Goal: Information Seeking & Learning: Learn about a topic

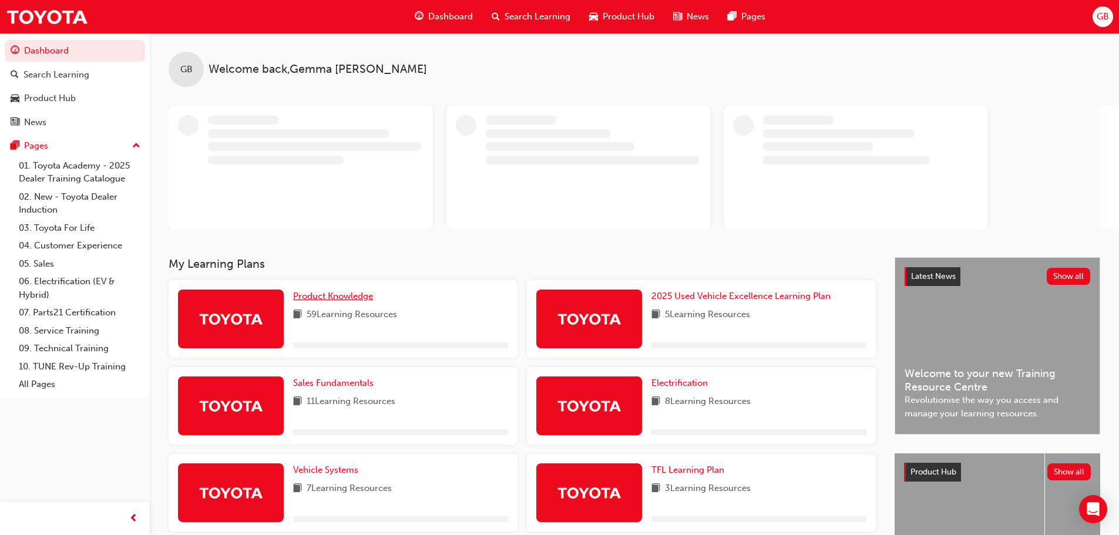
click at [328, 299] on span "Product Knowledge" at bounding box center [333, 296] width 80 height 11
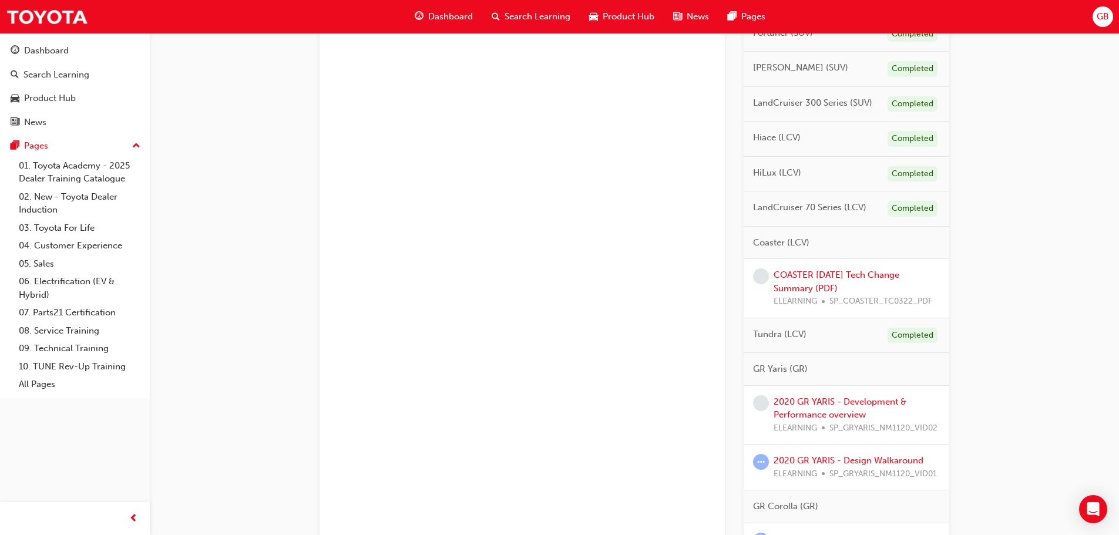
scroll to position [803, 0]
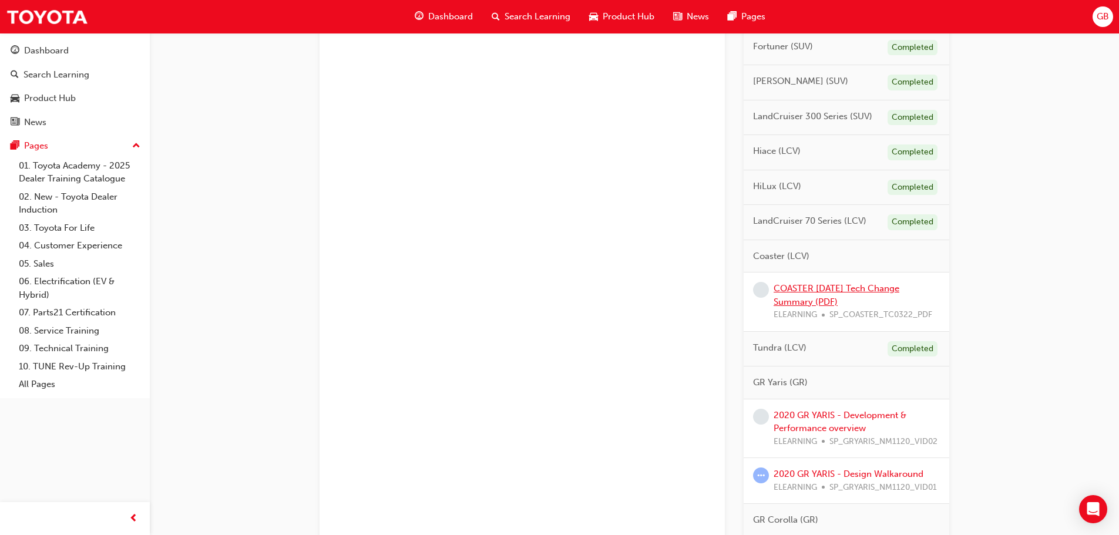
click at [800, 307] on link "COASTER [DATE] Tech Change Summary (PDF)" at bounding box center [837, 295] width 126 height 24
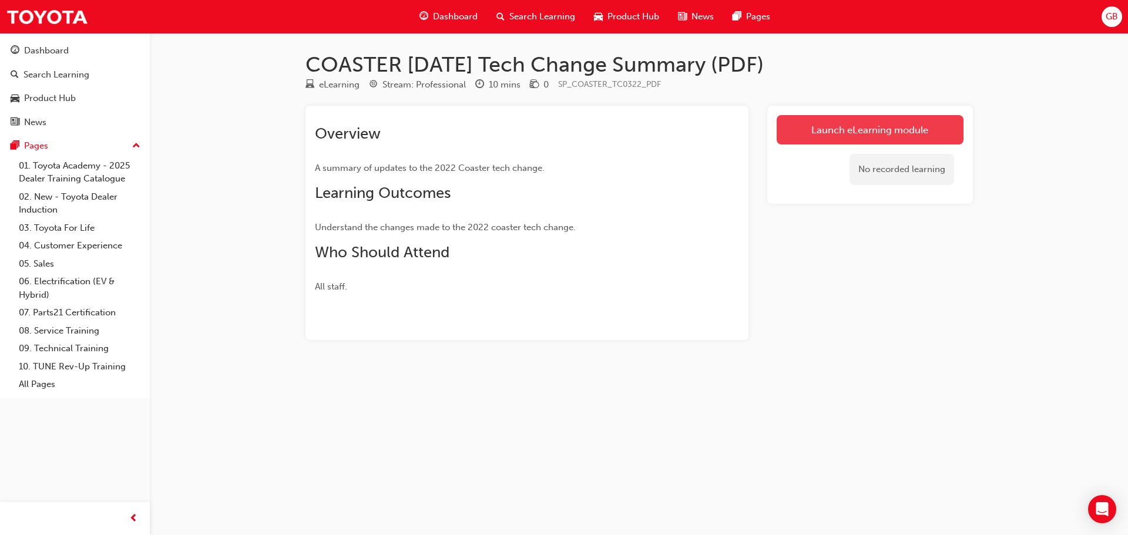
click at [841, 133] on link "Launch eLearning module" at bounding box center [870, 129] width 187 height 29
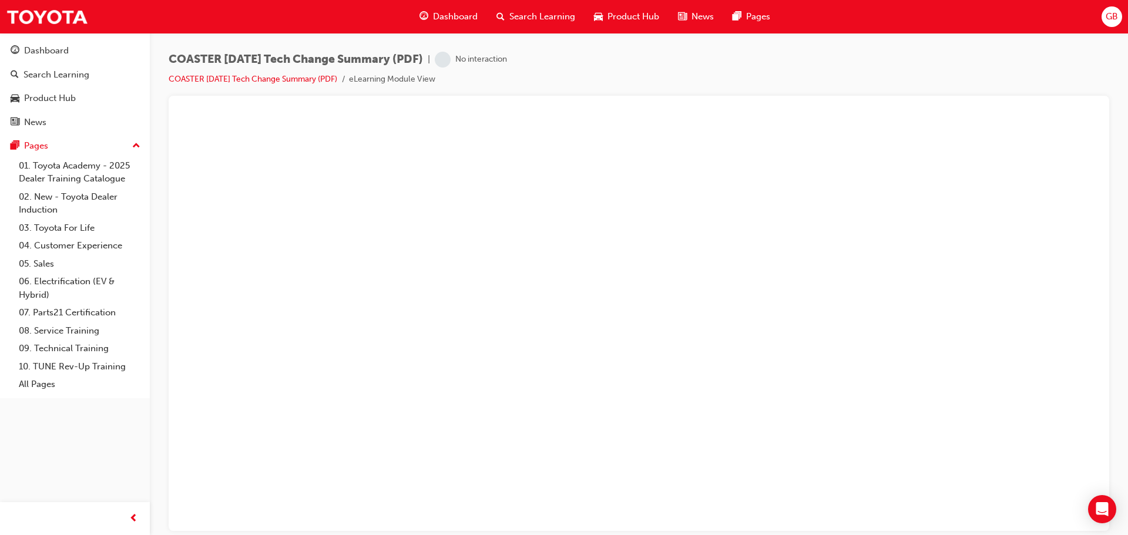
click at [628, 14] on span "Product Hub" at bounding box center [634, 17] width 52 height 14
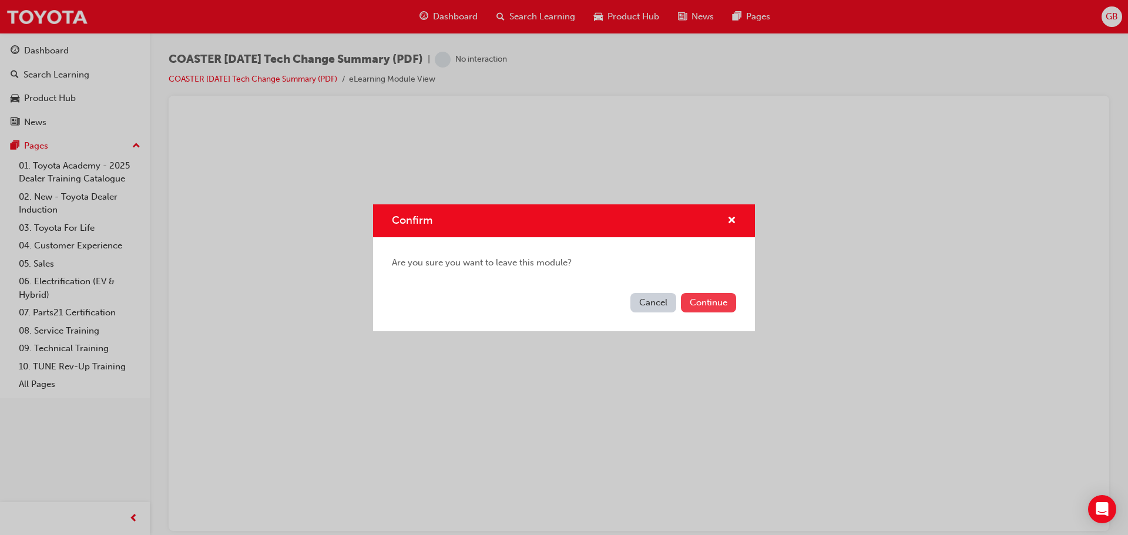
click at [707, 303] on button "Continue" at bounding box center [708, 302] width 55 height 19
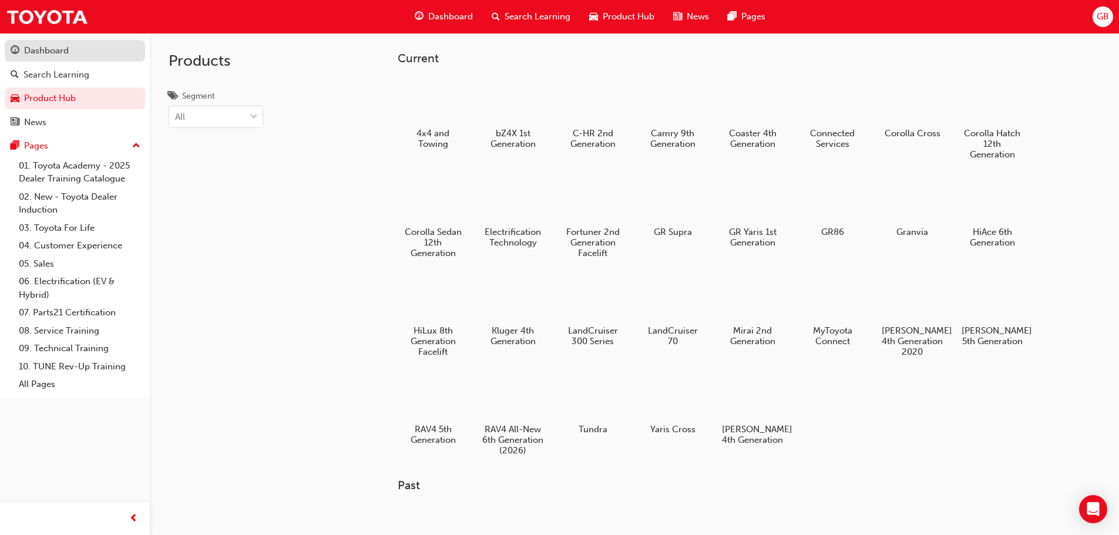
click at [52, 52] on div "Dashboard" at bounding box center [46, 51] width 45 height 14
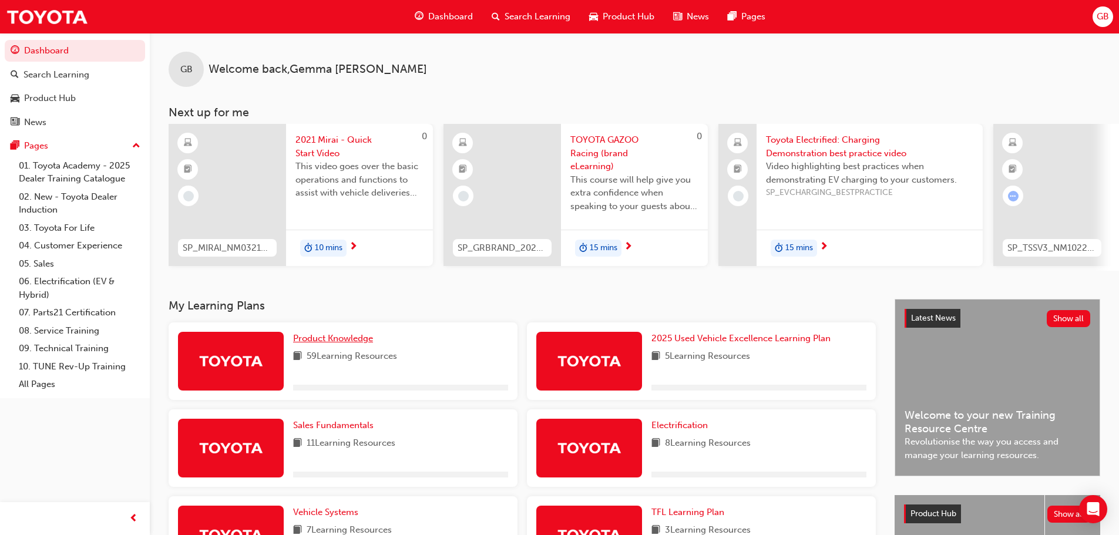
click at [360, 344] on span "Product Knowledge" at bounding box center [333, 338] width 80 height 11
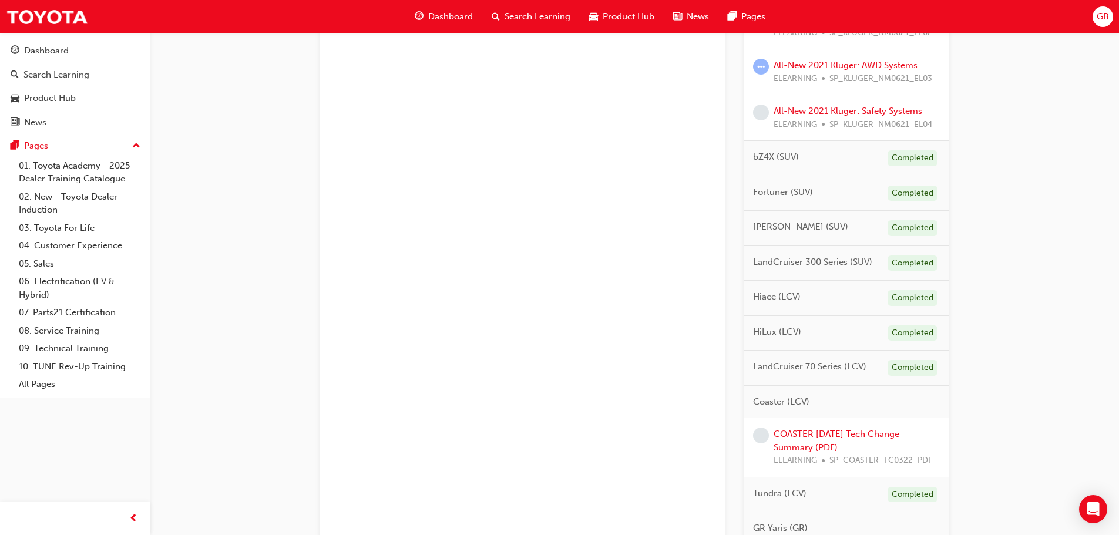
scroll to position [823, 0]
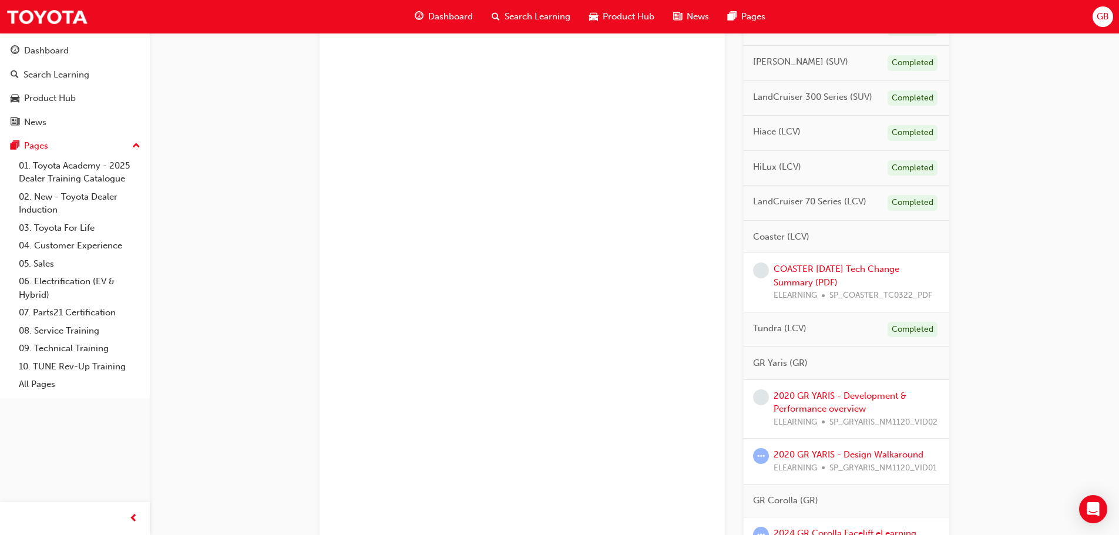
click at [808, 289] on div "COASTER March 2022 Tech Change Summary (PDF) ELEARNING SP_COASTER_TC0322_PDF" at bounding box center [857, 283] width 166 height 40
click at [805, 285] on link "COASTER [DATE] Tech Change Summary (PDF)" at bounding box center [837, 276] width 126 height 24
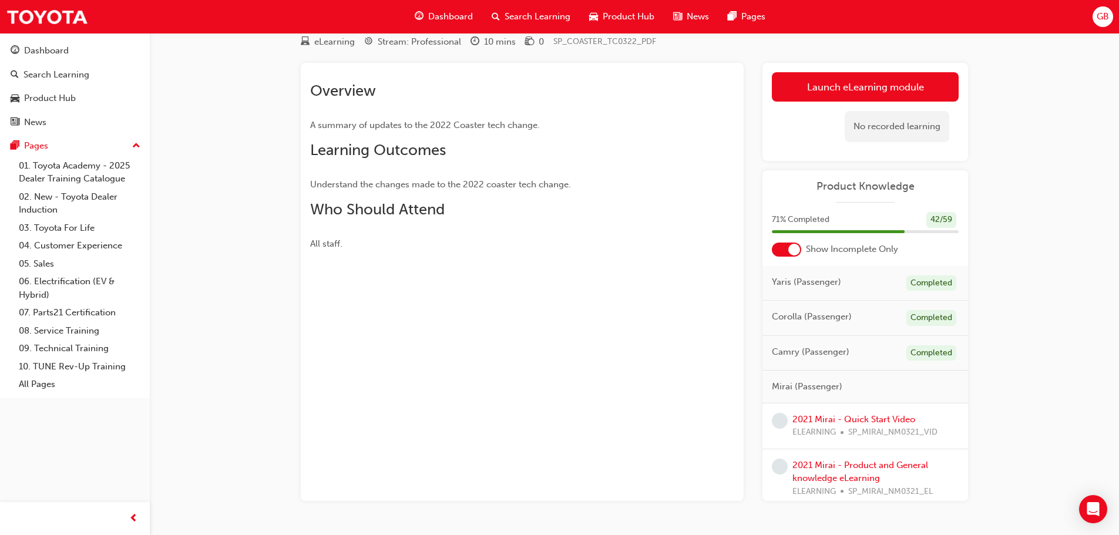
scroll to position [76, 0]
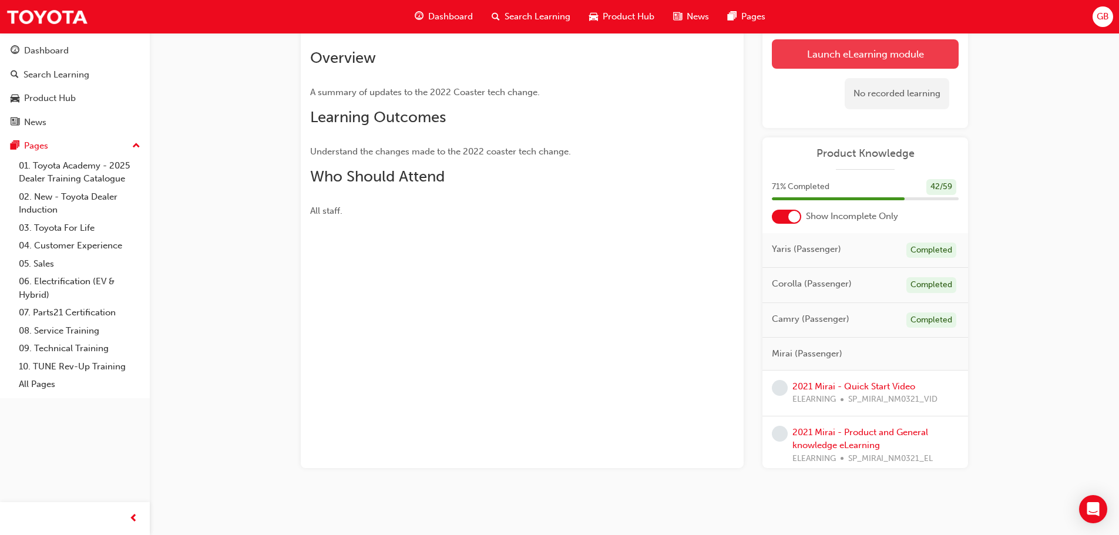
click at [816, 57] on link "Launch eLearning module" at bounding box center [865, 53] width 187 height 29
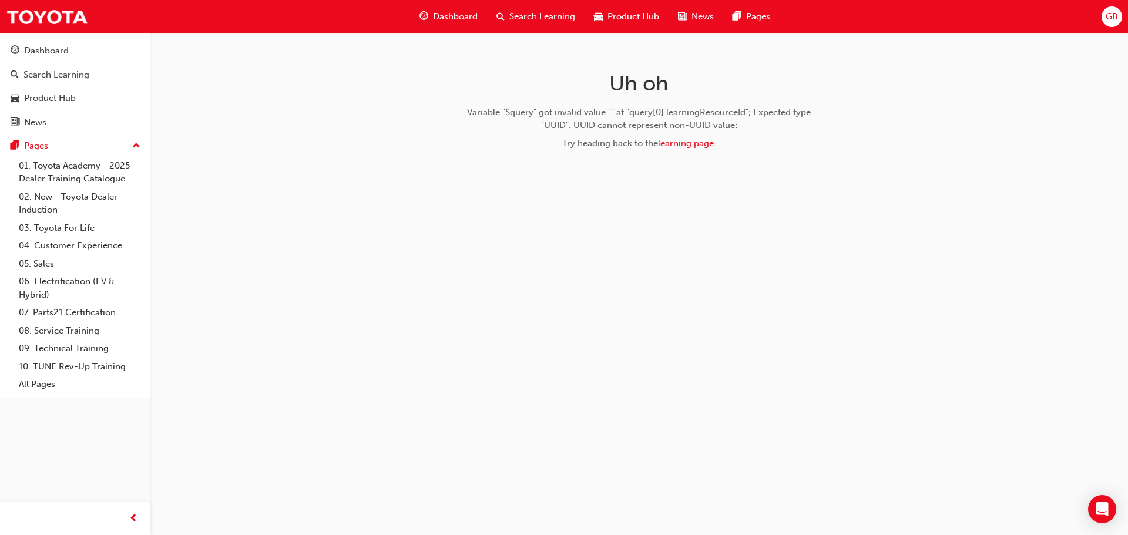
click at [447, 13] on span "Dashboard" at bounding box center [455, 17] width 45 height 14
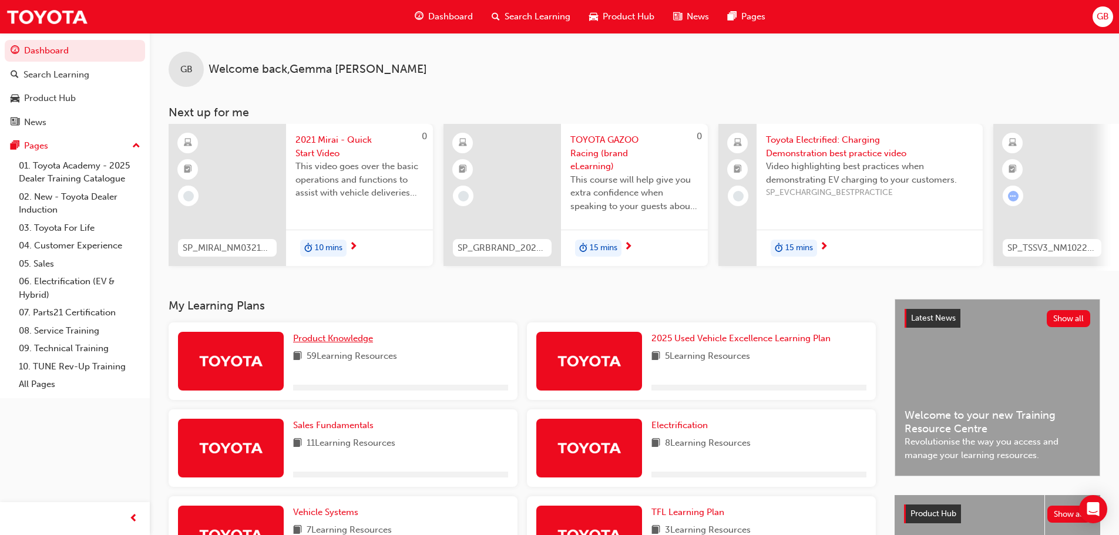
click at [331, 341] on span "Product Knowledge" at bounding box center [333, 338] width 80 height 11
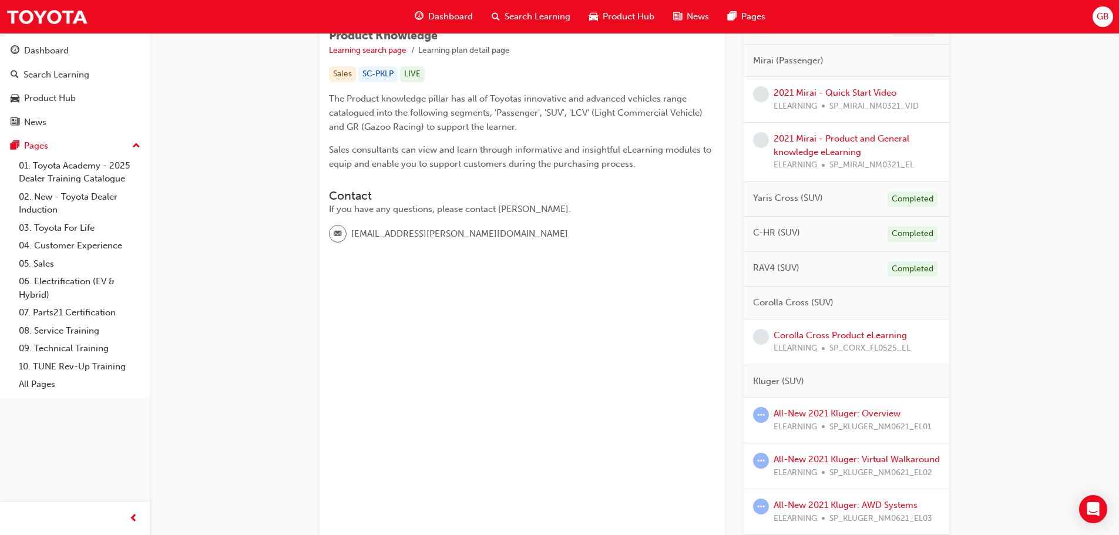
scroll to position [294, 0]
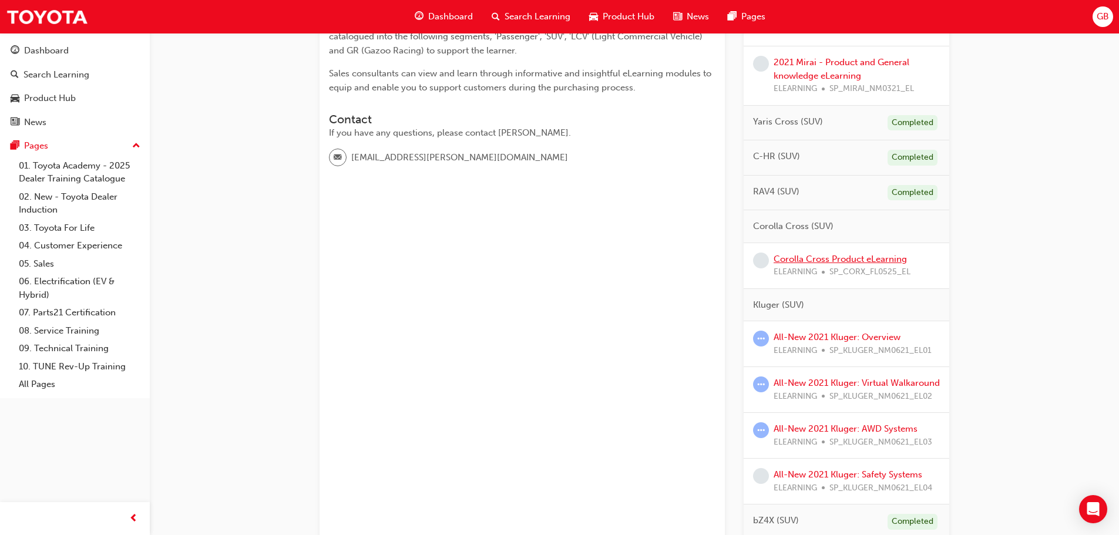
click at [873, 262] on link "Corolla Cross Product eLearning" at bounding box center [840, 259] width 133 height 11
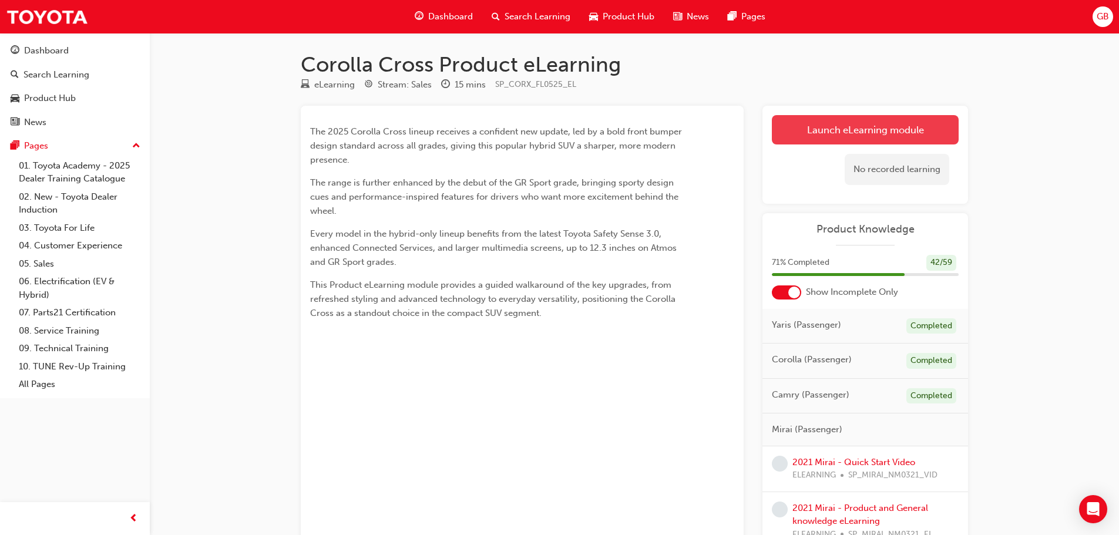
click at [810, 128] on link "Launch eLearning module" at bounding box center [865, 129] width 187 height 29
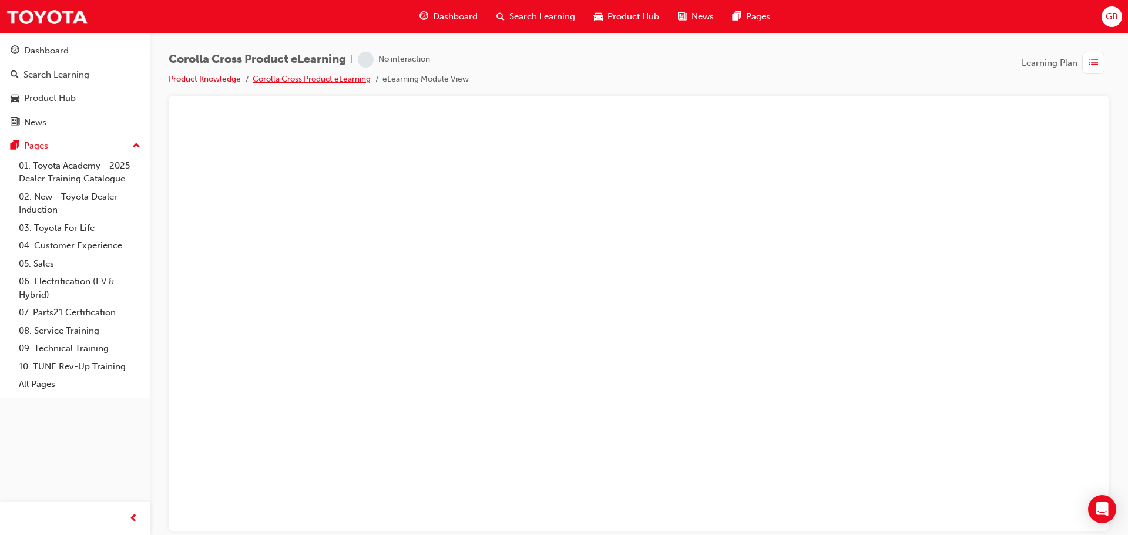
click at [323, 76] on link "Corolla Cross Product eLearning" at bounding box center [312, 79] width 118 height 10
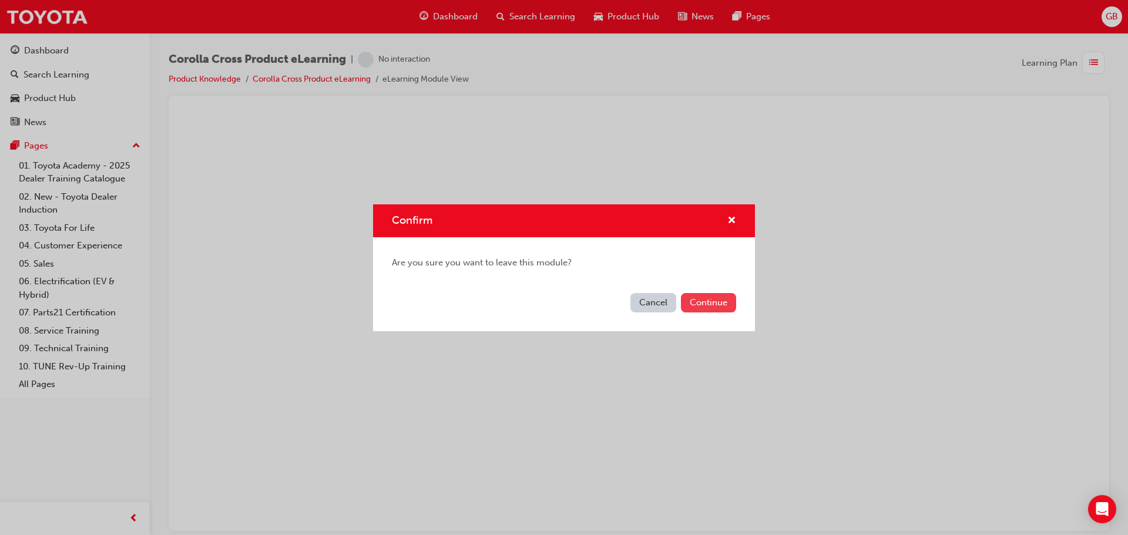
click at [707, 302] on button "Continue" at bounding box center [708, 302] width 55 height 19
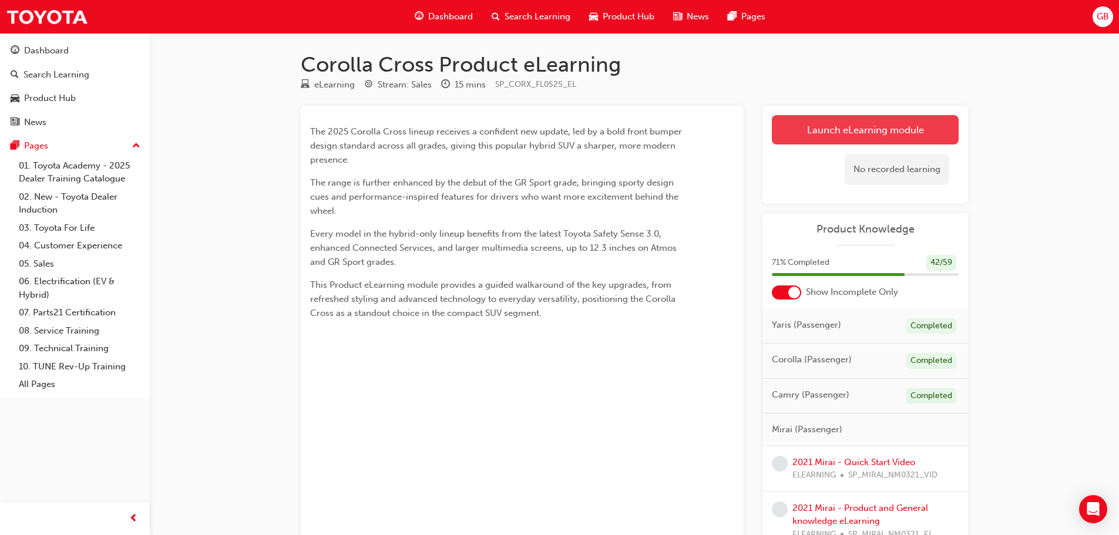
click at [862, 132] on link "Launch eLearning module" at bounding box center [865, 129] width 187 height 29
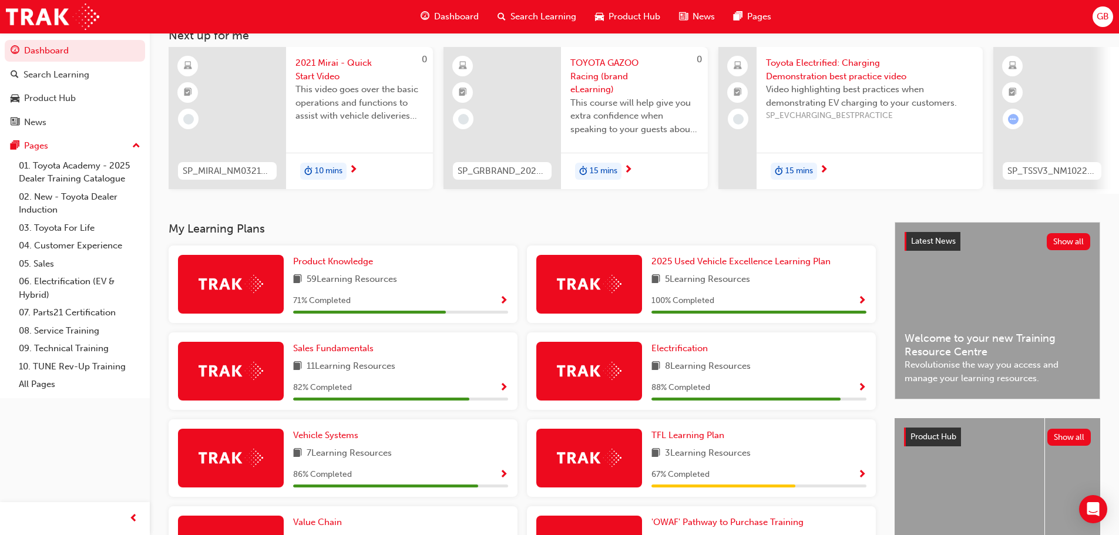
scroll to position [235, 0]
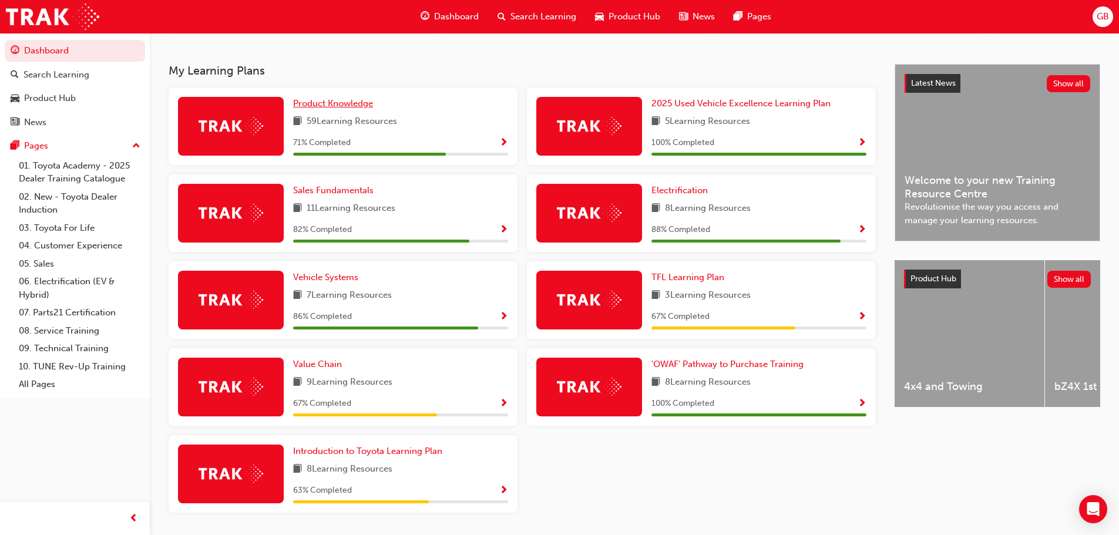
click at [323, 108] on span "Product Knowledge" at bounding box center [333, 103] width 80 height 11
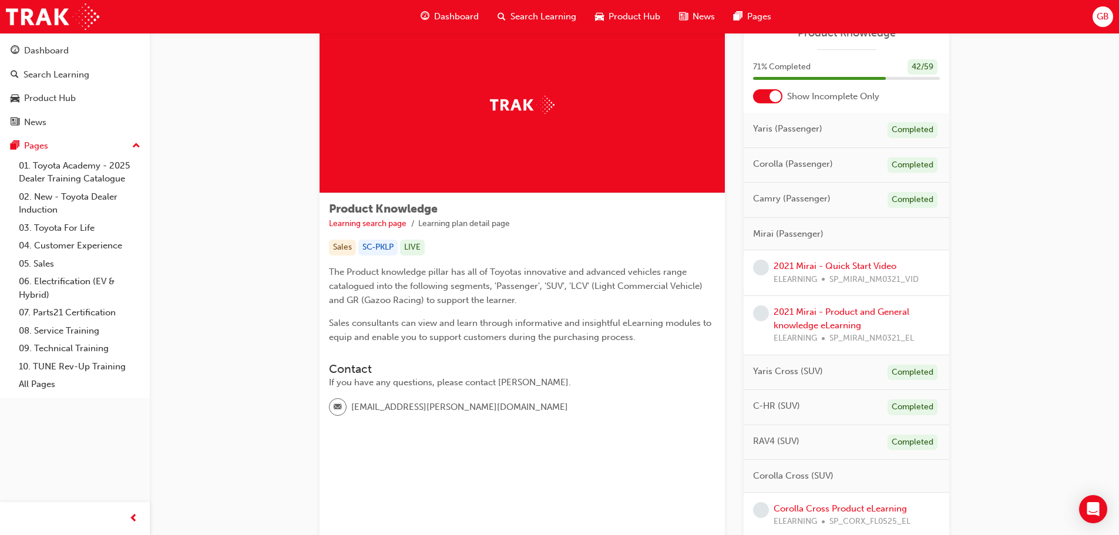
scroll to position [176, 0]
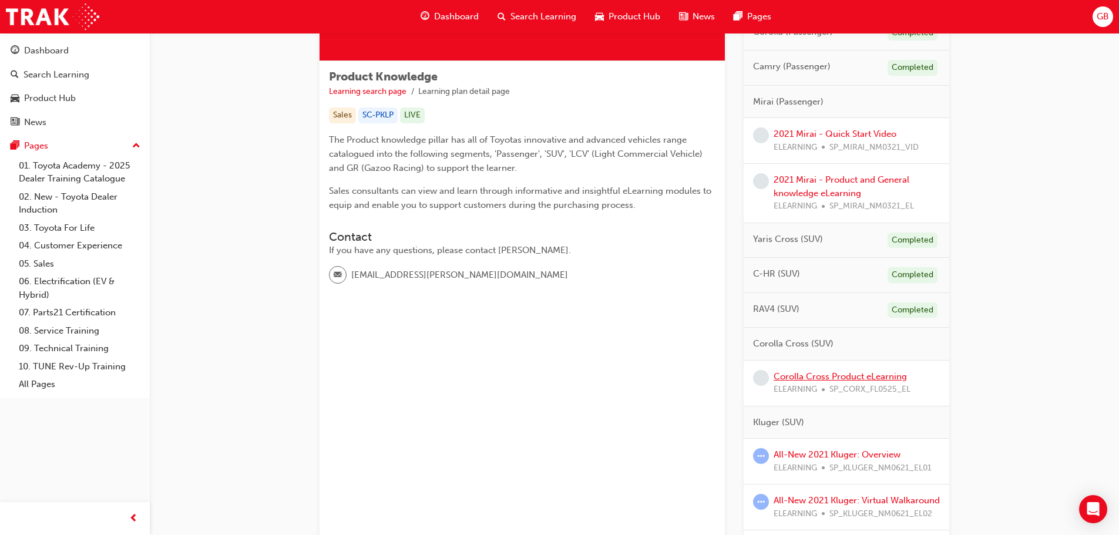
click at [878, 375] on link "Corolla Cross Product eLearning" at bounding box center [840, 376] width 133 height 11
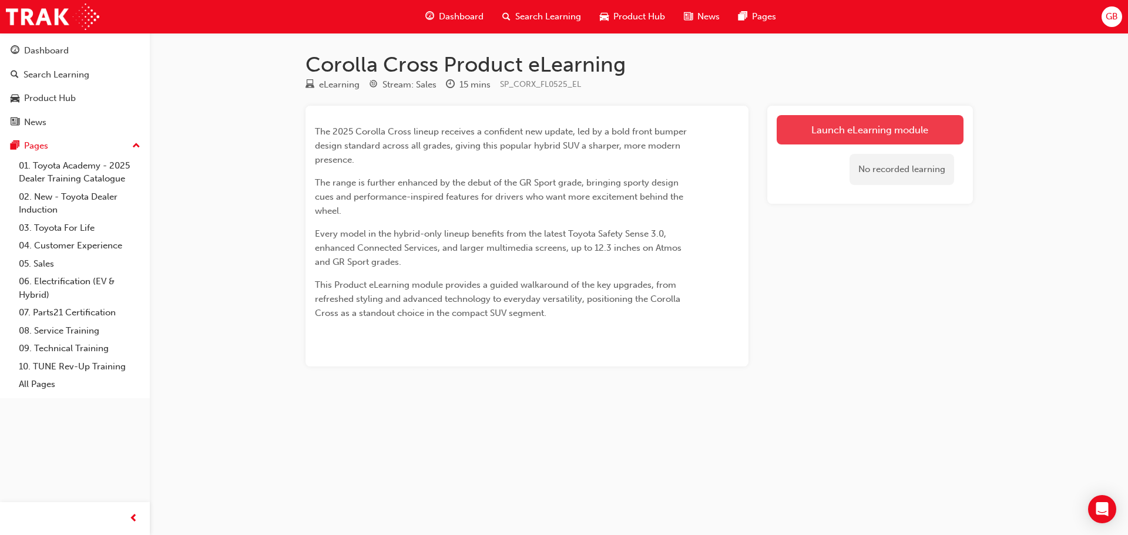
click at [808, 130] on link "Launch eLearning module" at bounding box center [870, 129] width 187 height 29
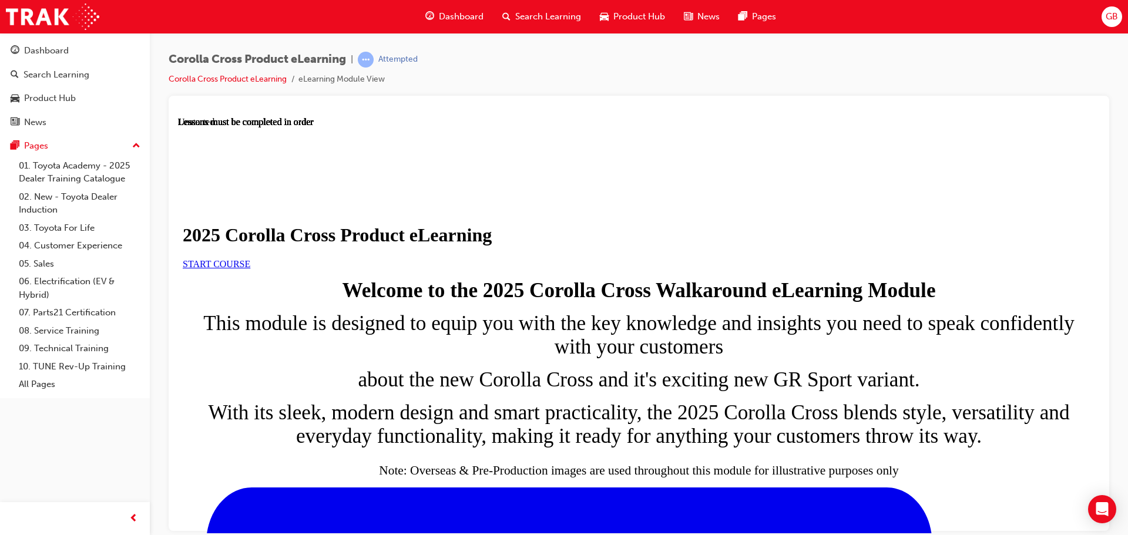
click at [250, 269] on span "START COURSE" at bounding box center [217, 264] width 68 height 10
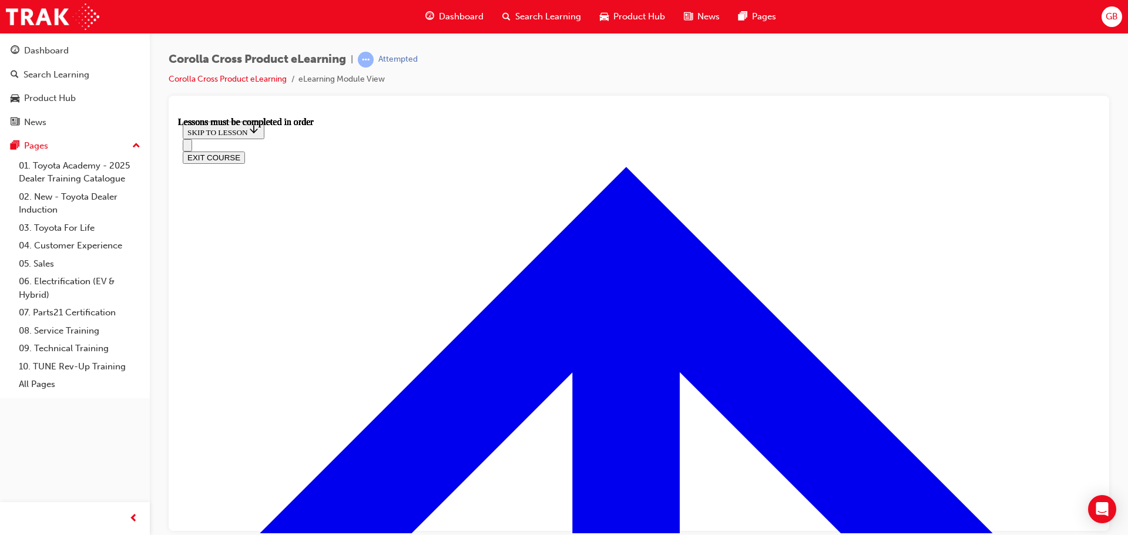
scroll to position [674, 0]
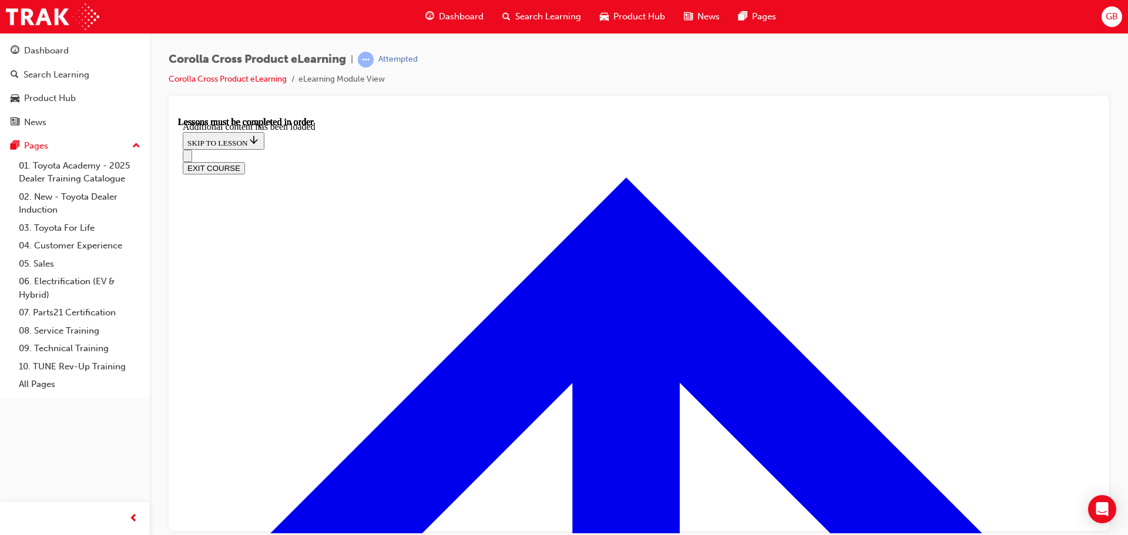
scroll to position [1977, 0]
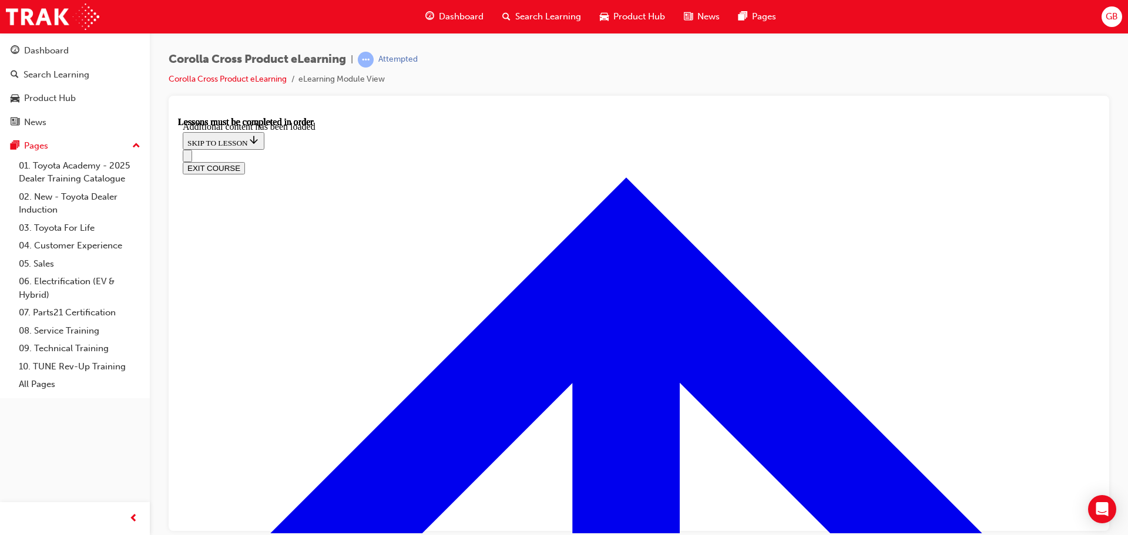
radio input "true"
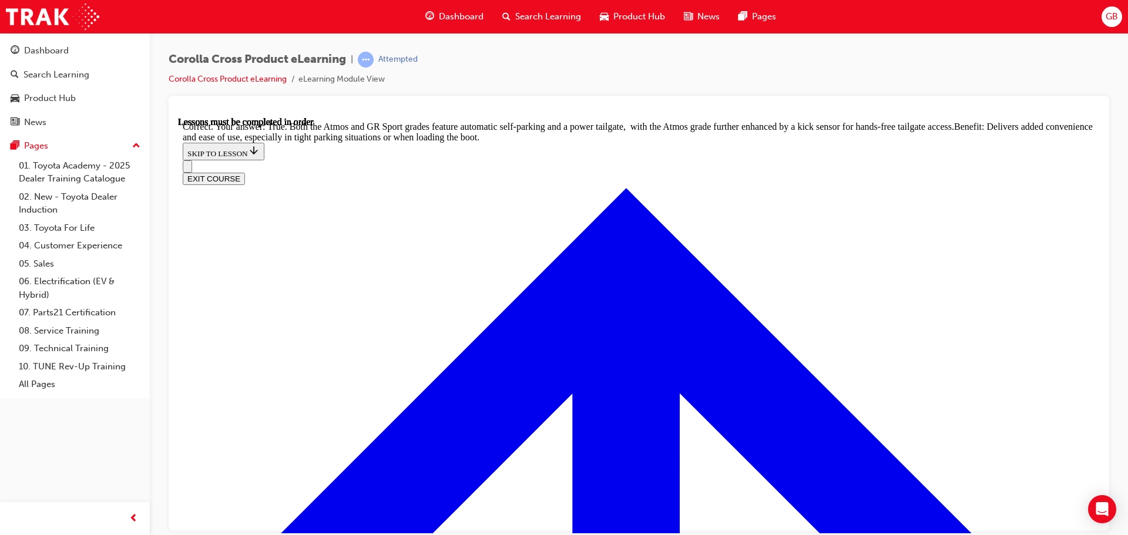
scroll to position [2576, 0]
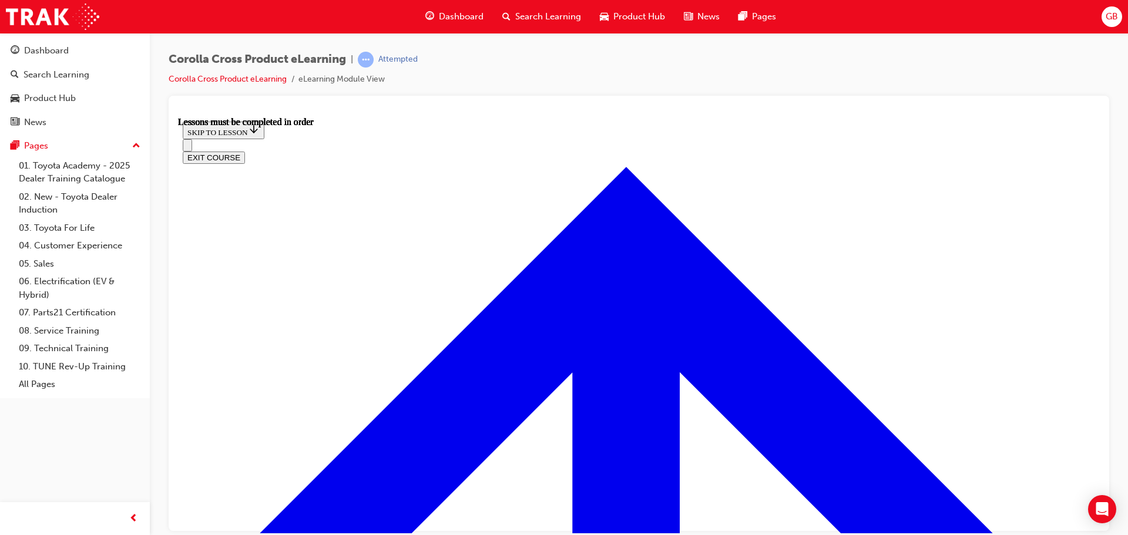
scroll to position [1040, 0]
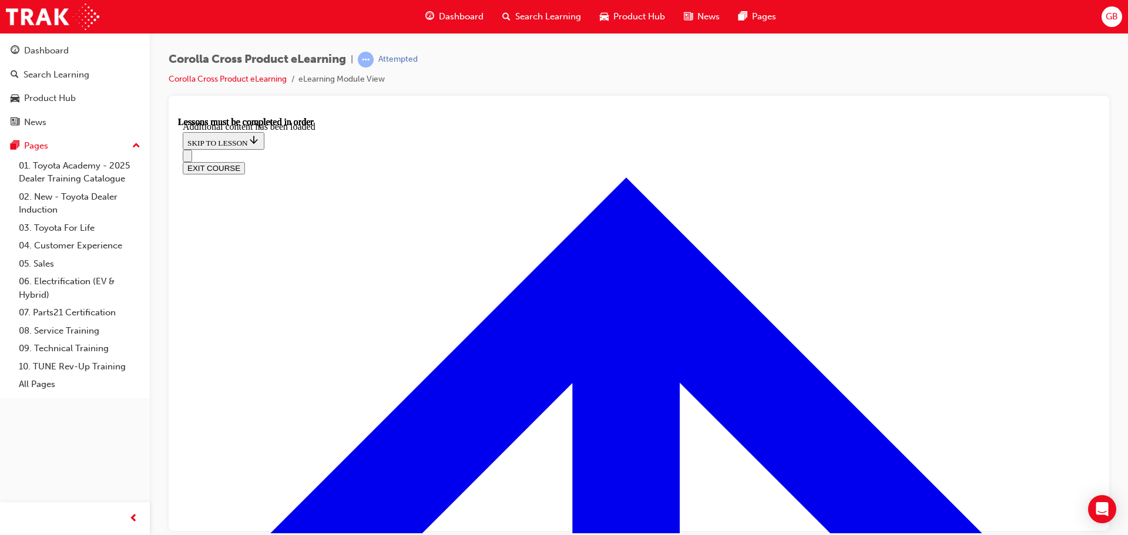
scroll to position [1150, 0]
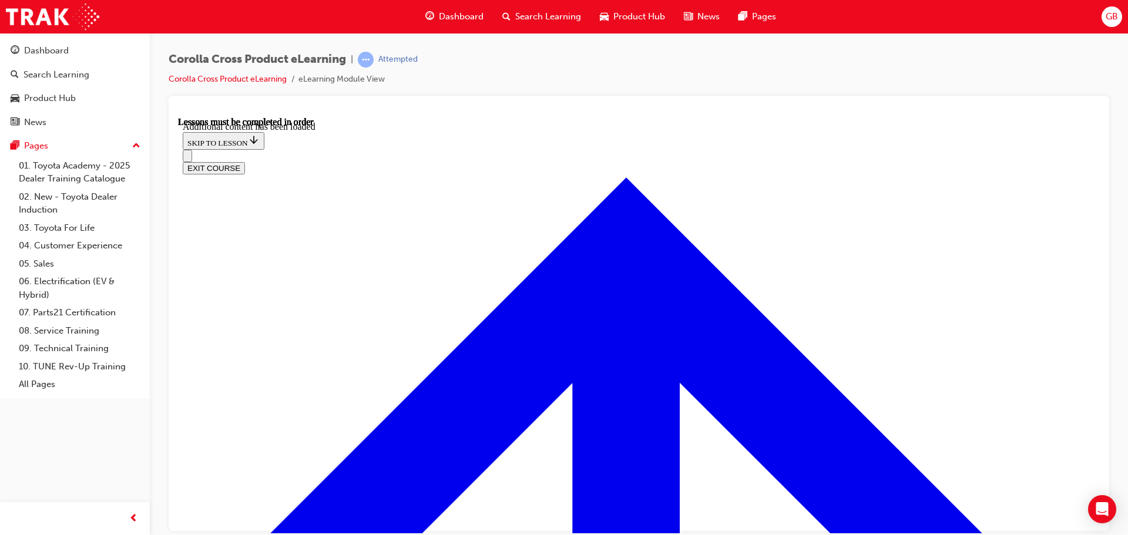
scroll to position [1599, 0]
radio input "true"
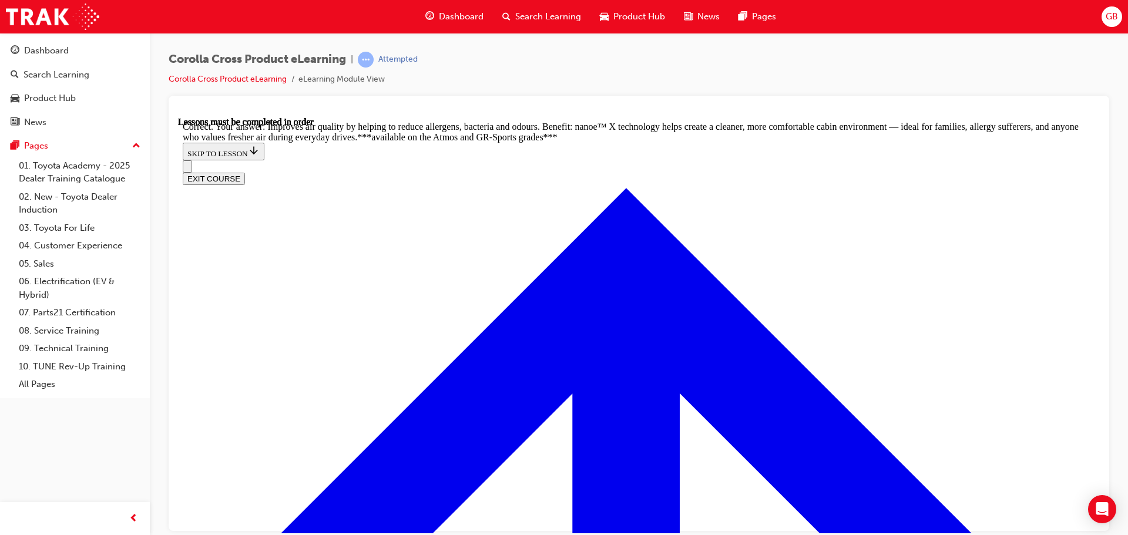
scroll to position [2325, 0]
radio input "true"
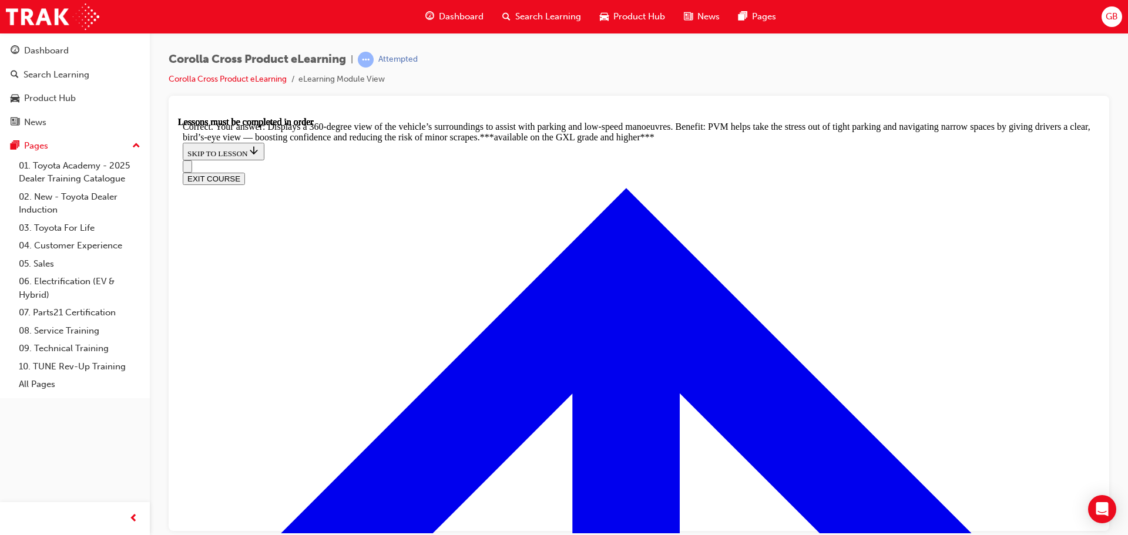
scroll to position [2619, 0]
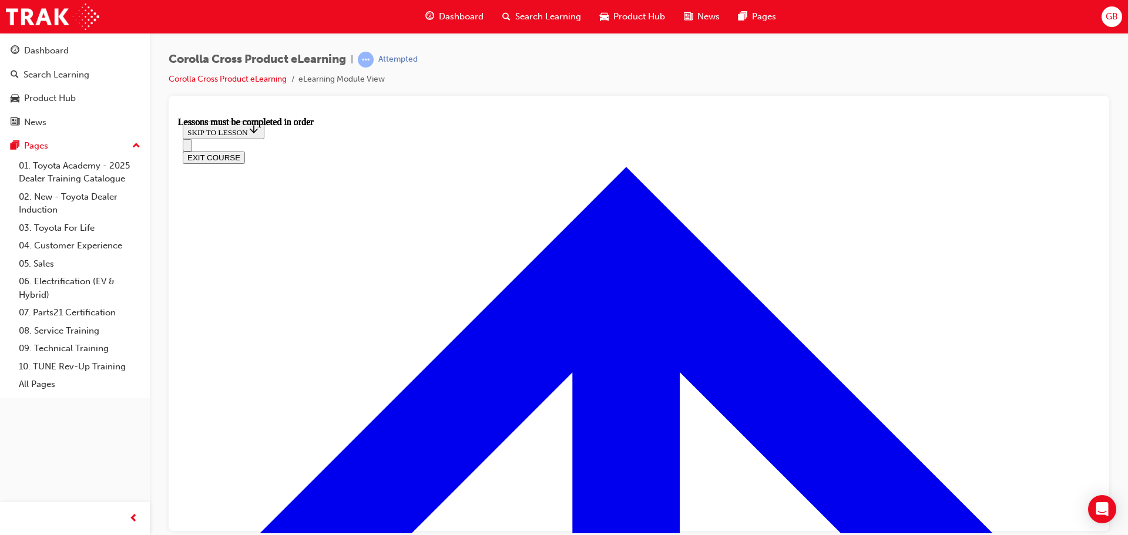
scroll to position [981, 0]
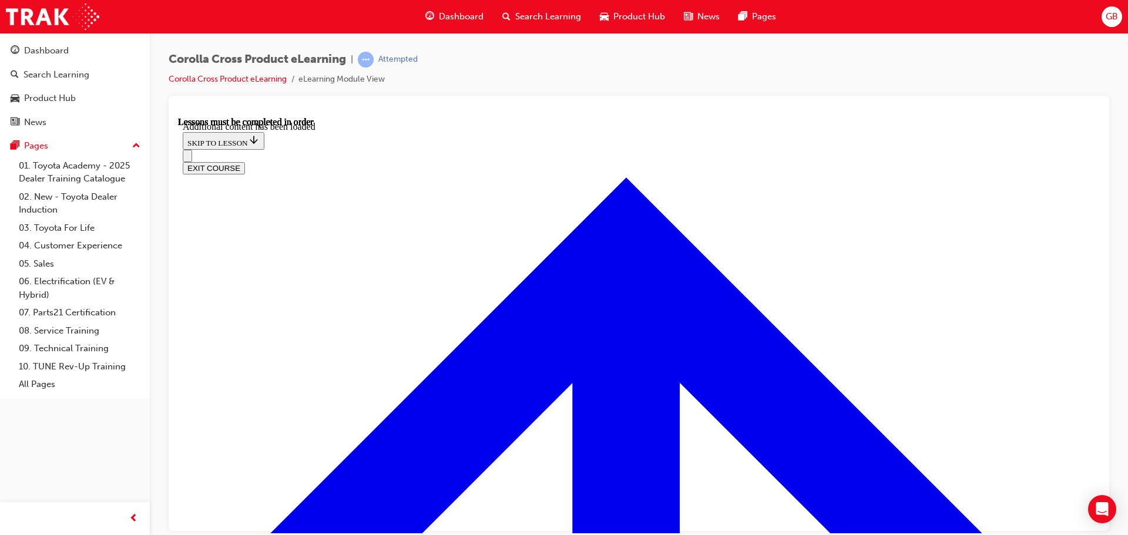
scroll to position [1713, 0]
radio input "true"
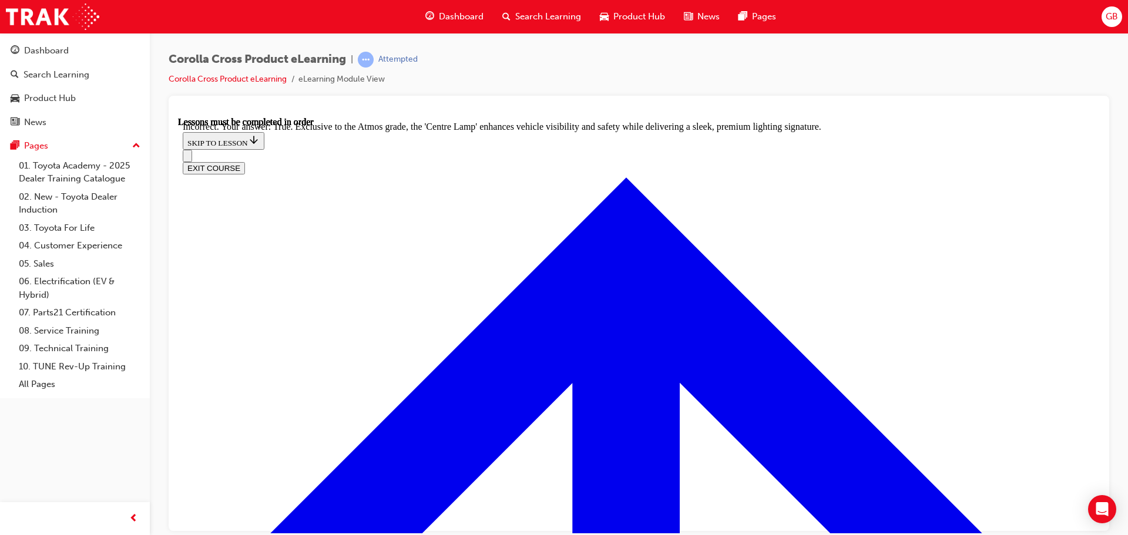
radio input "true"
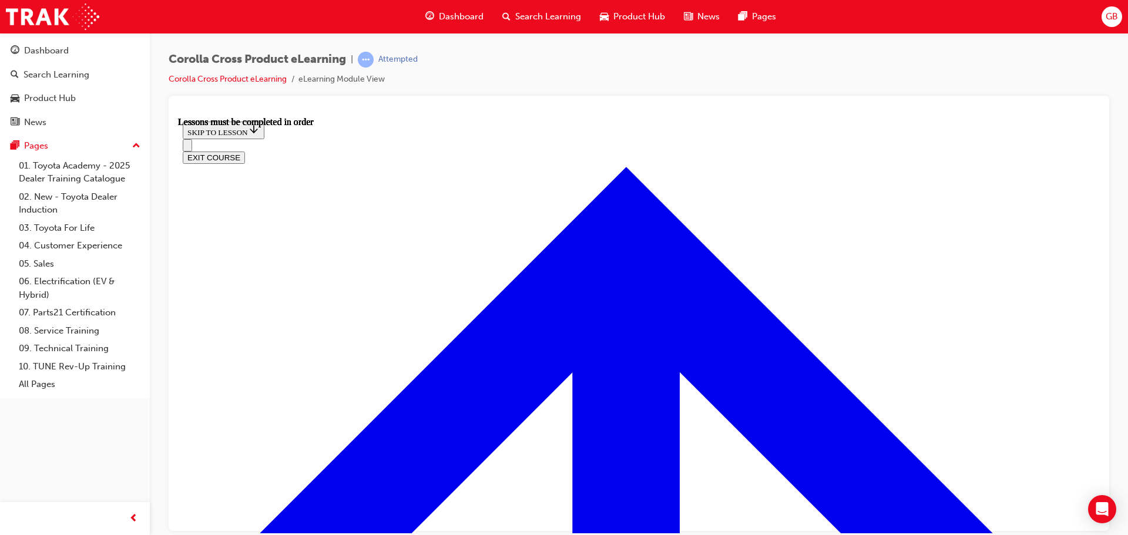
scroll to position [1040, 0]
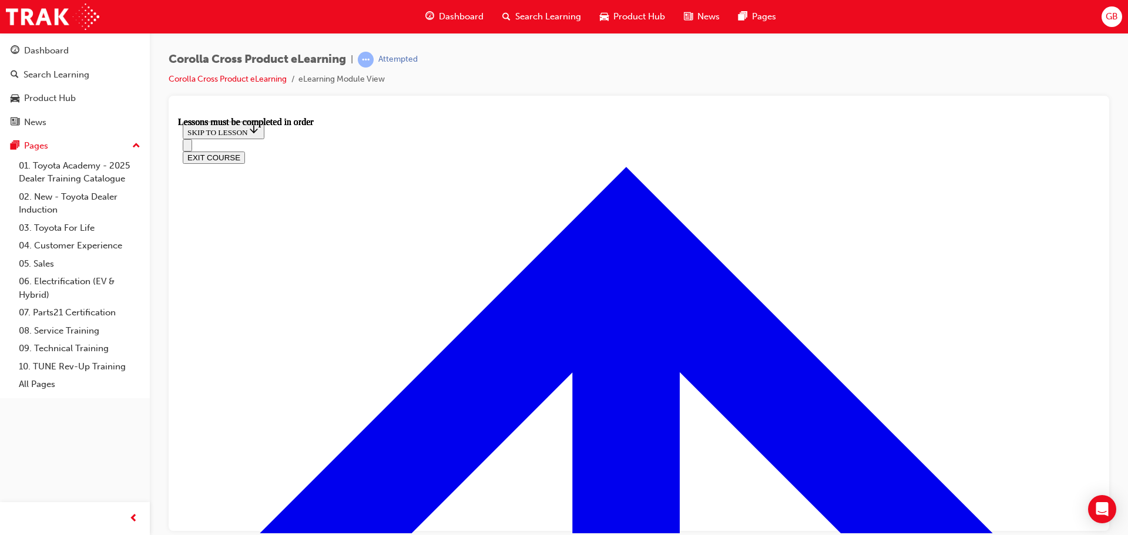
scroll to position [922, 0]
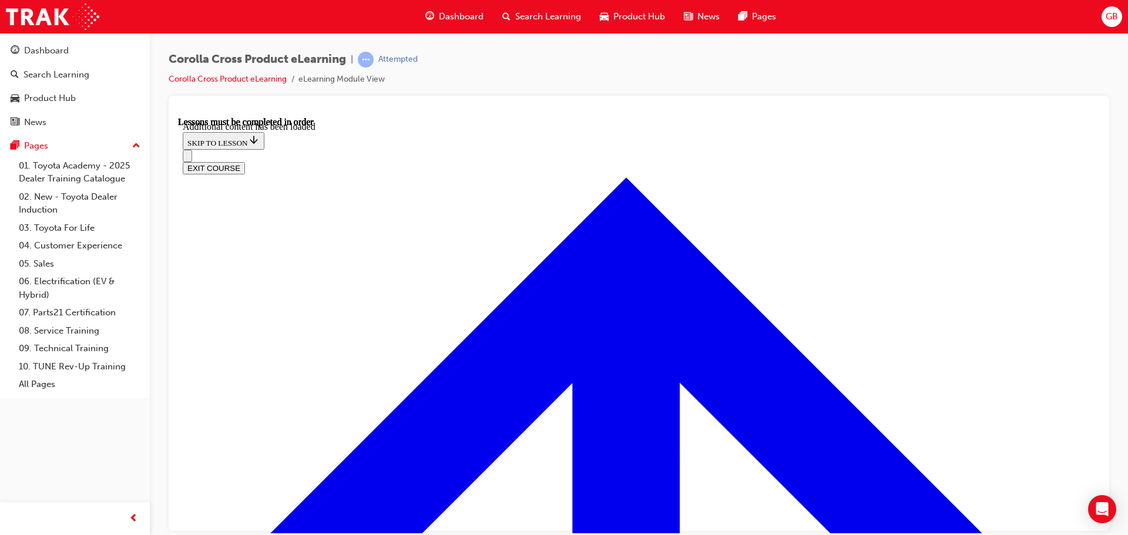
scroll to position [1437, 0]
radio input "true"
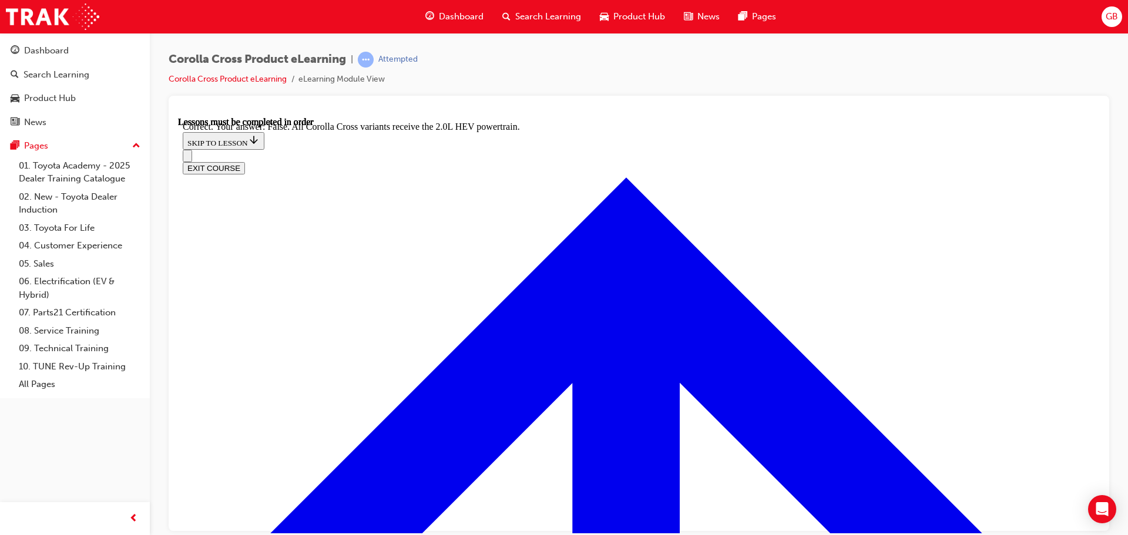
scroll to position [1648, 0]
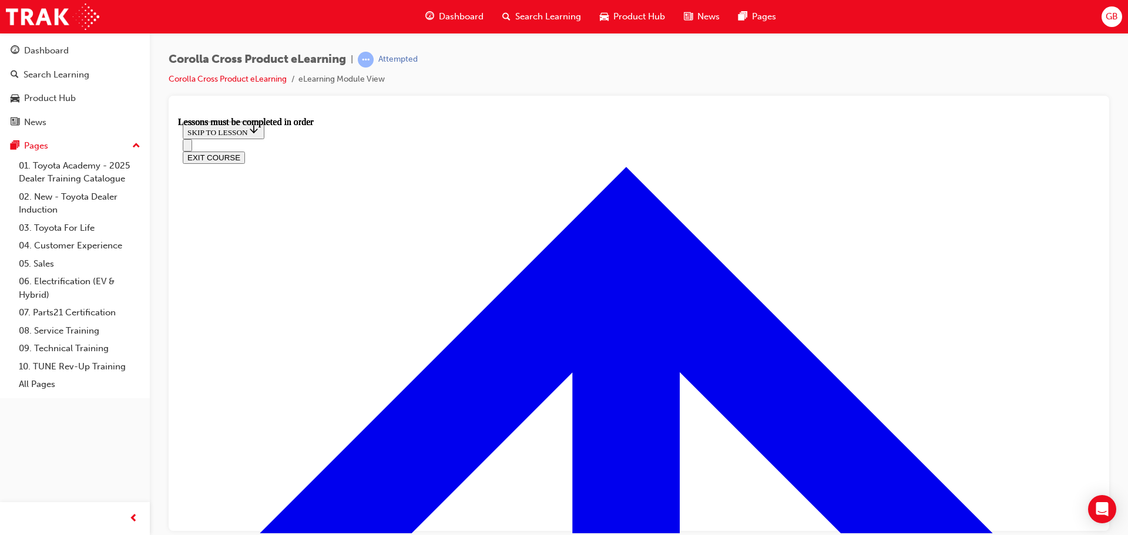
scroll to position [981, 0]
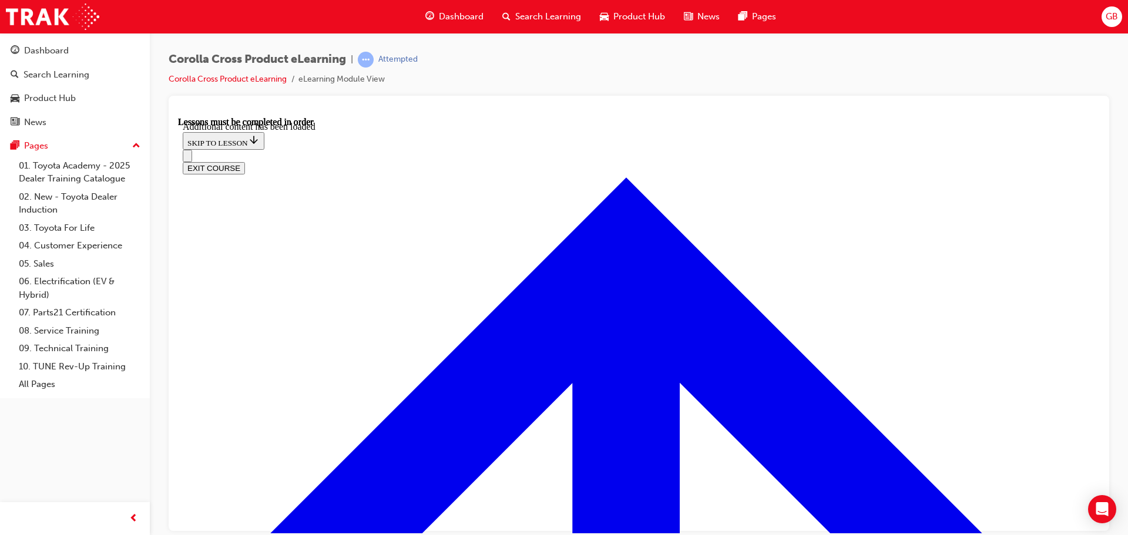
scroll to position [1467, 0]
radio input "true"
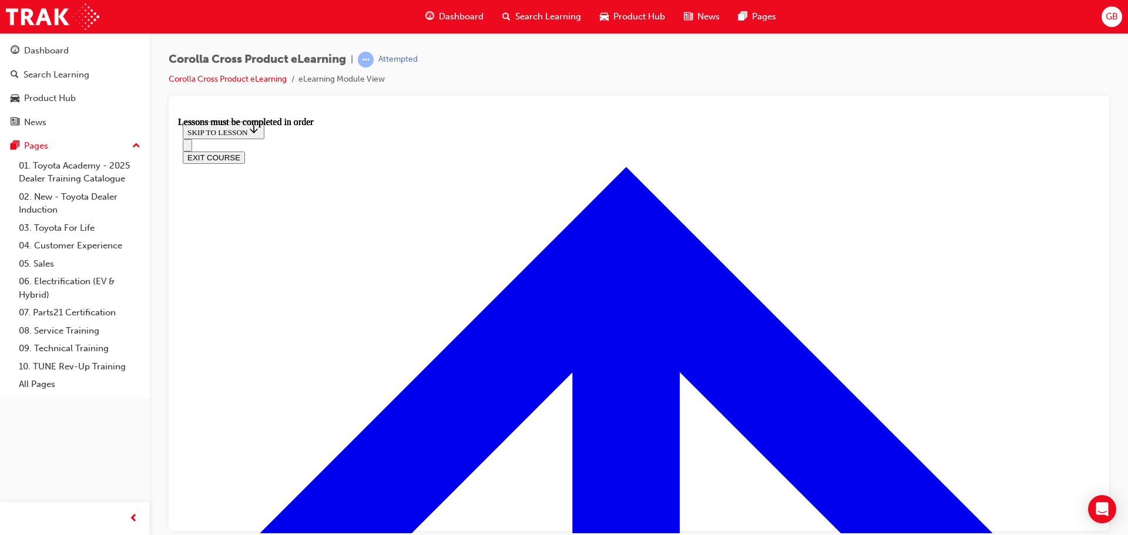
scroll to position [1099, 0]
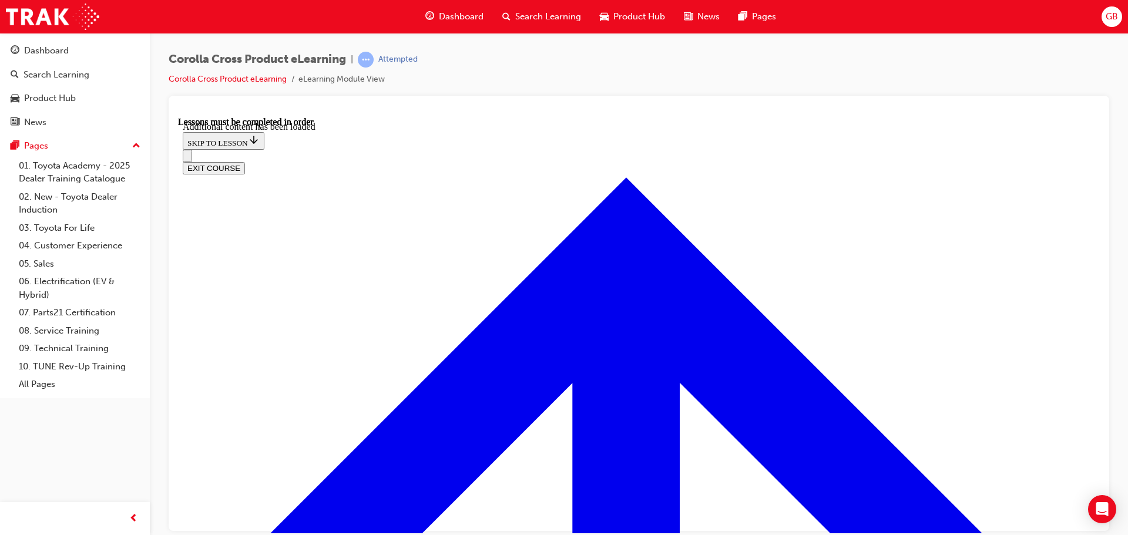
scroll to position [1230, 0]
drag, startPoint x: 545, startPoint y: 232, endPoint x: 367, endPoint y: 120, distance: 210.1
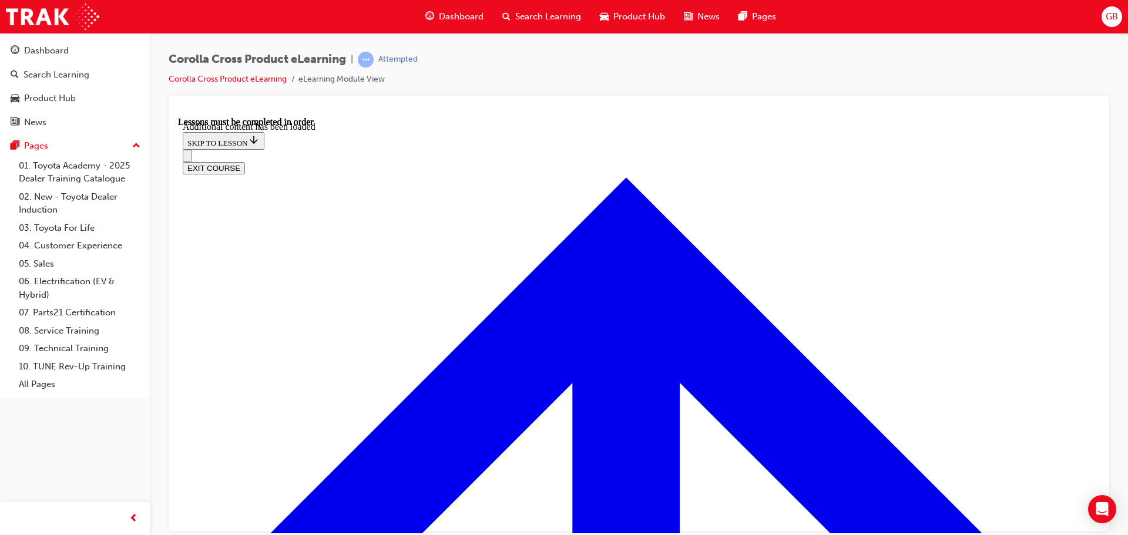
radio input "true"
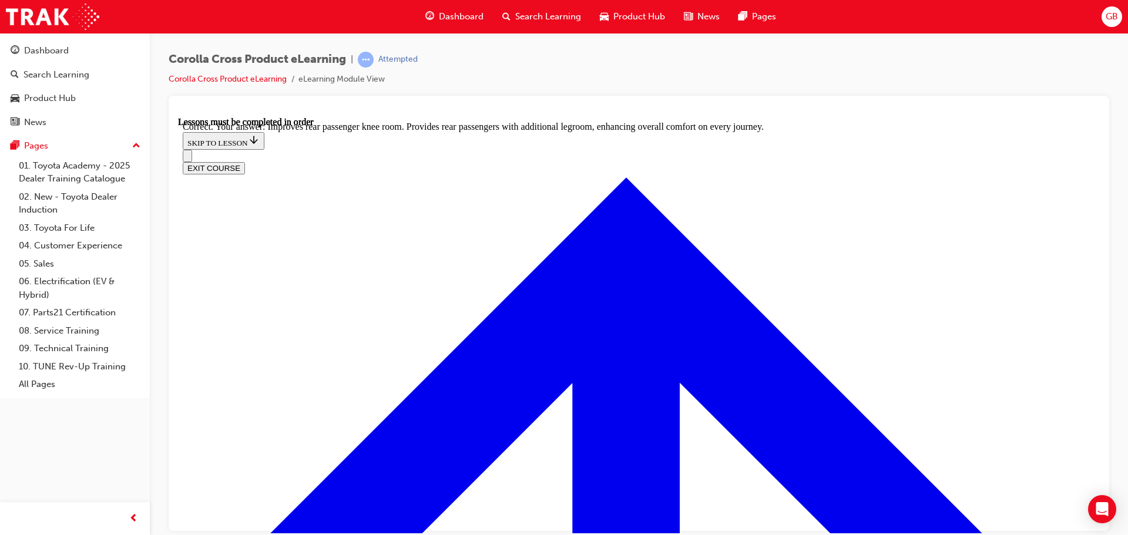
scroll to position [2195, 0]
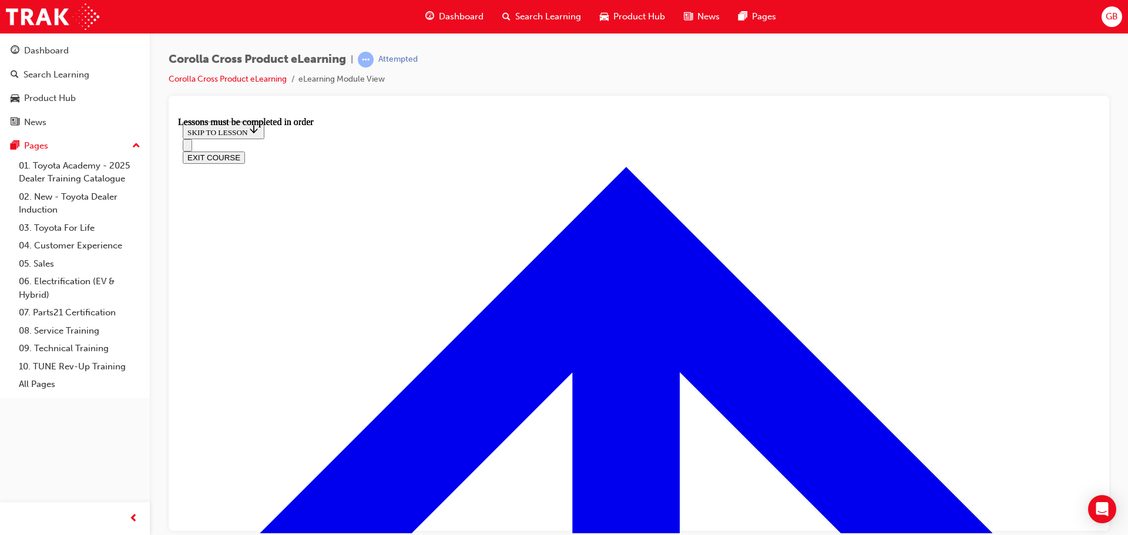
scroll to position [981, 0]
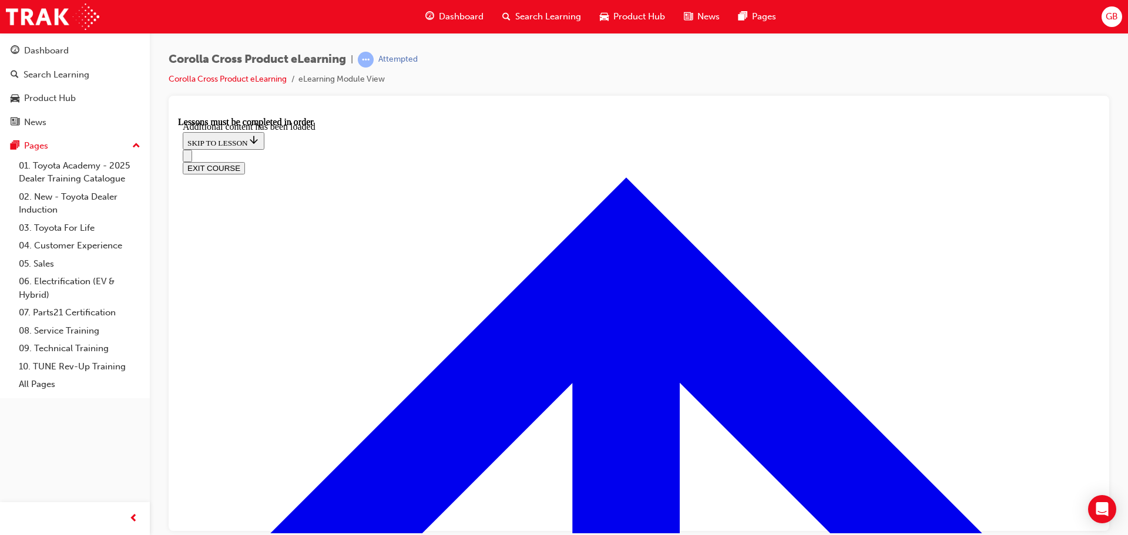
scroll to position [1692, 0]
radio input "true"
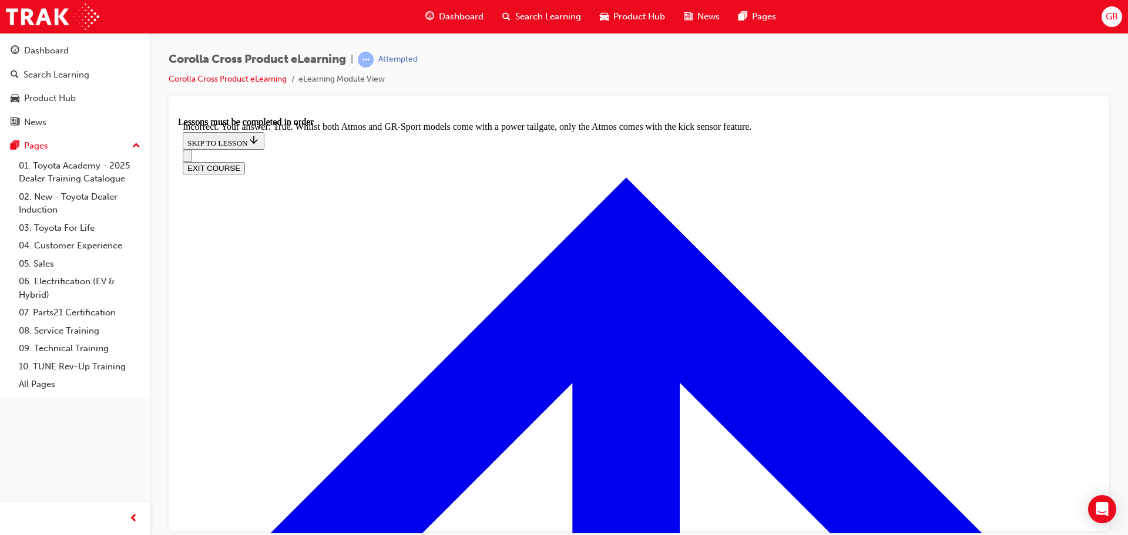
scroll to position [1884, 0]
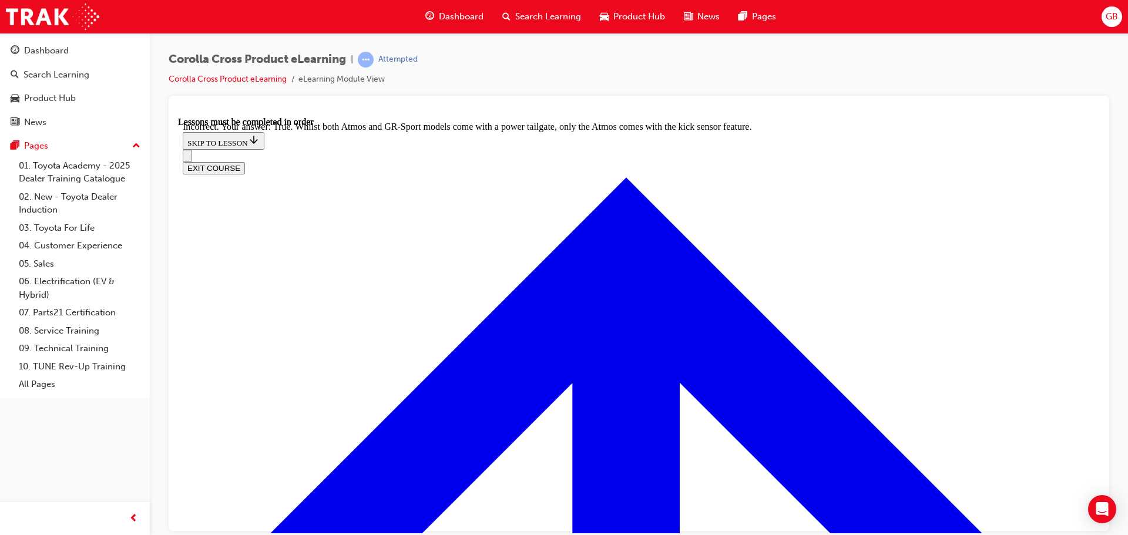
radio input "true"
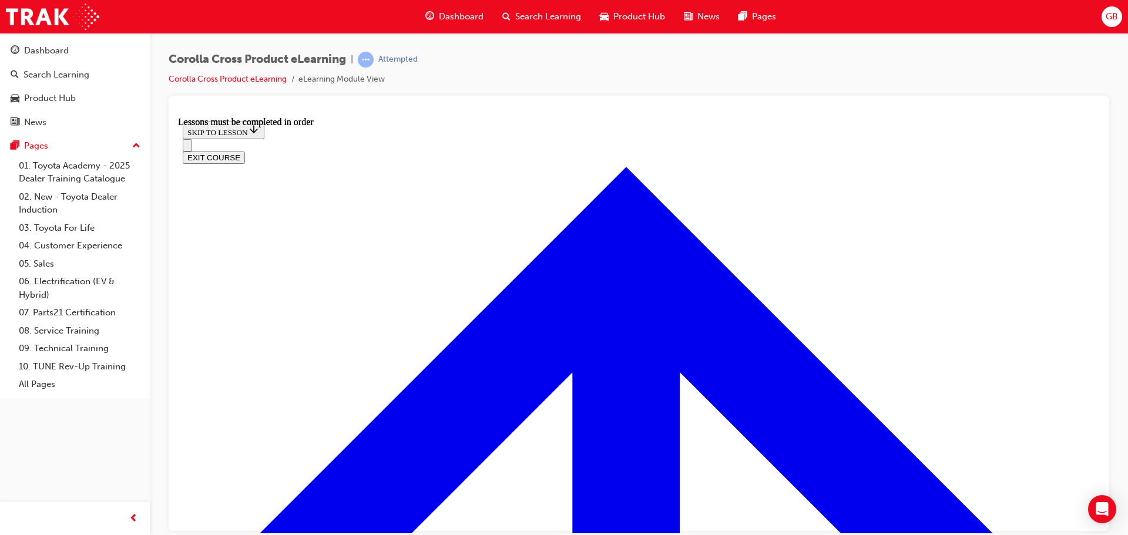
scroll to position [1334, 0]
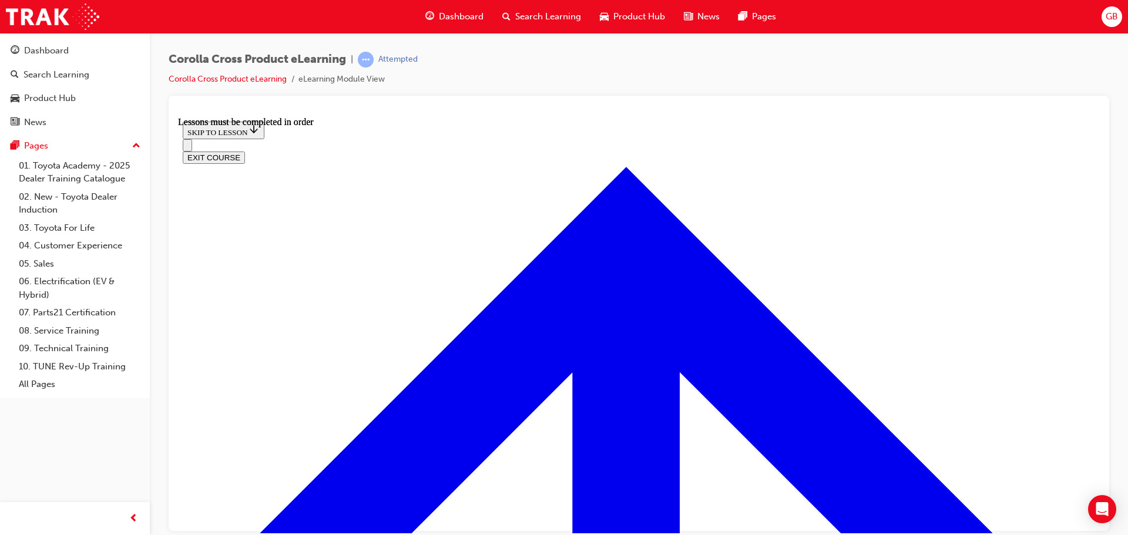
scroll to position [2063, 0]
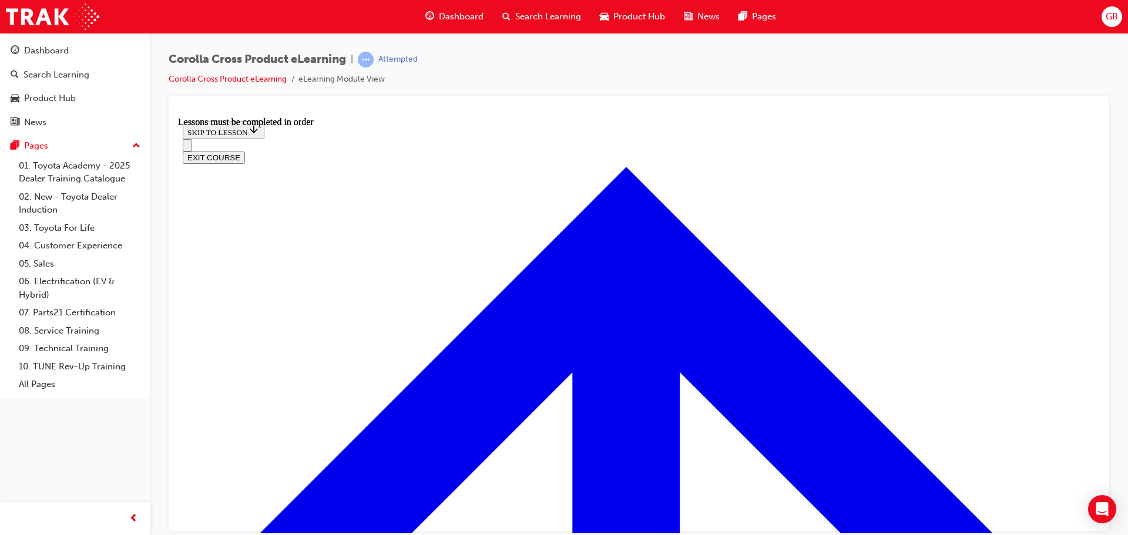
scroll to position [2297, 0]
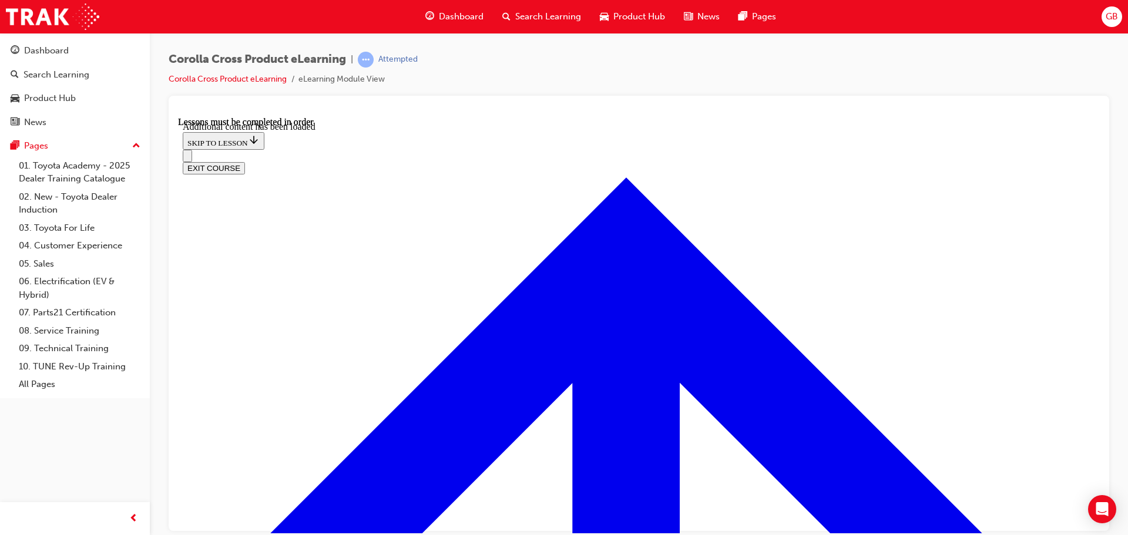
scroll to position [2824, 0]
checkbox input "true"
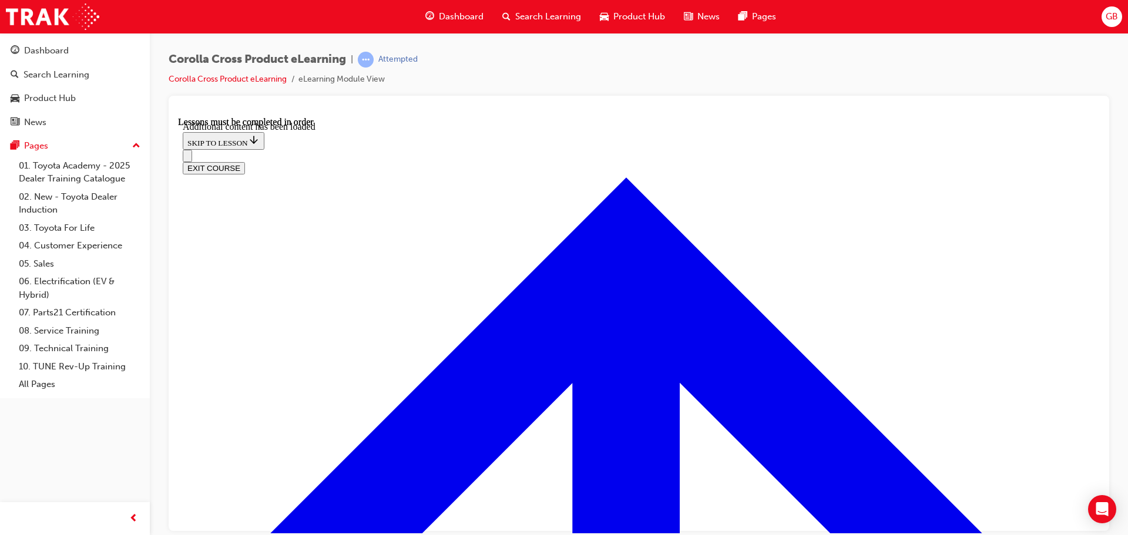
checkbox input "true"
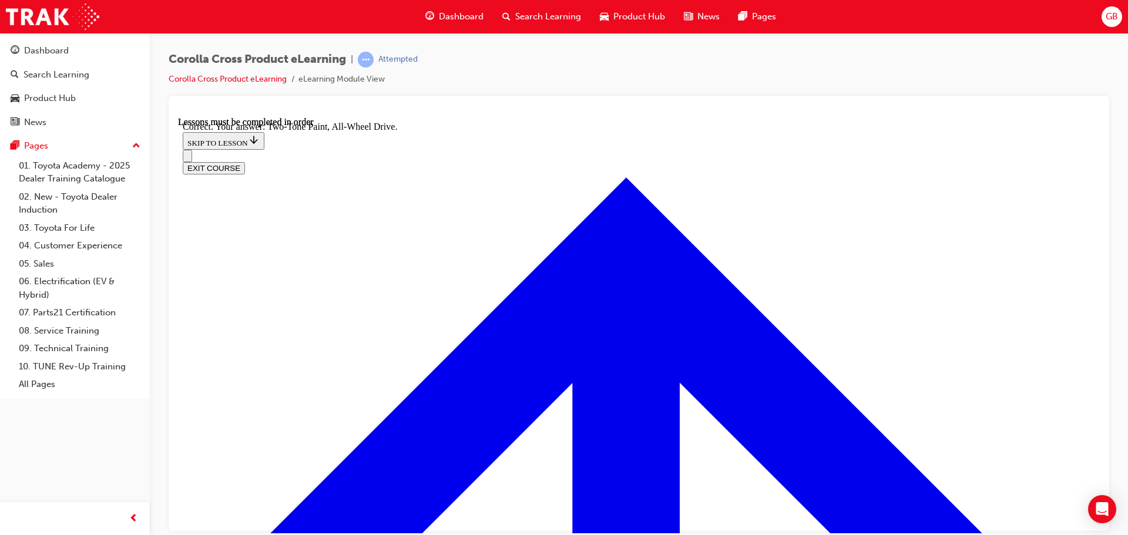
radio input "true"
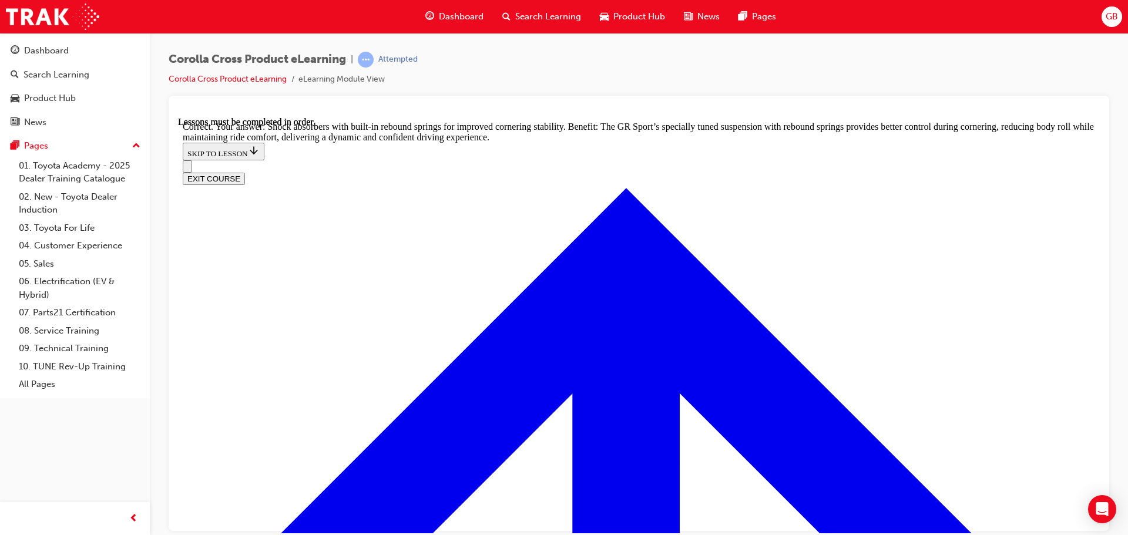
scroll to position [3753, 0]
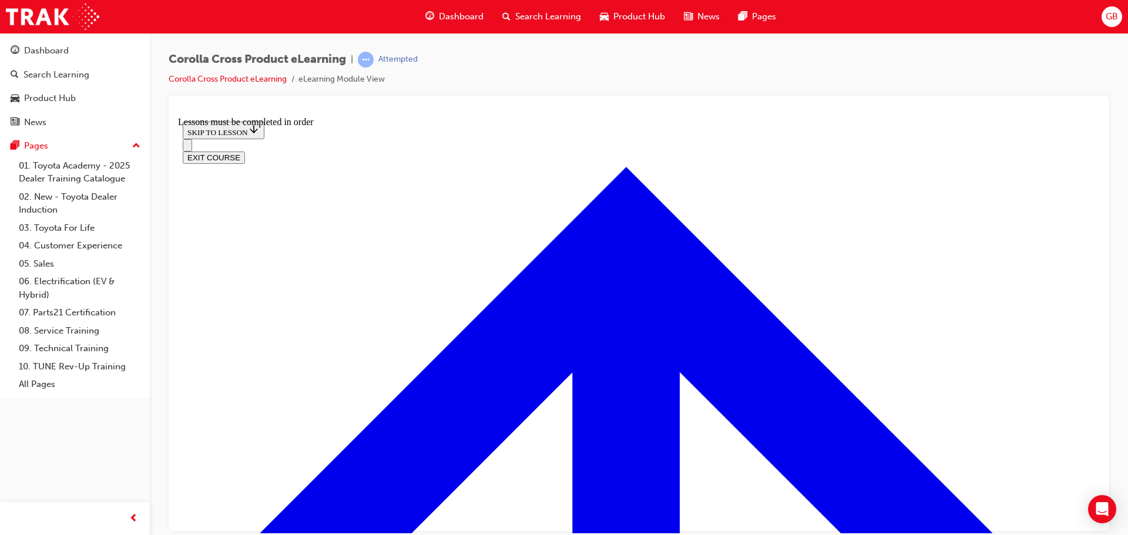
scroll to position [511, 0]
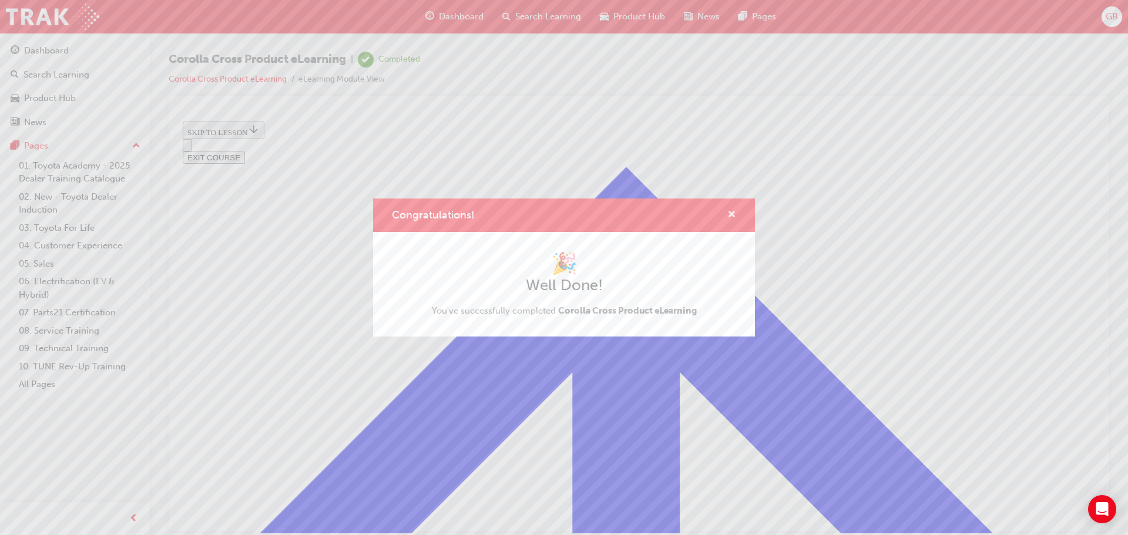
click at [732, 214] on span "cross-icon" at bounding box center [731, 215] width 9 height 11
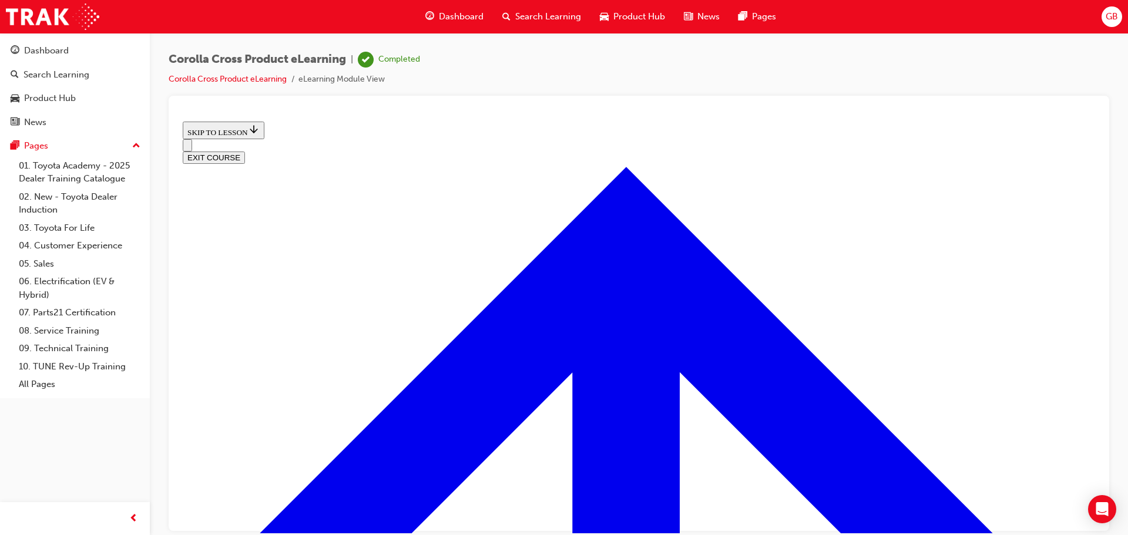
click at [245, 151] on button "EXIT COURSE" at bounding box center [214, 157] width 62 height 12
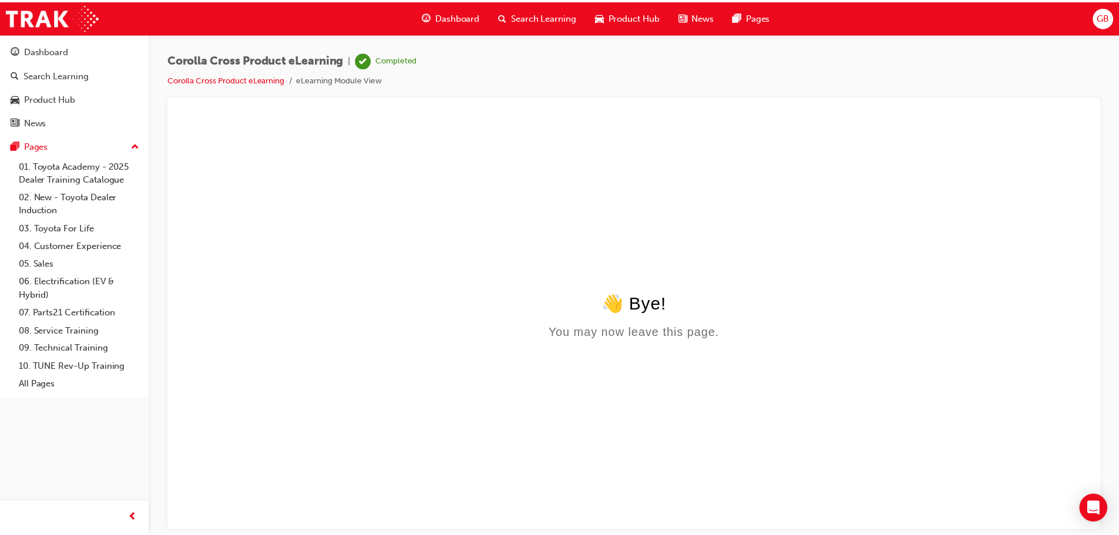
scroll to position [0, 0]
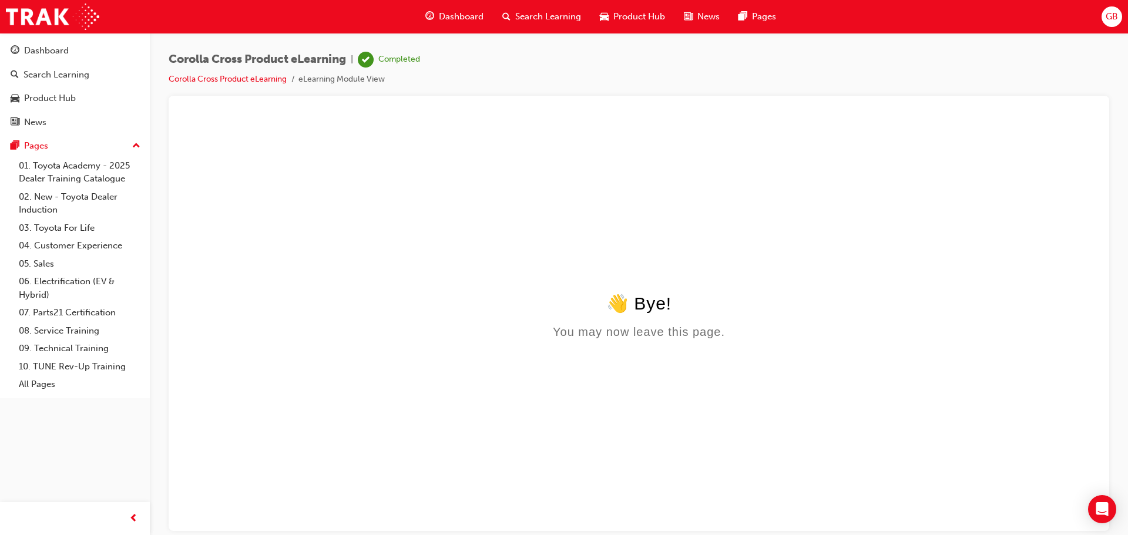
click at [462, 28] on div "Dashboard" at bounding box center [454, 17] width 77 height 24
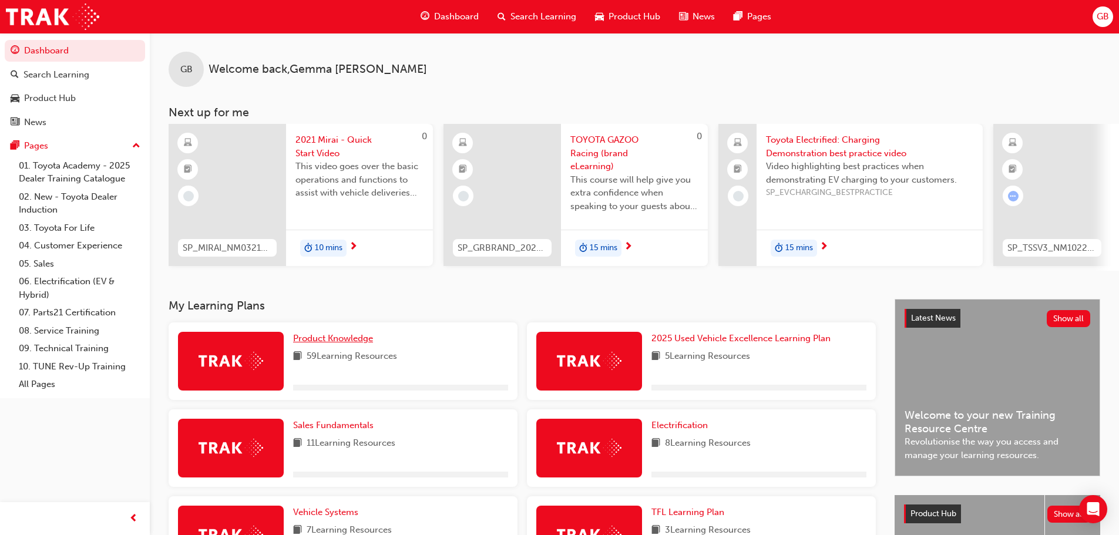
click at [317, 340] on span "Product Knowledge" at bounding box center [333, 338] width 80 height 11
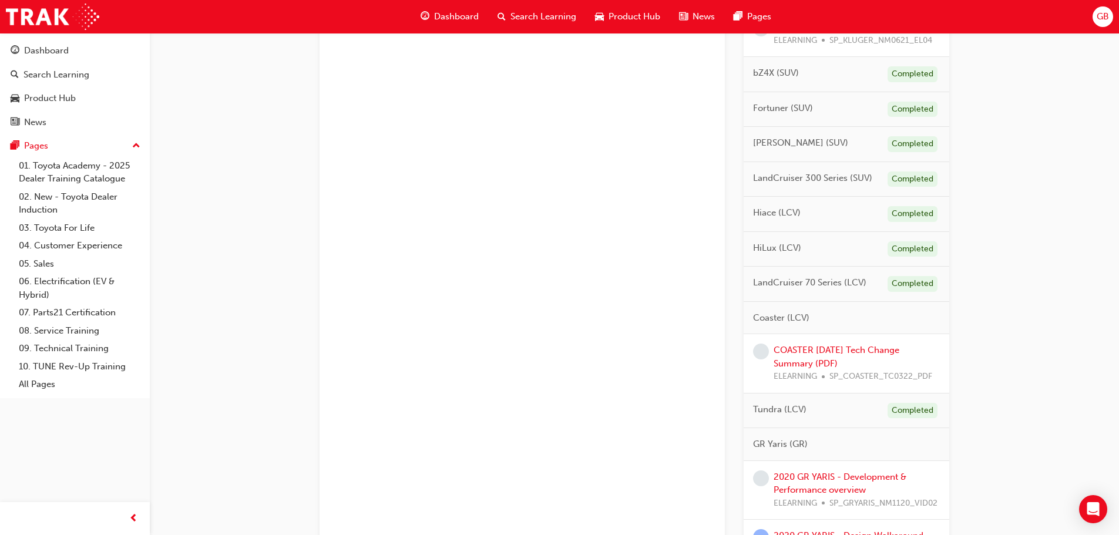
scroll to position [705, 0]
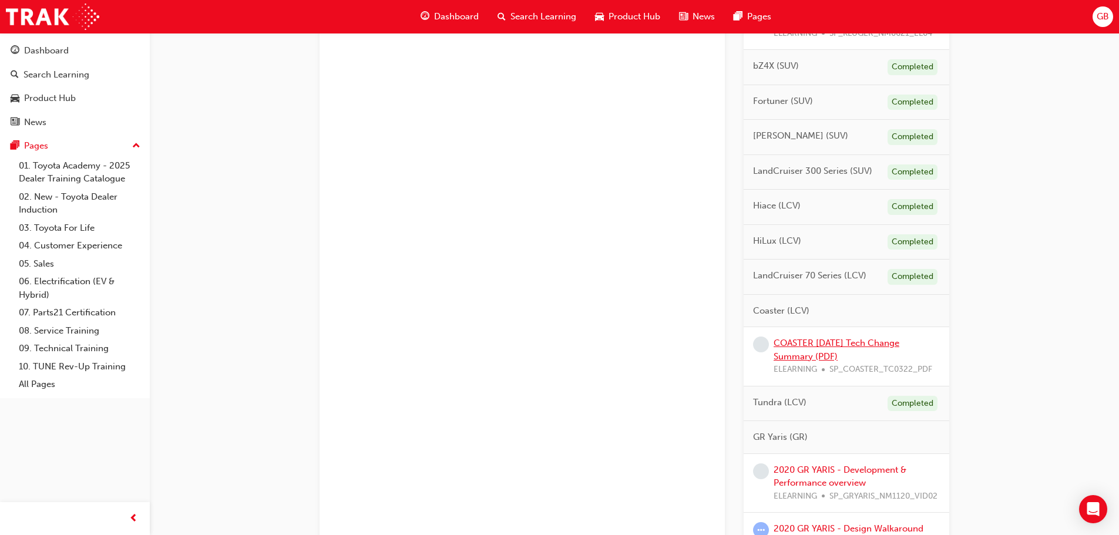
click at [823, 354] on link "COASTER [DATE] Tech Change Summary (PDF)" at bounding box center [837, 350] width 126 height 24
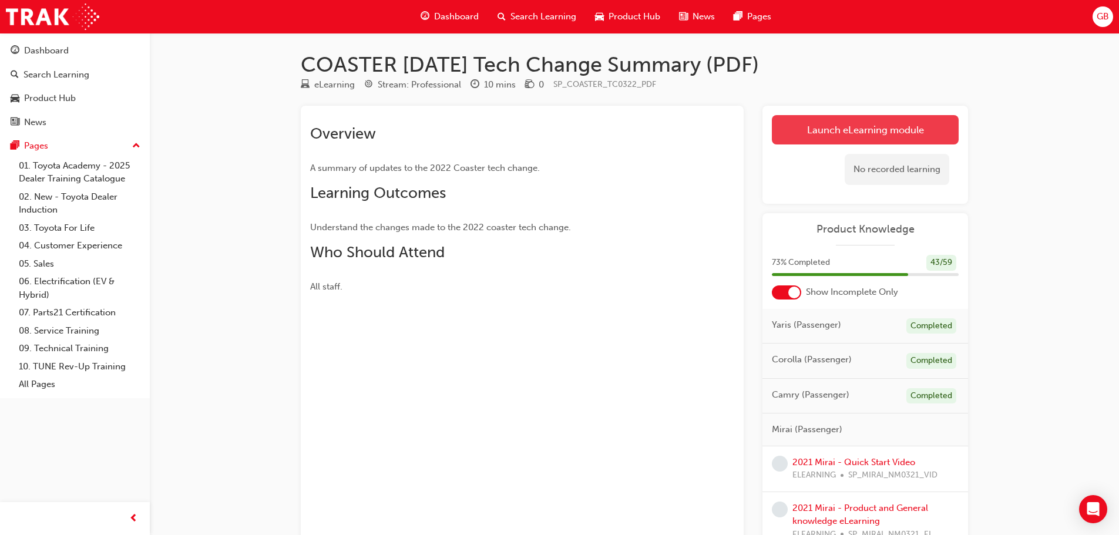
click at [825, 130] on link "Launch eLearning module" at bounding box center [865, 129] width 187 height 29
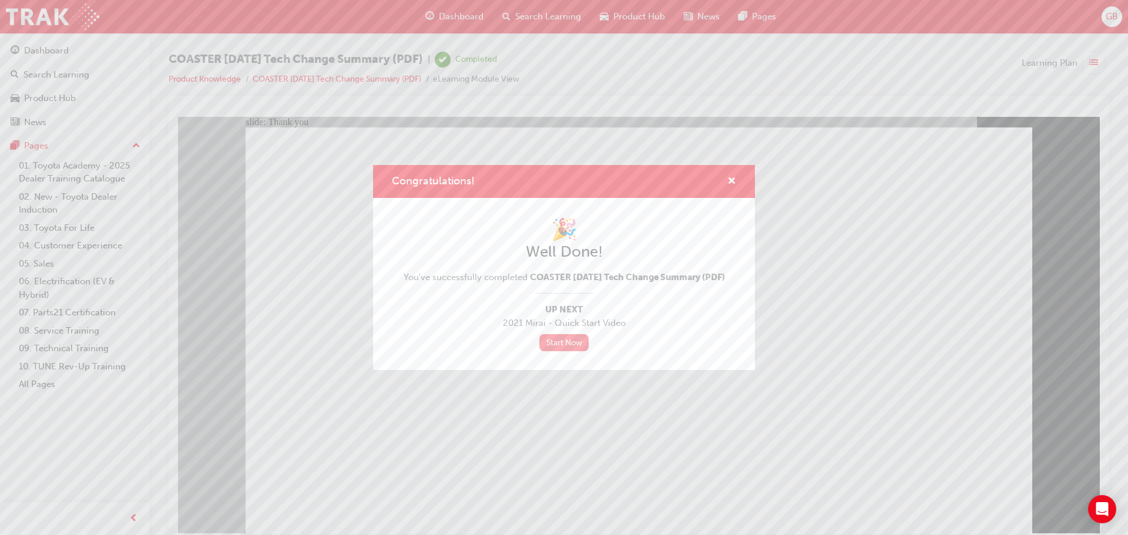
click at [569, 348] on link "Start Now" at bounding box center [563, 342] width 49 height 17
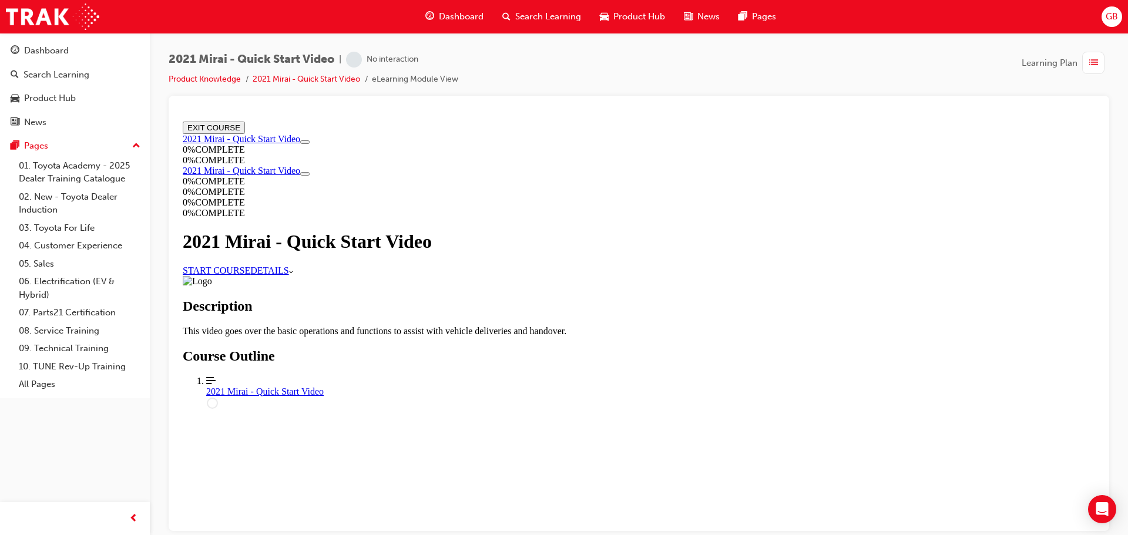
scroll to position [127, 0]
click at [250, 265] on link "START COURSE" at bounding box center [217, 270] width 68 height 10
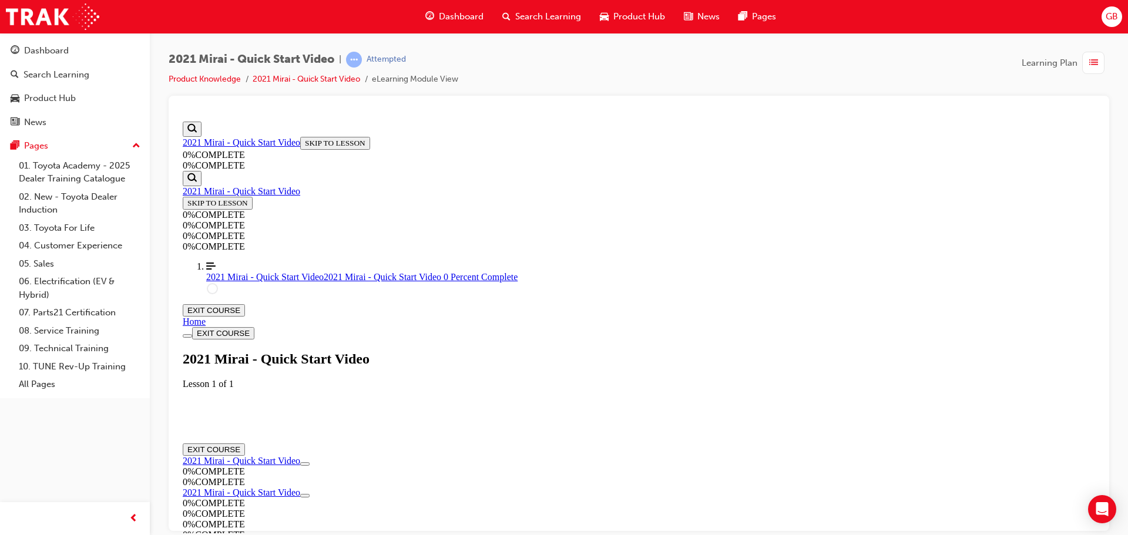
scroll to position [41, 0]
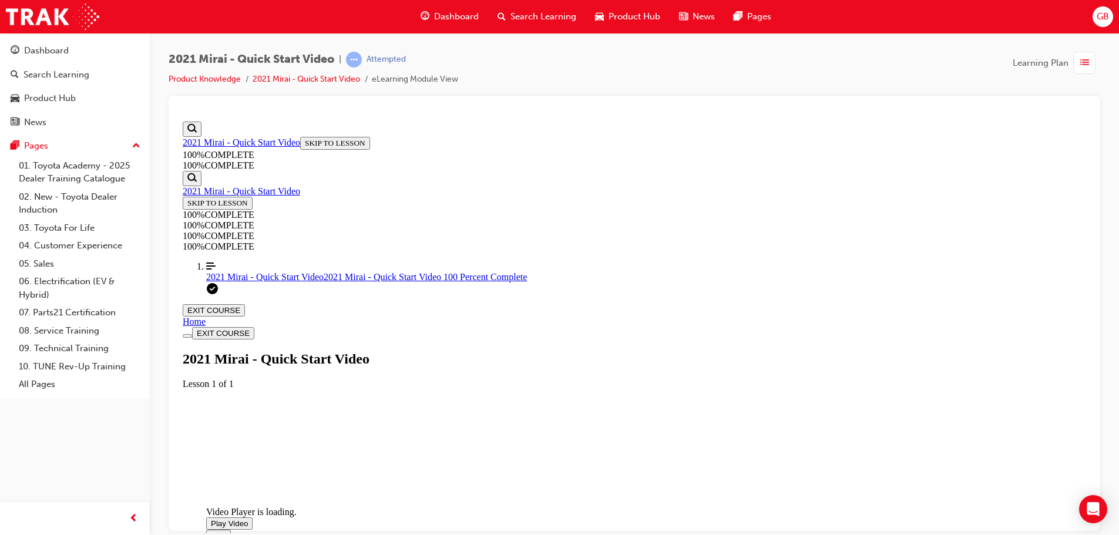
click at [211, 519] on span "Video player. You can use the space bar to toggle playback and arrow keys to sc…" at bounding box center [211, 523] width 0 height 9
drag, startPoint x: 604, startPoint y: 424, endPoint x: 769, endPoint y: 422, distance: 165.1
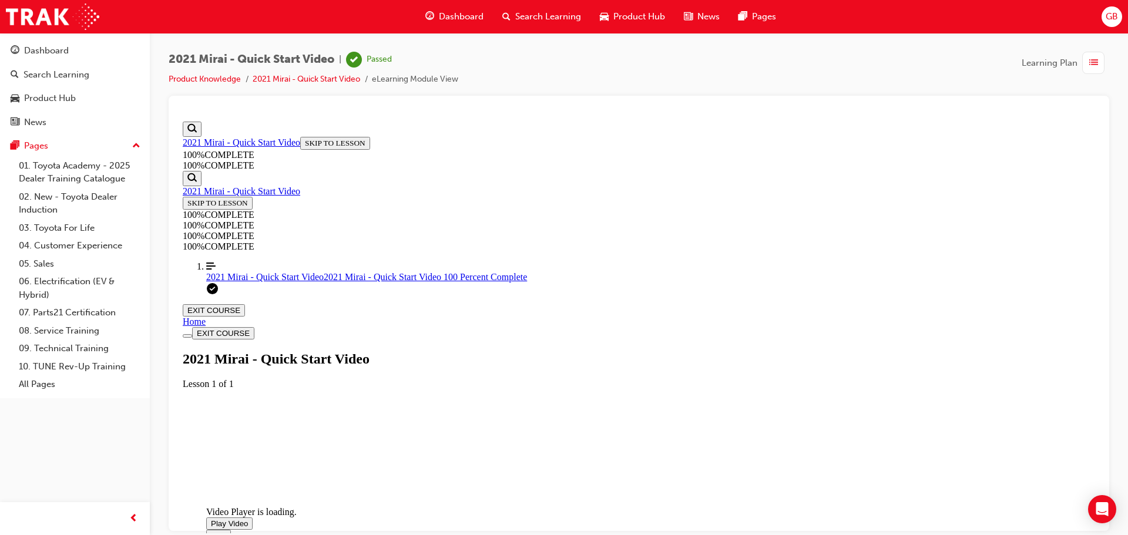
drag, startPoint x: 870, startPoint y: 423, endPoint x: 881, endPoint y: 423, distance: 11.2
click at [245, 304] on button "EXIT COURSE" at bounding box center [214, 310] width 62 height 12
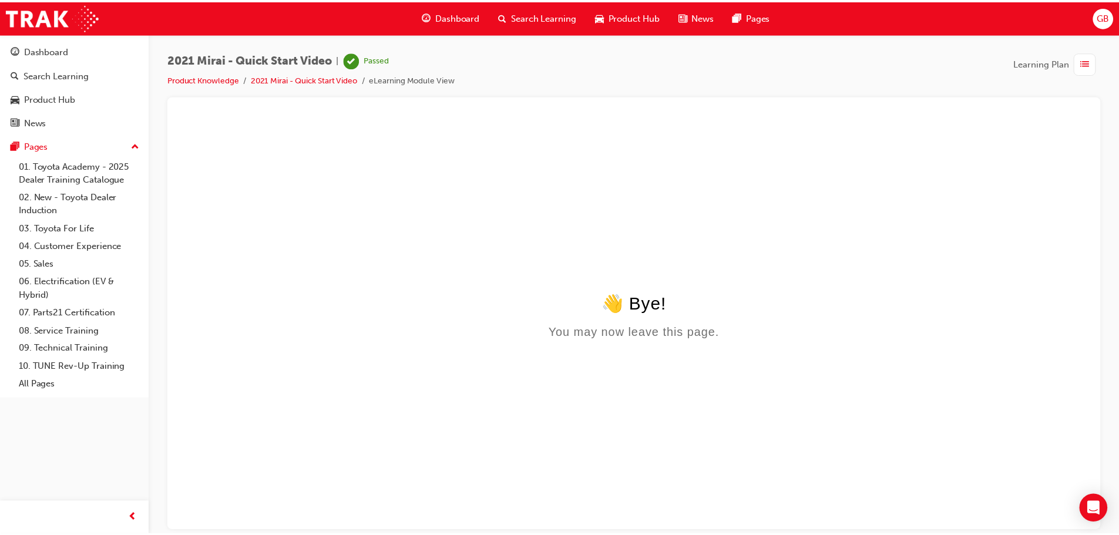
scroll to position [0, 0]
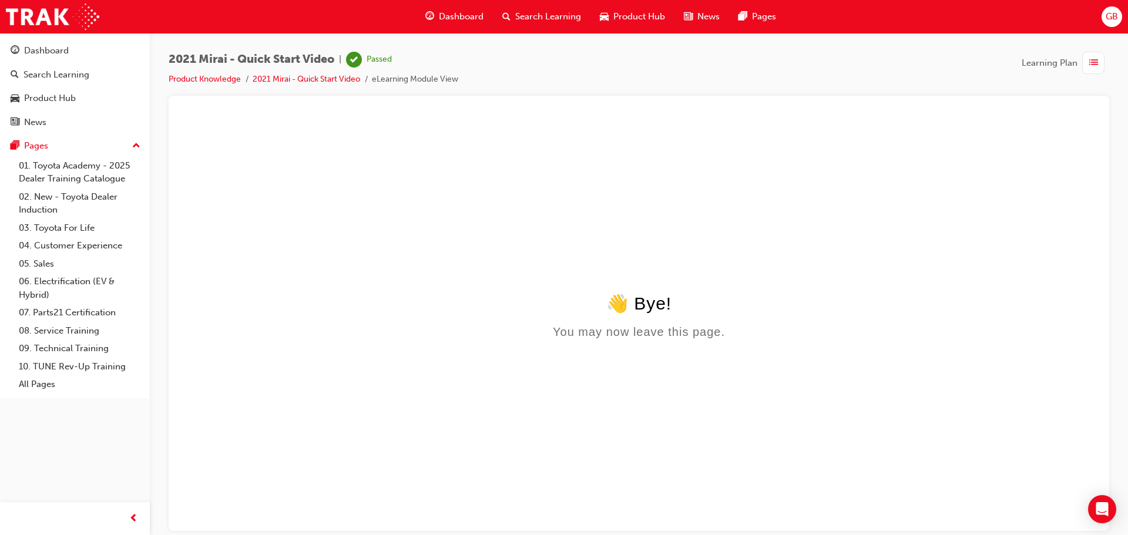
click at [451, 18] on span "Dashboard" at bounding box center [461, 17] width 45 height 14
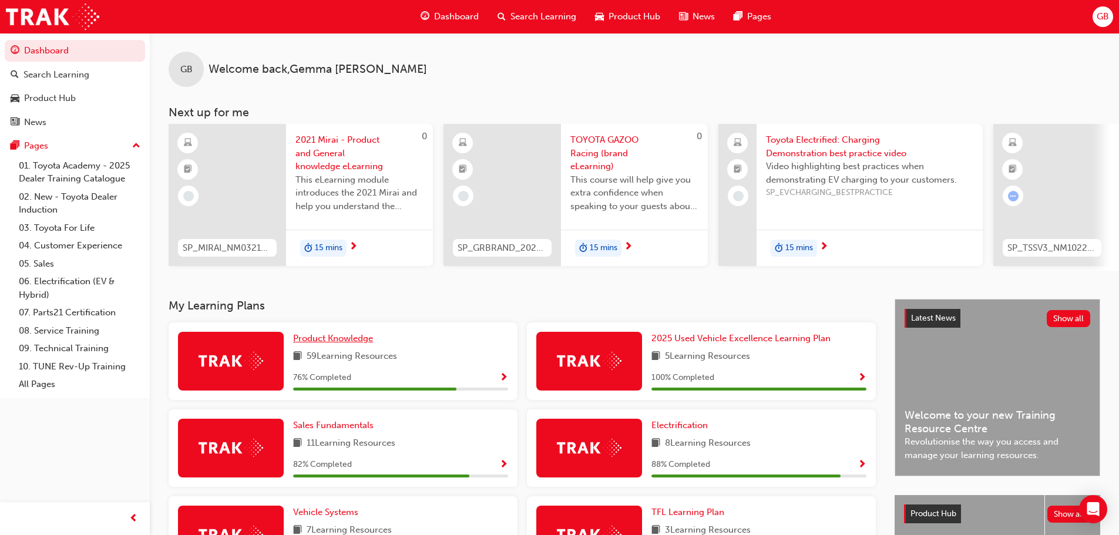
click at [375, 340] on link "Product Knowledge" at bounding box center [335, 339] width 85 height 14
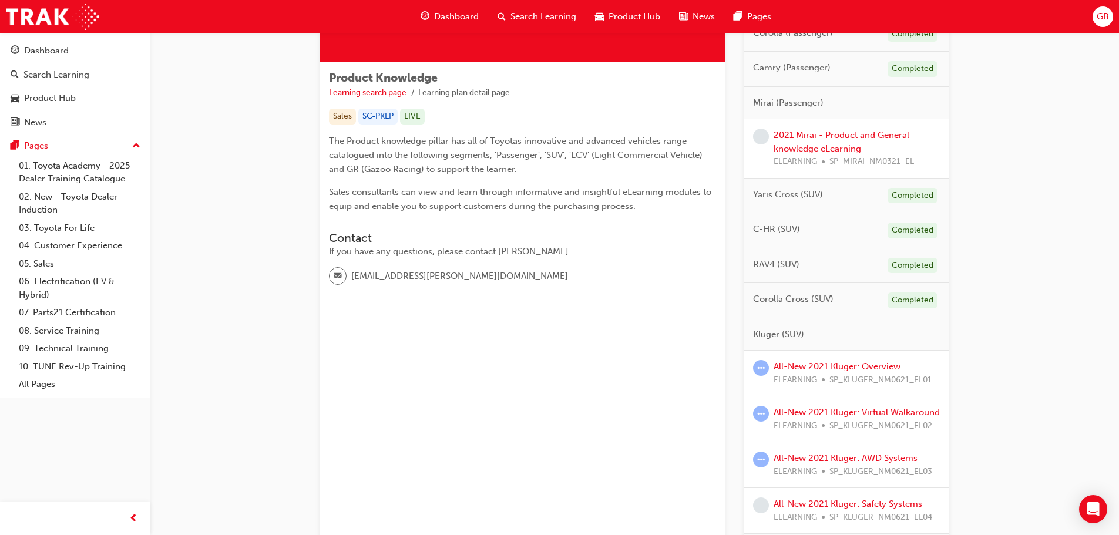
scroll to position [176, 0]
click at [837, 139] on div "2021 Mirai - Product and General knowledge eLearning ELEARNING SP_MIRAI_NM0321_…" at bounding box center [857, 147] width 166 height 40
click at [837, 133] on link "2021 Mirai - Product and General knowledge eLearning" at bounding box center [842, 141] width 136 height 24
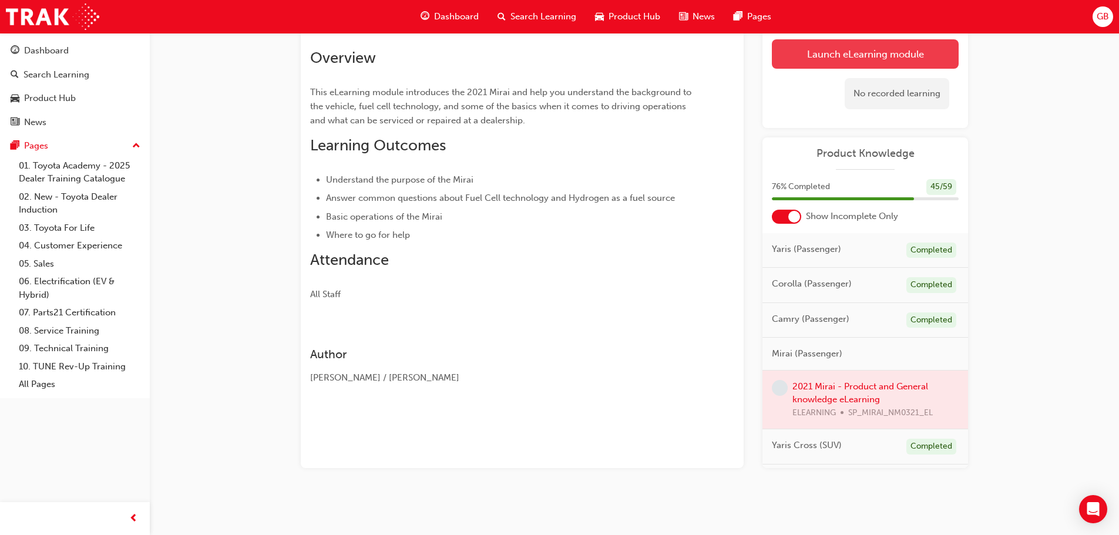
click at [828, 47] on link "Launch eLearning module" at bounding box center [865, 53] width 187 height 29
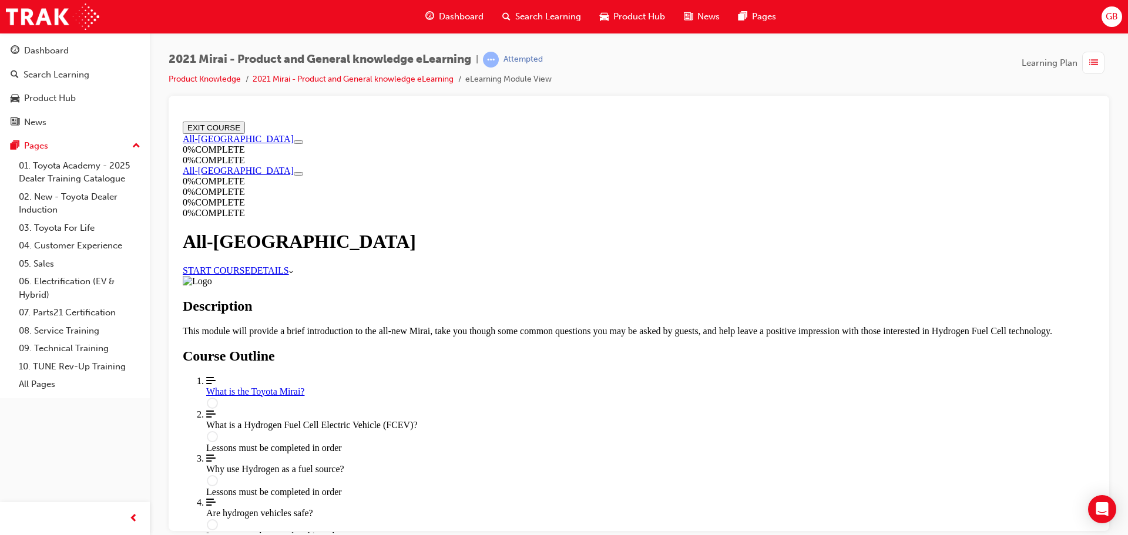
click at [250, 265] on link "START COURSE" at bounding box center [217, 270] width 68 height 10
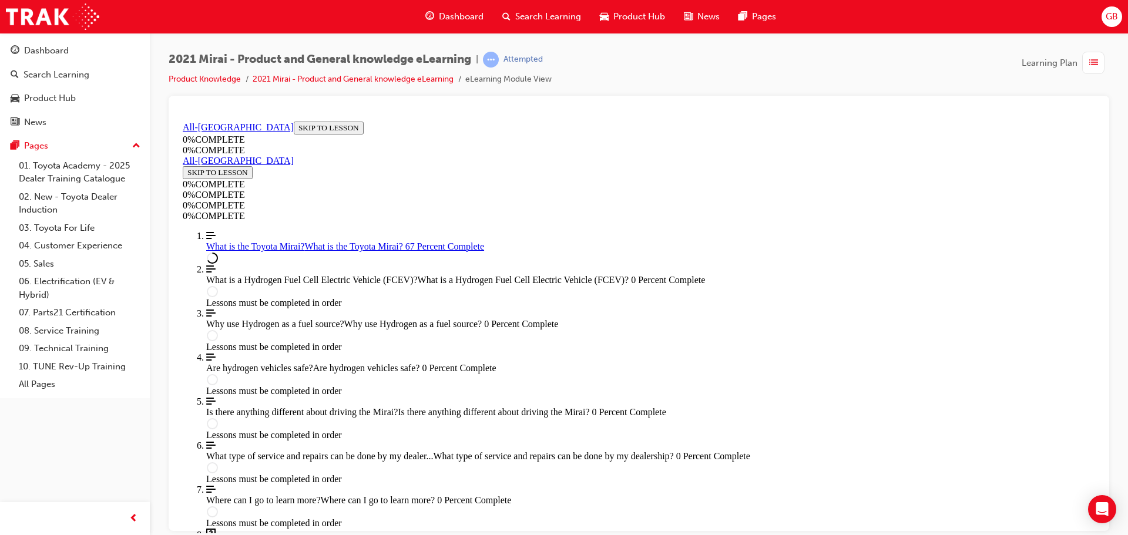
scroll to position [1620, 0]
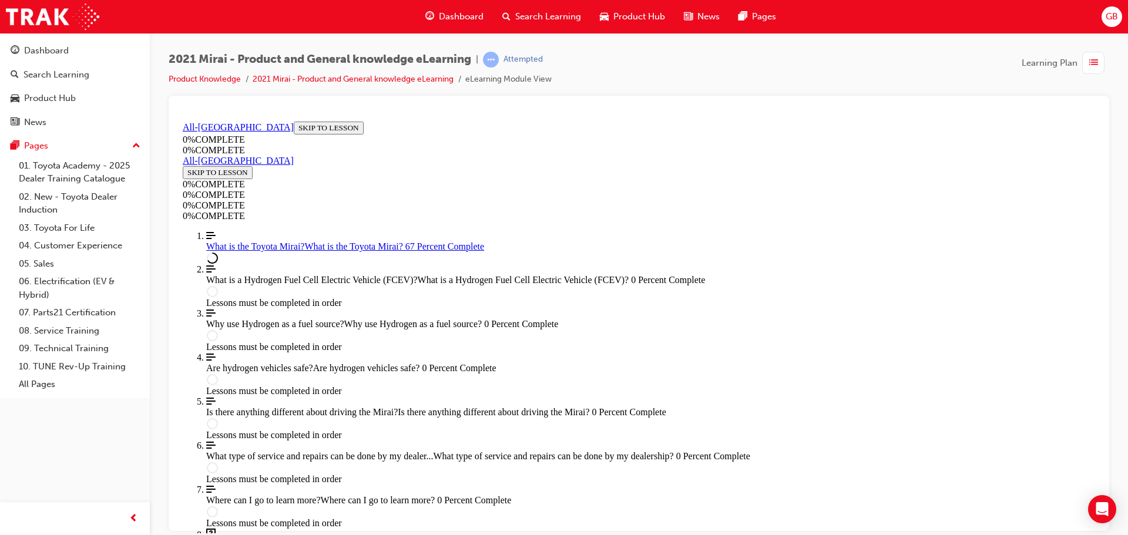
drag, startPoint x: 612, startPoint y: 392, endPoint x: 645, endPoint y: 392, distance: 33.5
drag, startPoint x: 828, startPoint y: 349, endPoint x: 733, endPoint y: 351, distance: 95.2
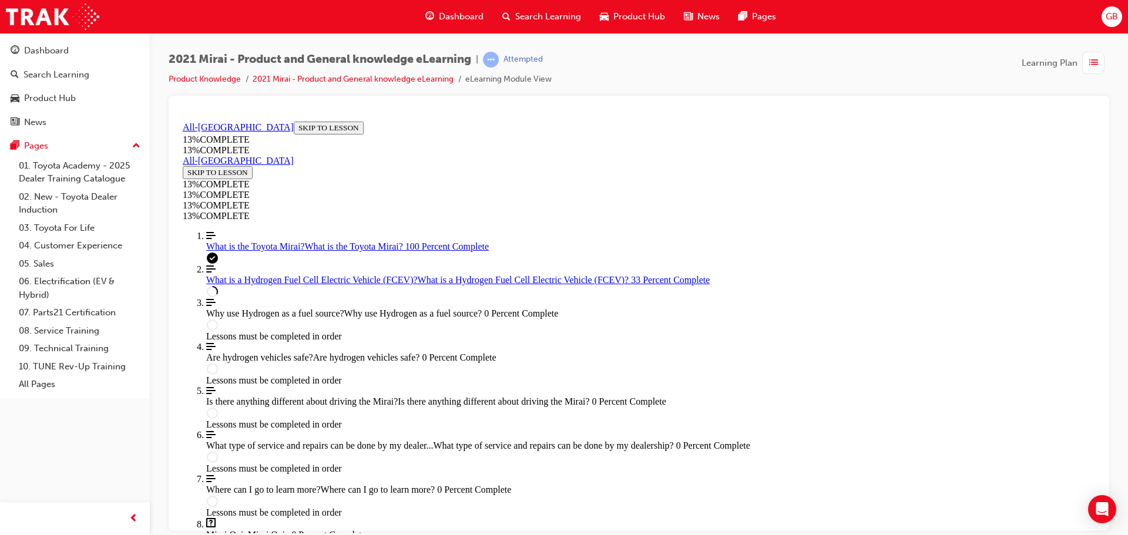
scroll to position [1039, 0]
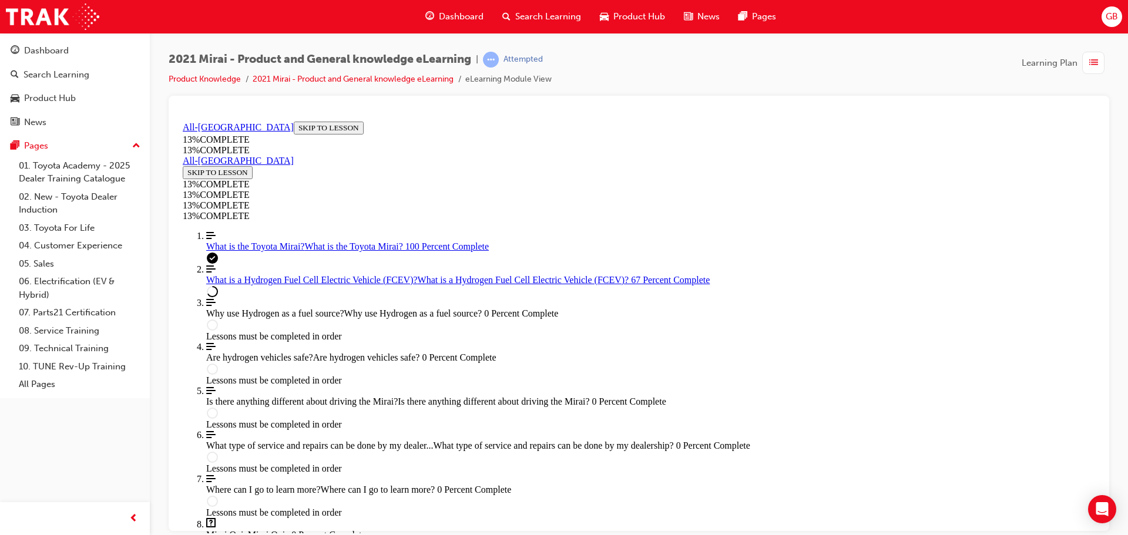
scroll to position [1675, 0]
drag, startPoint x: 834, startPoint y: 347, endPoint x: 830, endPoint y: 352, distance: 6.2
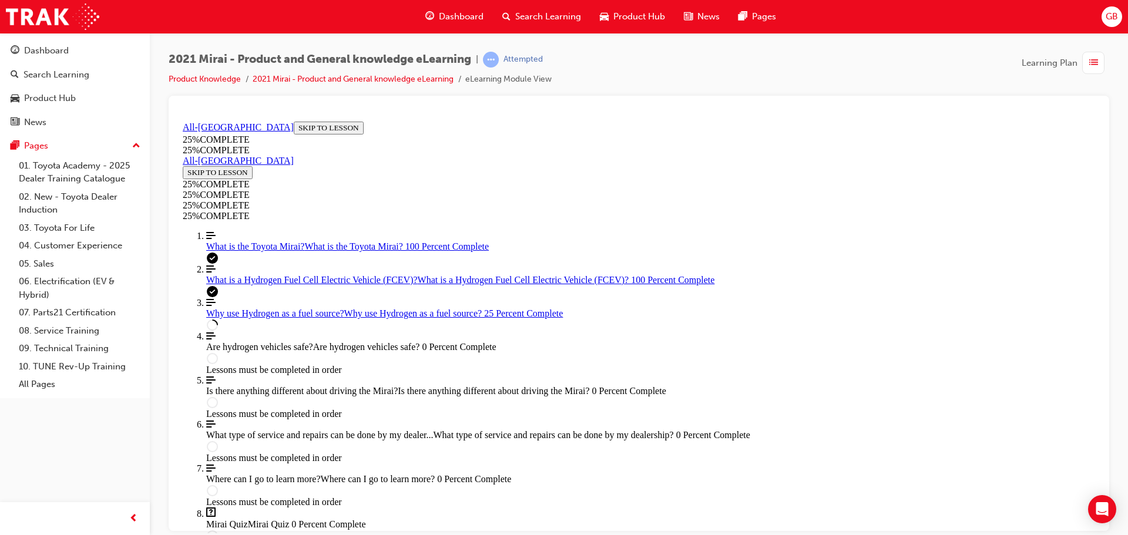
scroll to position [511, 0]
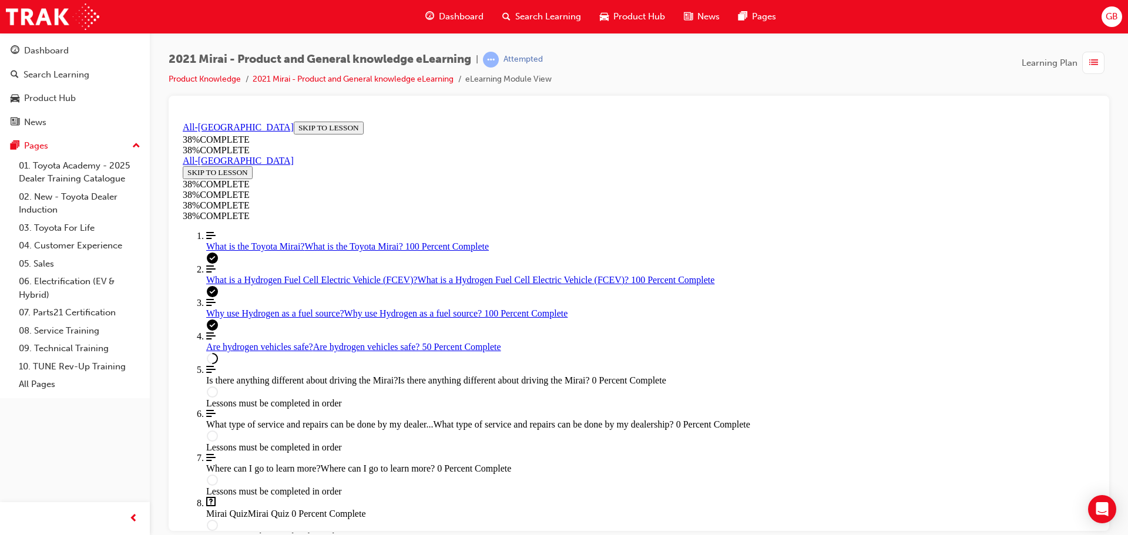
scroll to position [521, 0]
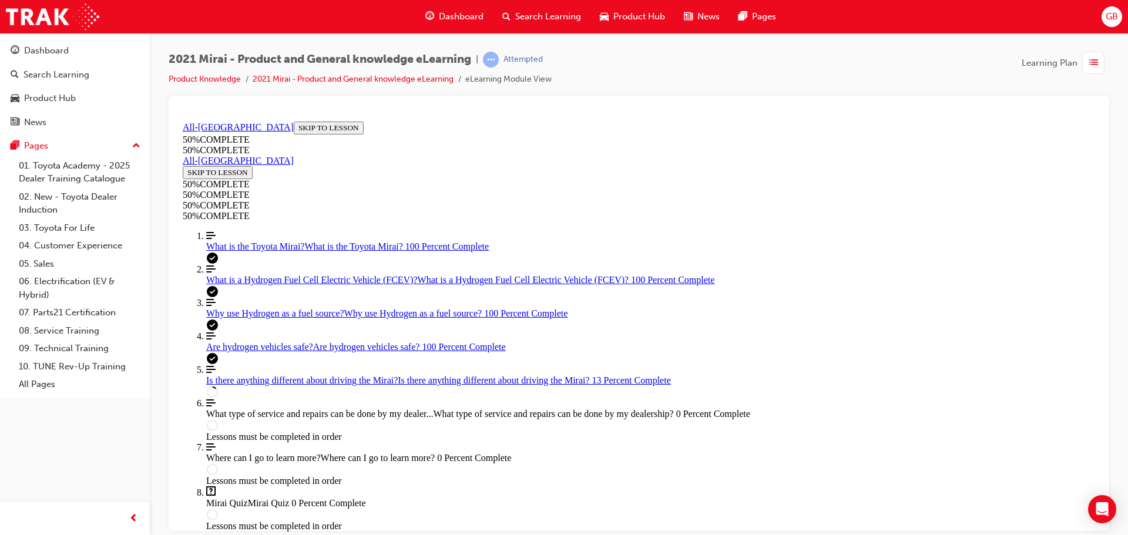
scroll to position [393, 0]
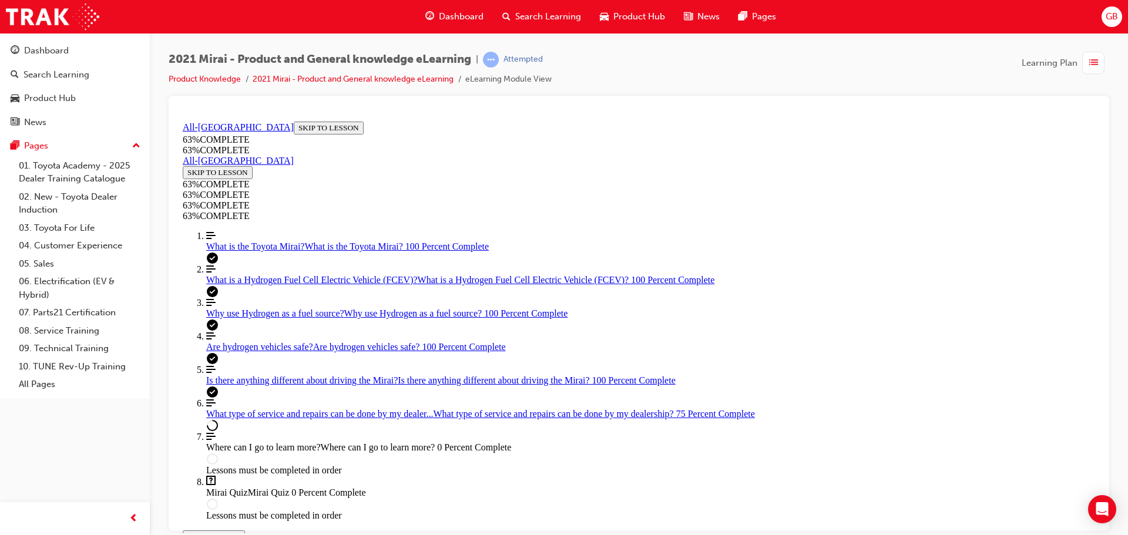
scroll to position [712, 0]
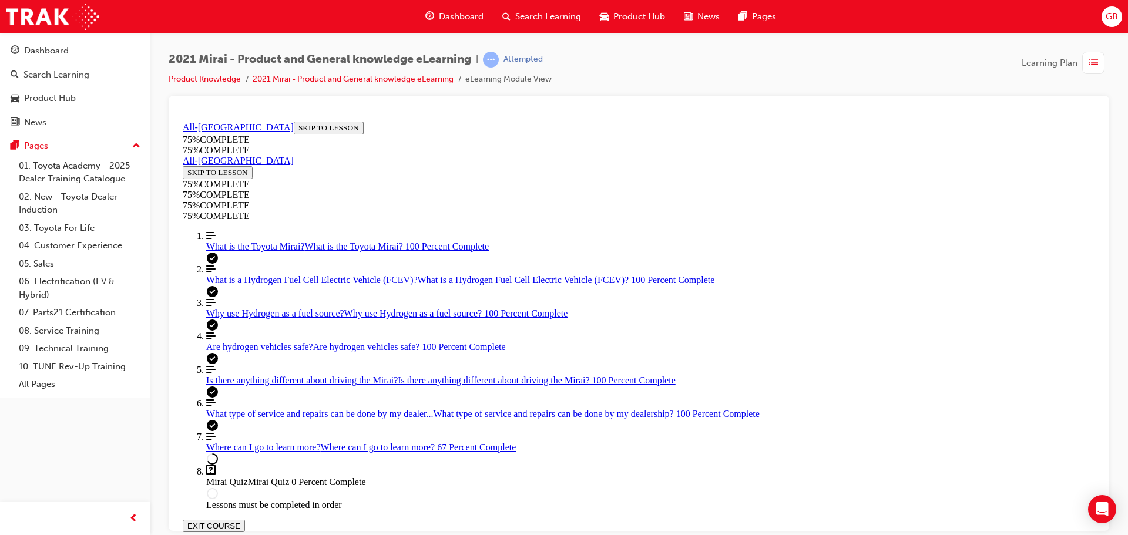
drag, startPoint x: 774, startPoint y: 252, endPoint x: 844, endPoint y: 259, distance: 70.3
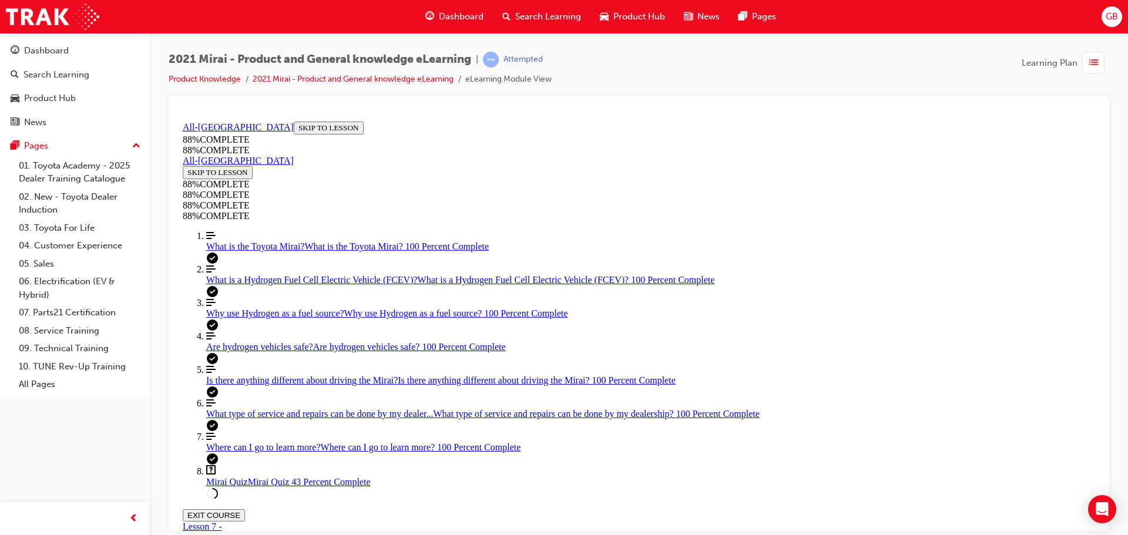
drag, startPoint x: 642, startPoint y: 306, endPoint x: 675, endPoint y: 410, distance: 109.1
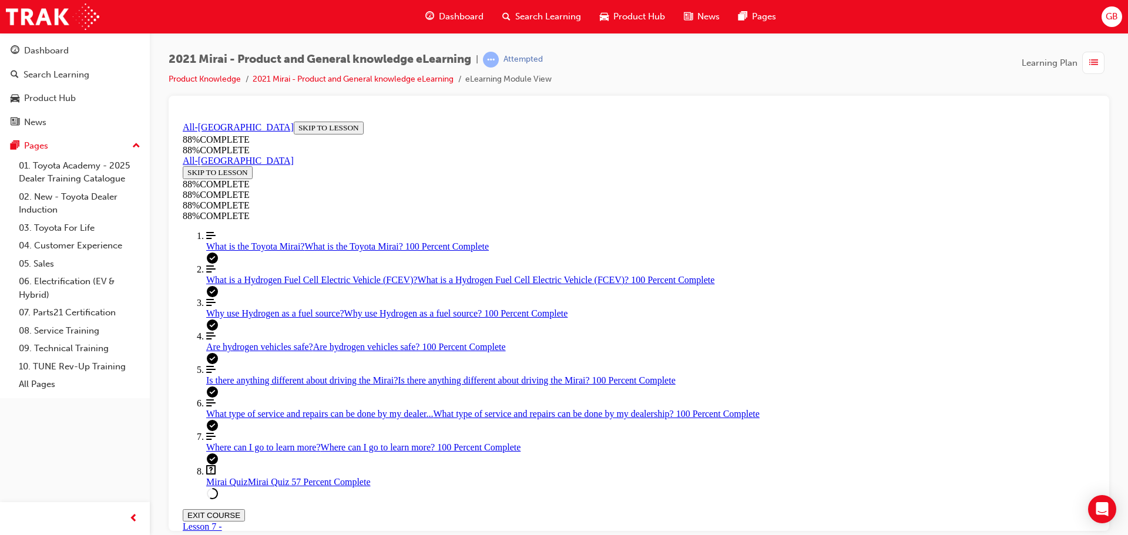
drag, startPoint x: 647, startPoint y: 311, endPoint x: 682, endPoint y: 360, distance: 60.3
drag, startPoint x: 613, startPoint y: 301, endPoint x: 632, endPoint y: 297, distance: 19.4
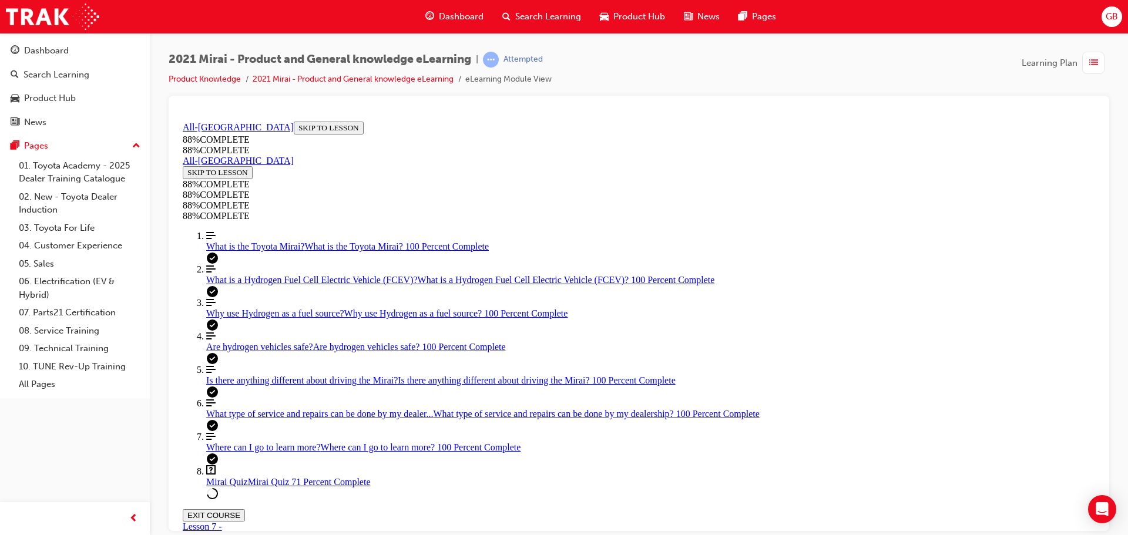
drag, startPoint x: 539, startPoint y: 283, endPoint x: 771, endPoint y: 290, distance: 232.8
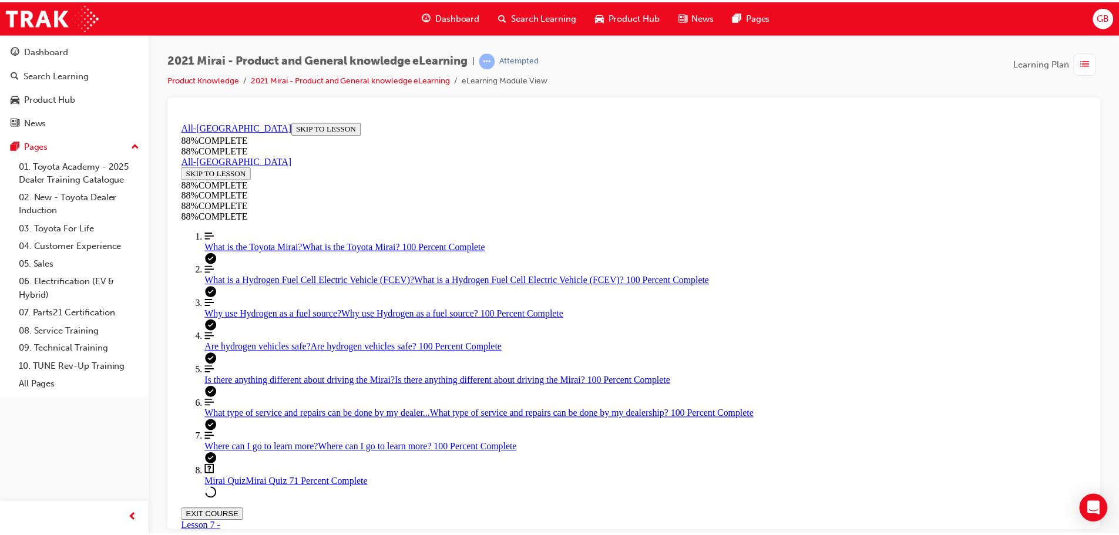
scroll to position [180, 0]
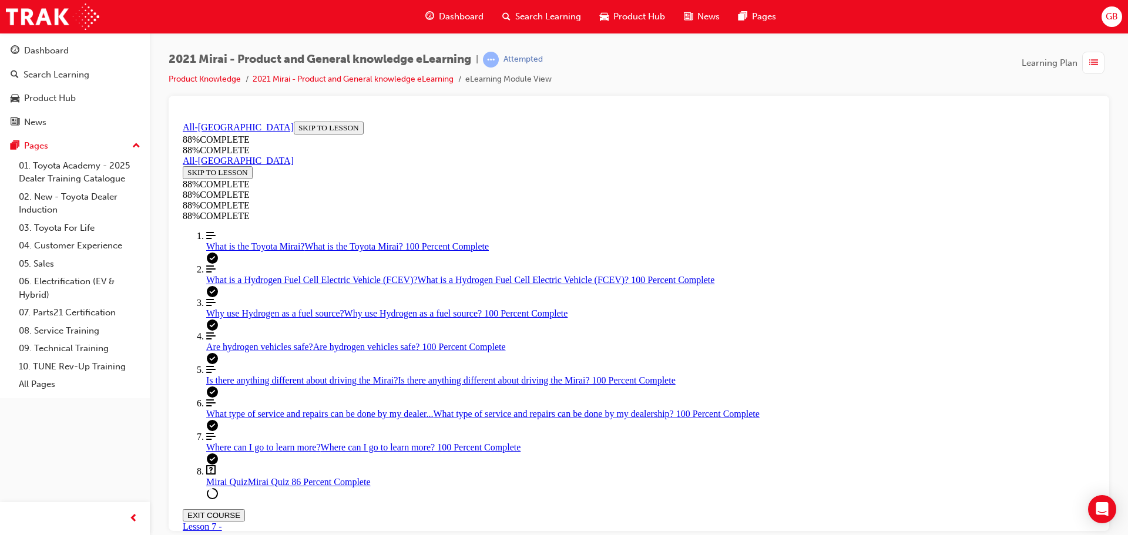
scroll to position [374, 0]
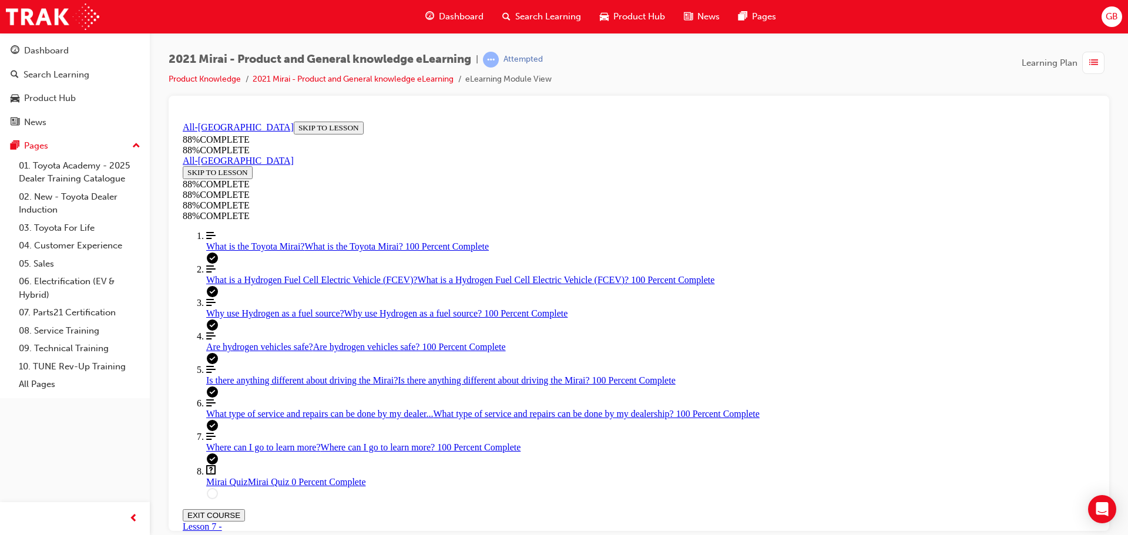
drag, startPoint x: 551, startPoint y: 235, endPoint x: 556, endPoint y: 240, distance: 6.6
drag, startPoint x: 568, startPoint y: 362, endPoint x: 571, endPoint y: 371, distance: 9.8
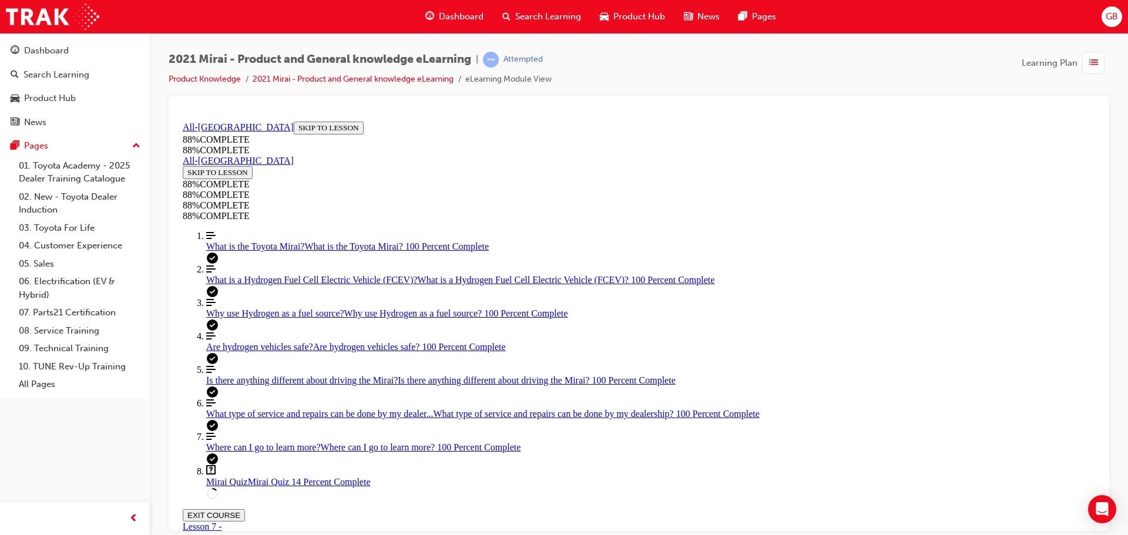
drag, startPoint x: 652, startPoint y: 416, endPoint x: 694, endPoint y: 361, distance: 69.2
drag, startPoint x: 629, startPoint y: 465, endPoint x: 663, endPoint y: 467, distance: 34.1
drag, startPoint x: 647, startPoint y: 424, endPoint x: 686, endPoint y: 476, distance: 65.5
drag, startPoint x: 636, startPoint y: 418, endPoint x: 676, endPoint y: 363, distance: 68.5
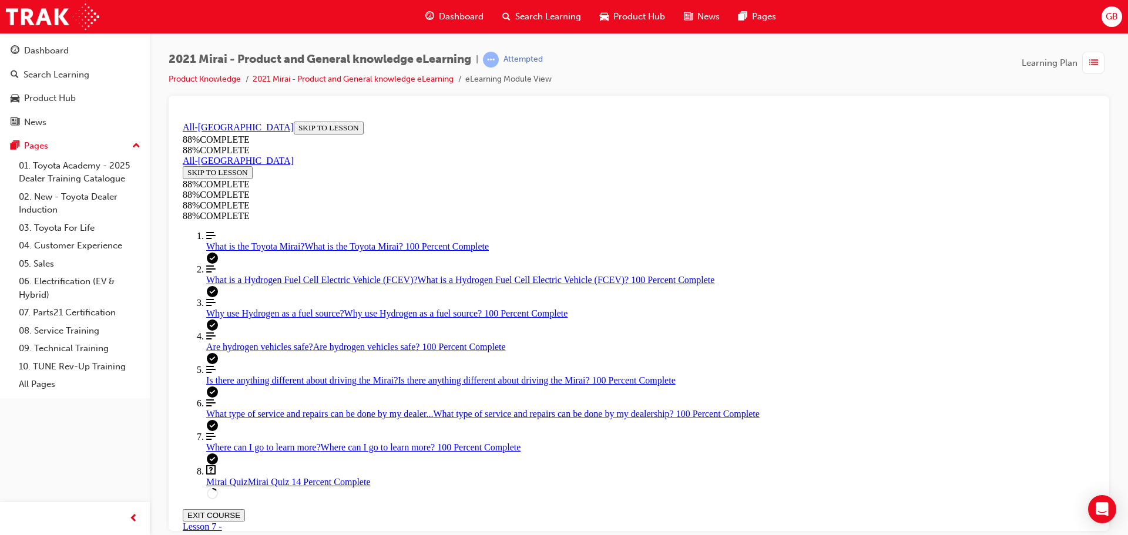
drag, startPoint x: 648, startPoint y: 428, endPoint x: 659, endPoint y: 422, distance: 12.9
drag, startPoint x: 659, startPoint y: 421, endPoint x: 692, endPoint y: 422, distance: 33.5
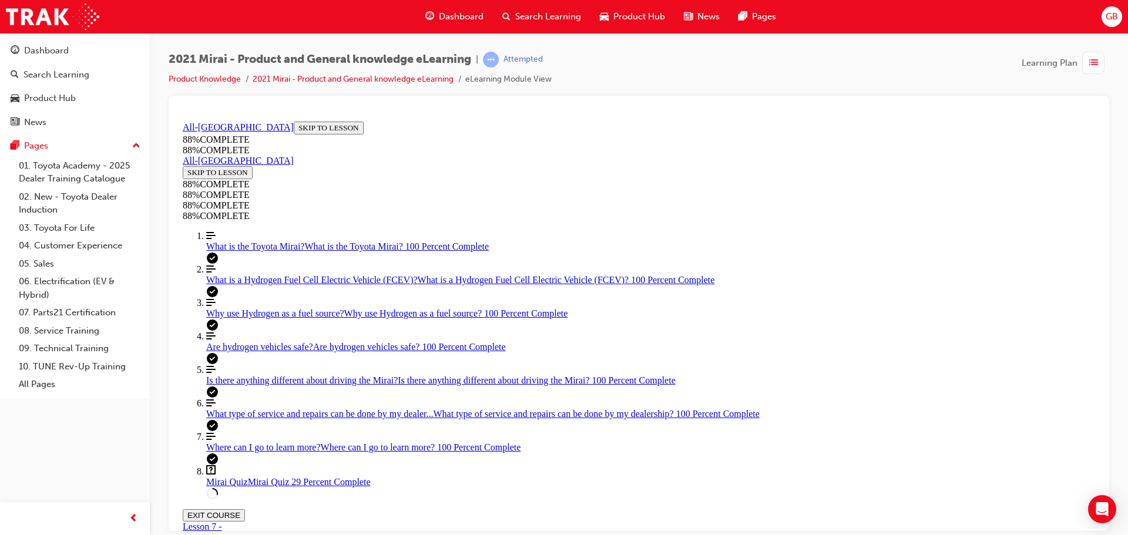
scroll to position [385, 0]
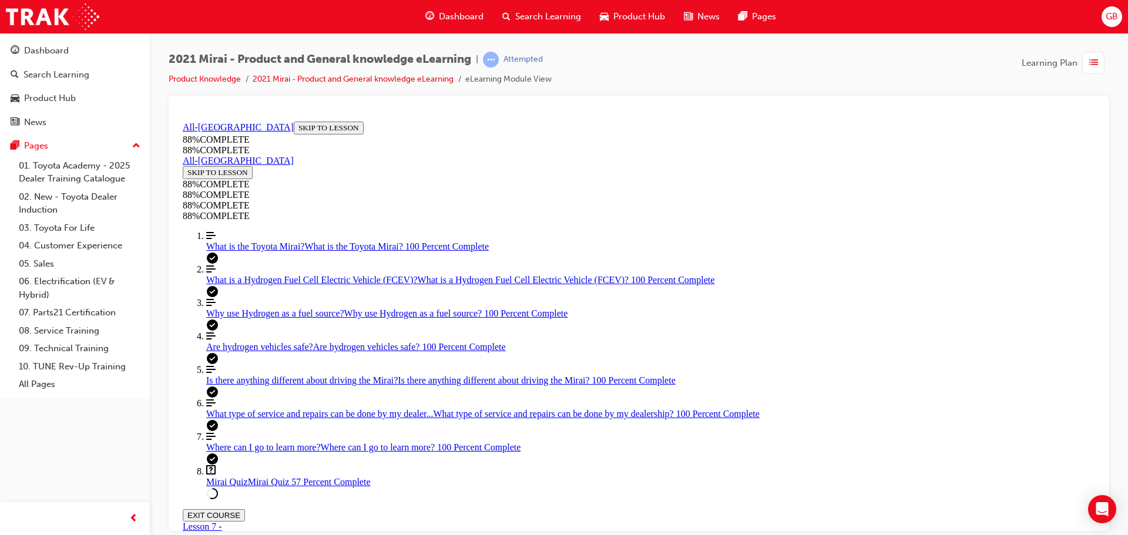
drag, startPoint x: 729, startPoint y: 386, endPoint x: 719, endPoint y: 415, distance: 30.3
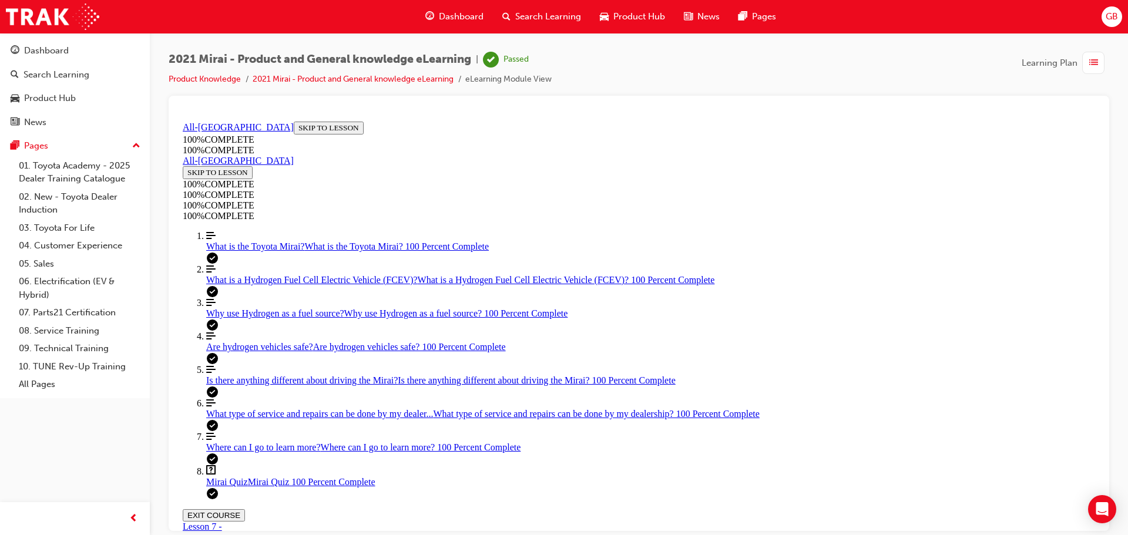
click at [245, 509] on button "EXIT COURSE" at bounding box center [214, 515] width 62 height 12
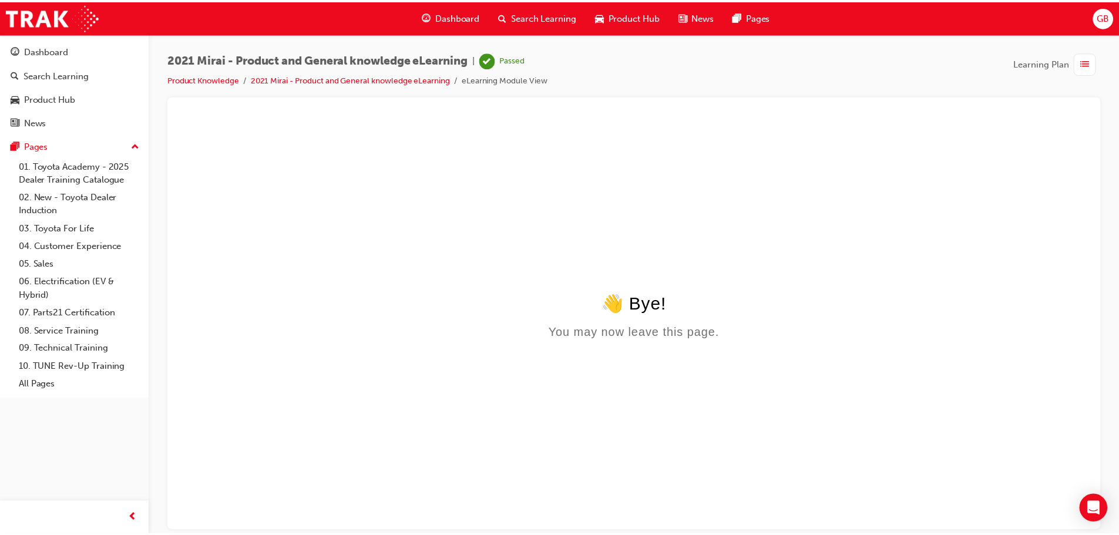
scroll to position [0, 0]
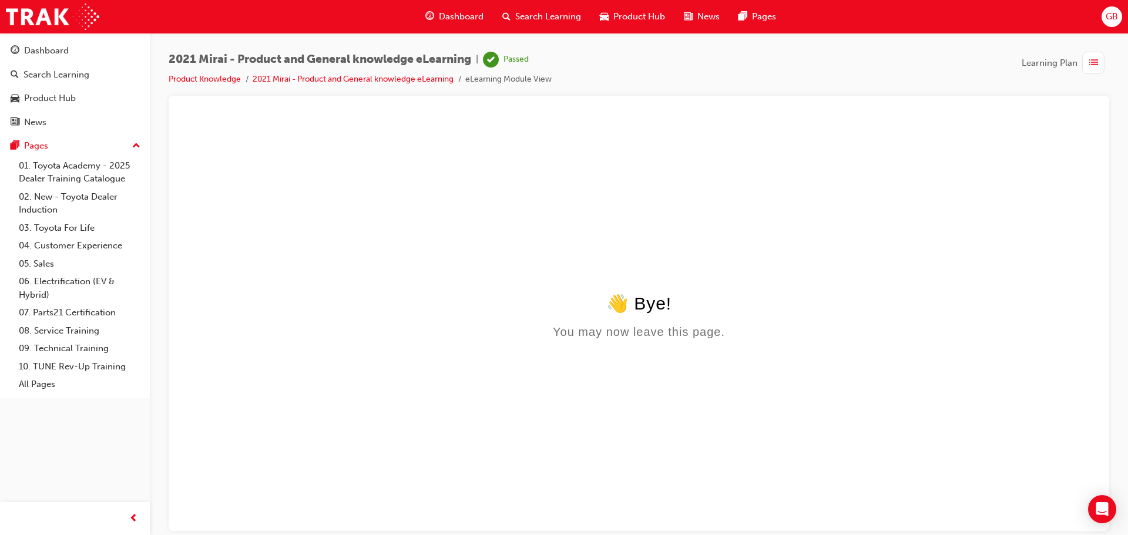
click at [455, 16] on span "Dashboard" at bounding box center [461, 17] width 45 height 14
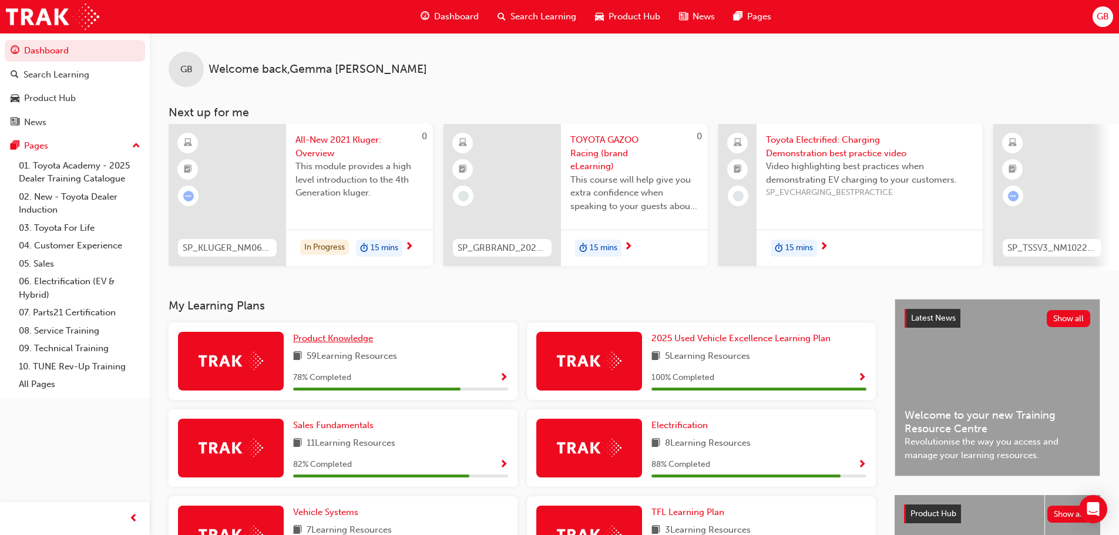
click at [310, 340] on span "Product Knowledge" at bounding box center [333, 338] width 80 height 11
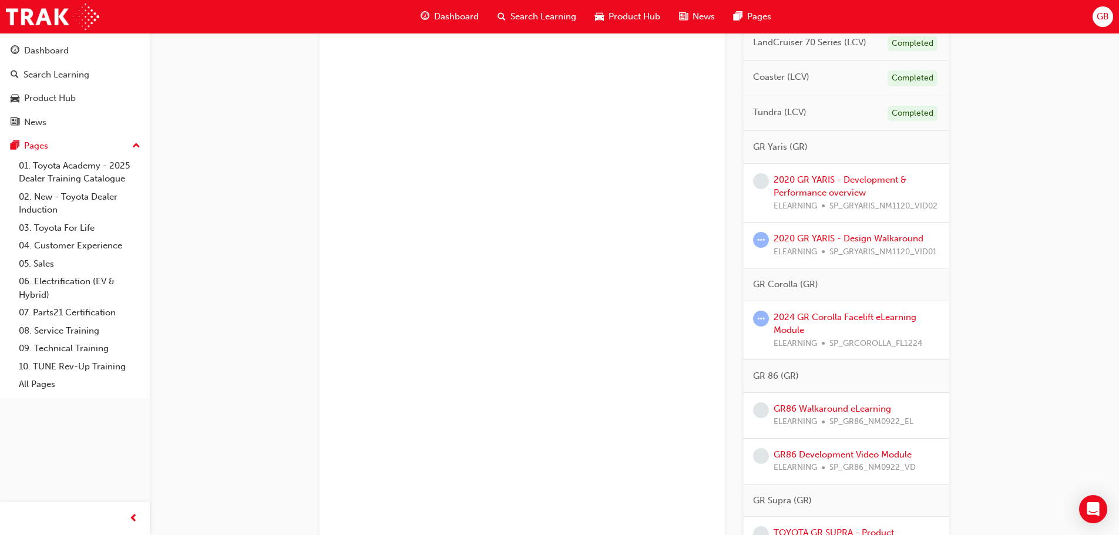
scroll to position [835, 0]
click at [824, 199] on link "2020 GR YARIS - Development & Performance overview" at bounding box center [840, 187] width 133 height 24
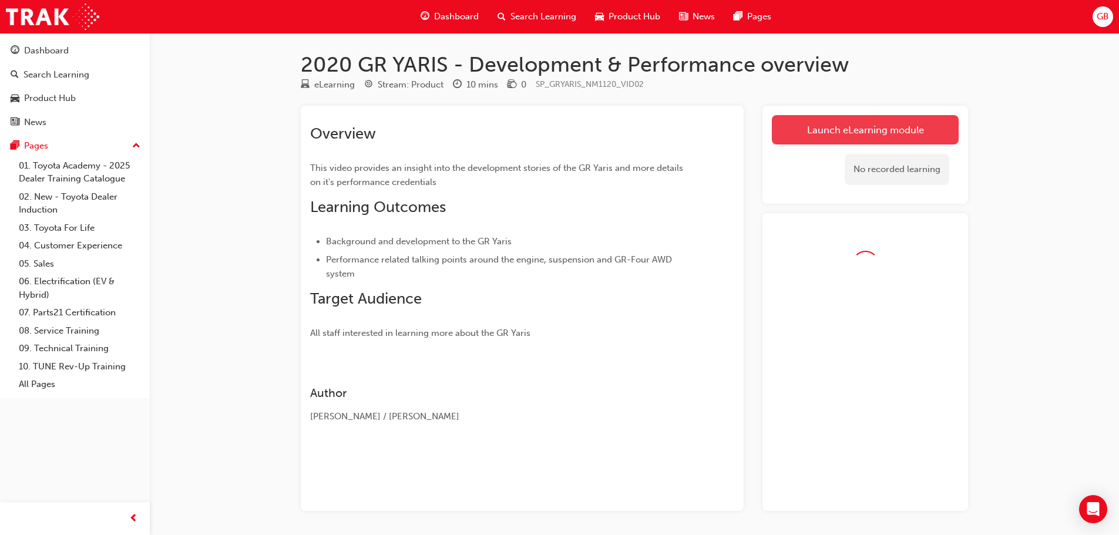
click at [821, 133] on link "Launch eLearning module" at bounding box center [865, 129] width 187 height 29
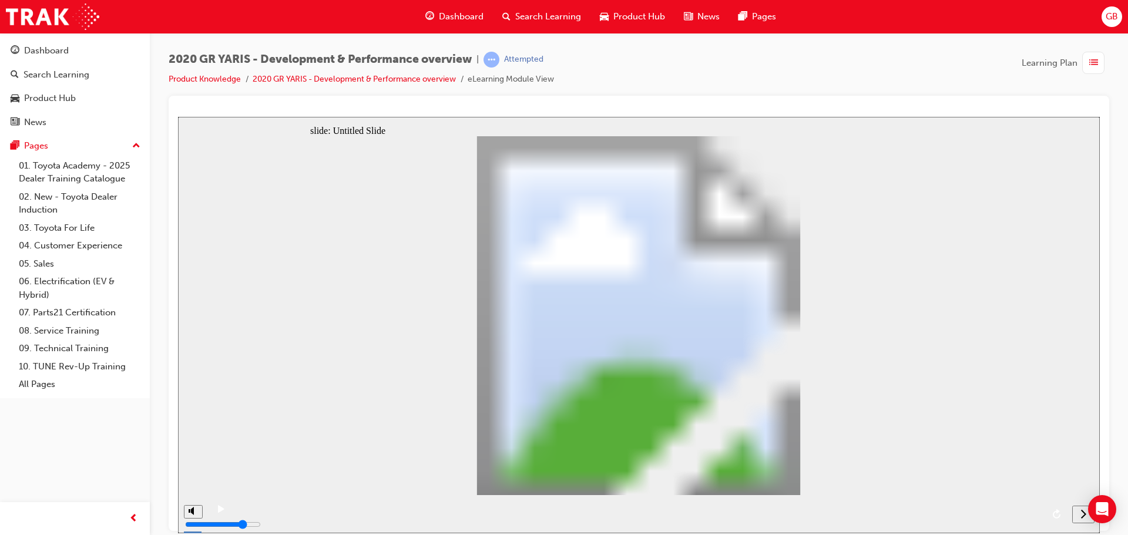
click at [1079, 518] on div "next" at bounding box center [1083, 514] width 13 height 12
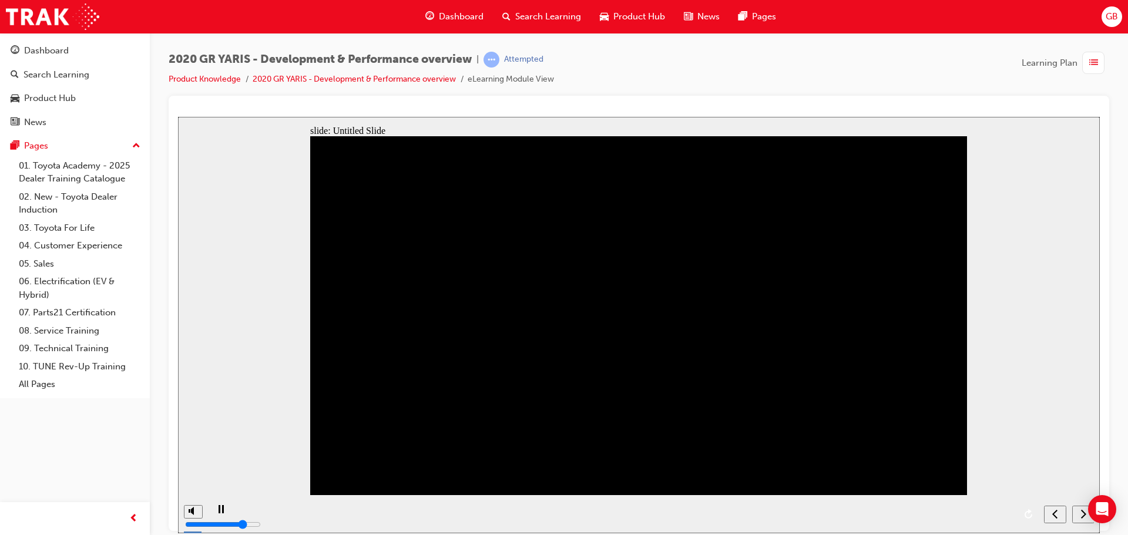
click at [1084, 516] on icon "next" at bounding box center [1083, 513] width 5 height 9
click at [1084, 514] on icon "next" at bounding box center [1084, 513] width 6 height 11
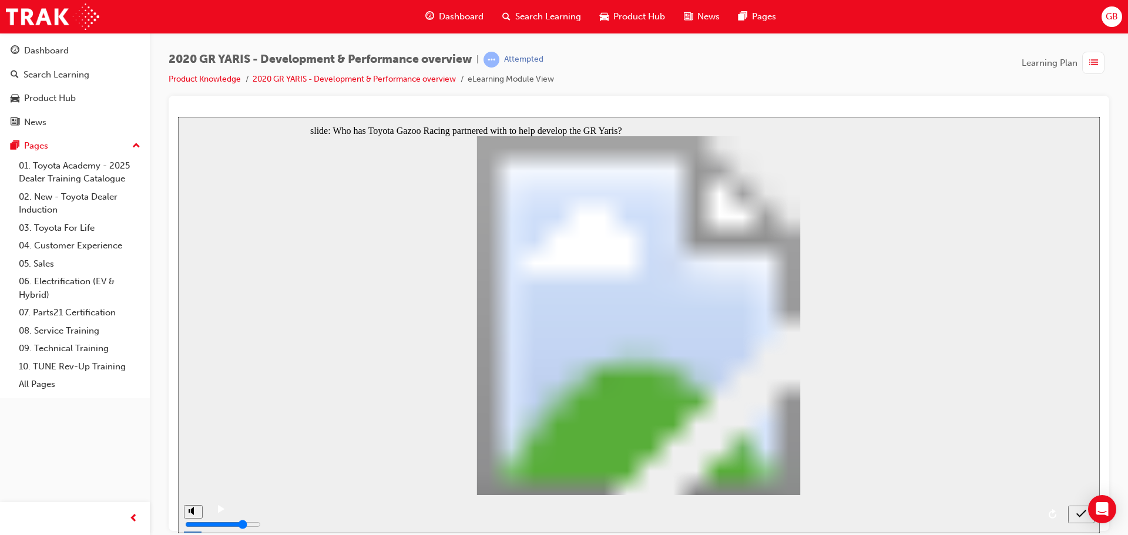
click at [1077, 516] on icon "submit" at bounding box center [1081, 513] width 10 height 11
radio input "false"
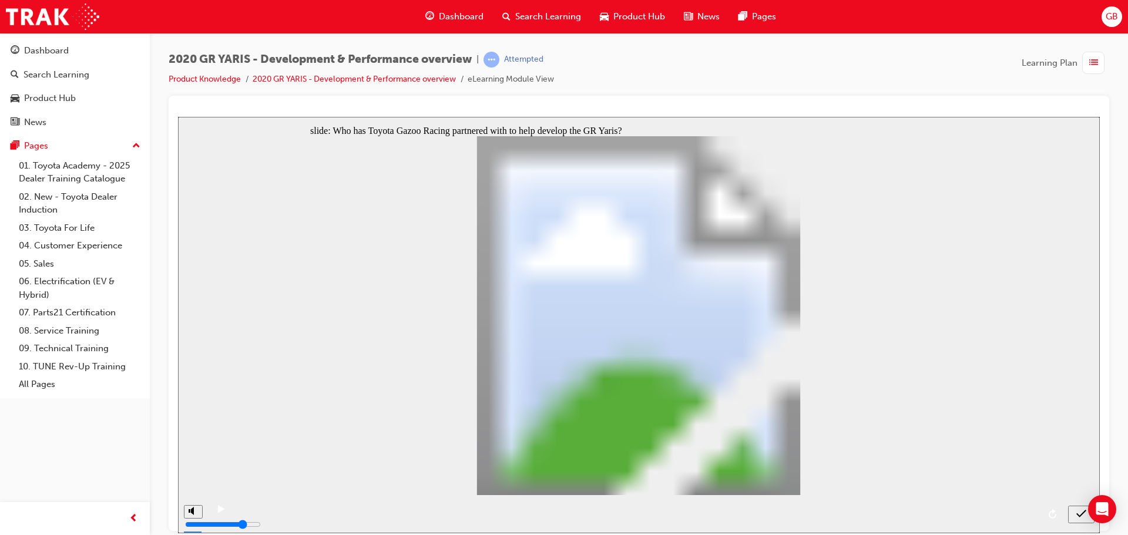
radio input "true"
click at [1080, 514] on icon "submit" at bounding box center [1081, 513] width 10 height 11
radio input "true"
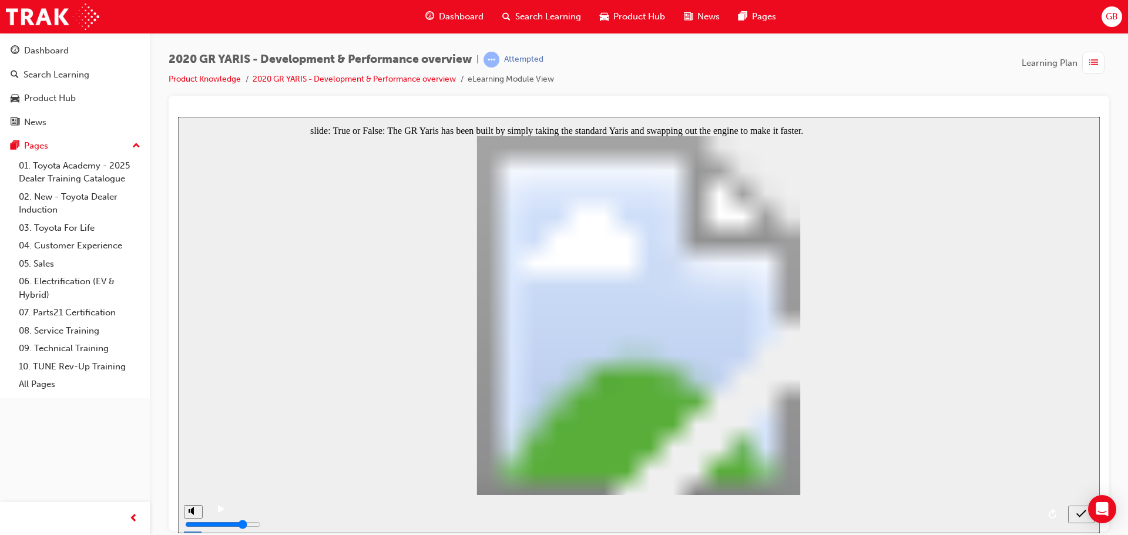
click at [1079, 515] on icon "submit" at bounding box center [1081, 513] width 10 height 8
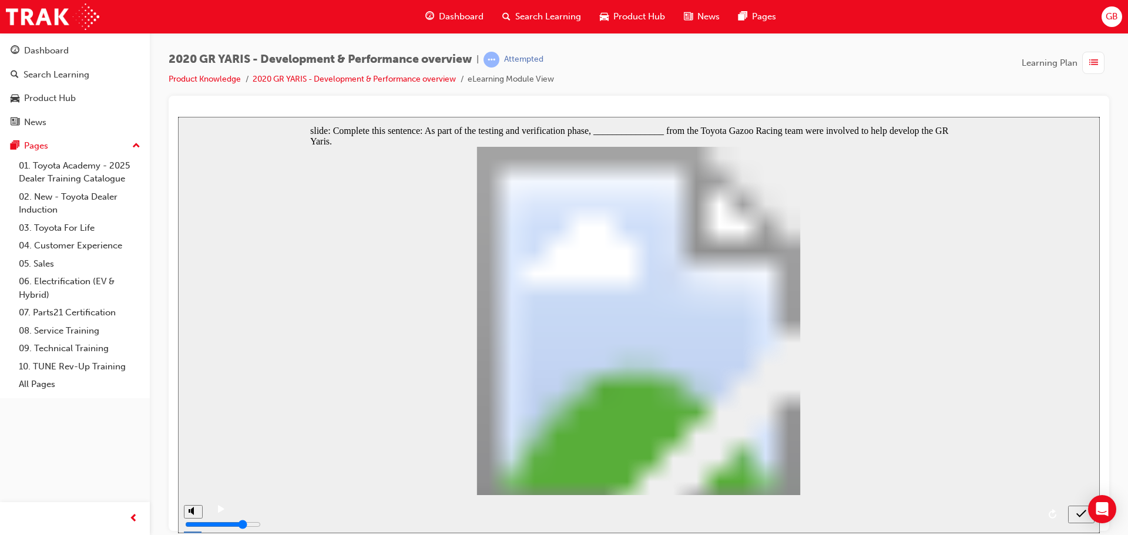
radio input "true"
click at [1082, 512] on icon "submit" at bounding box center [1081, 513] width 10 height 11
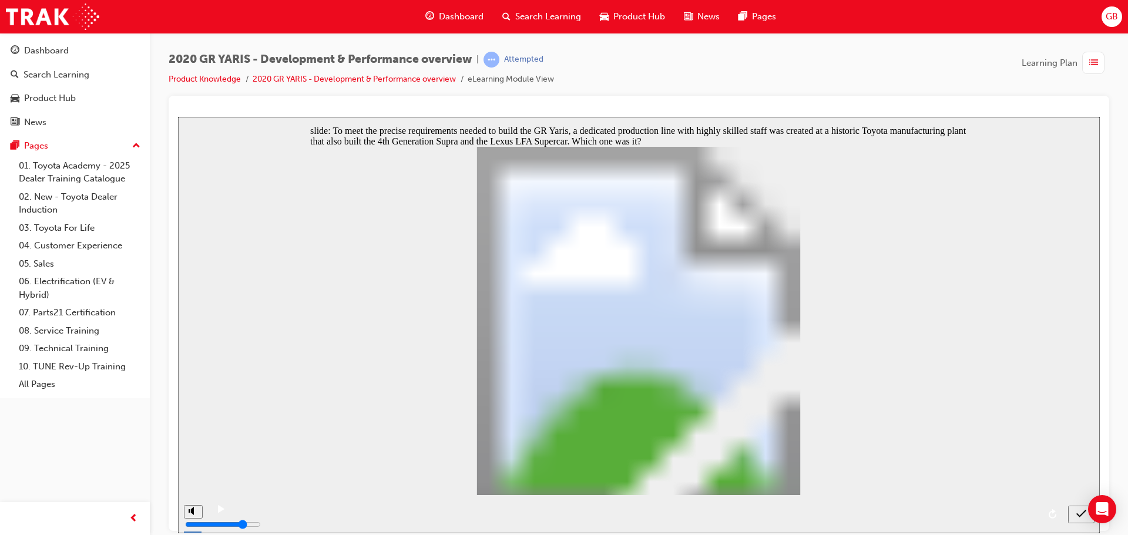
radio input "true"
click at [1083, 514] on icon "submit" at bounding box center [1081, 513] width 10 height 11
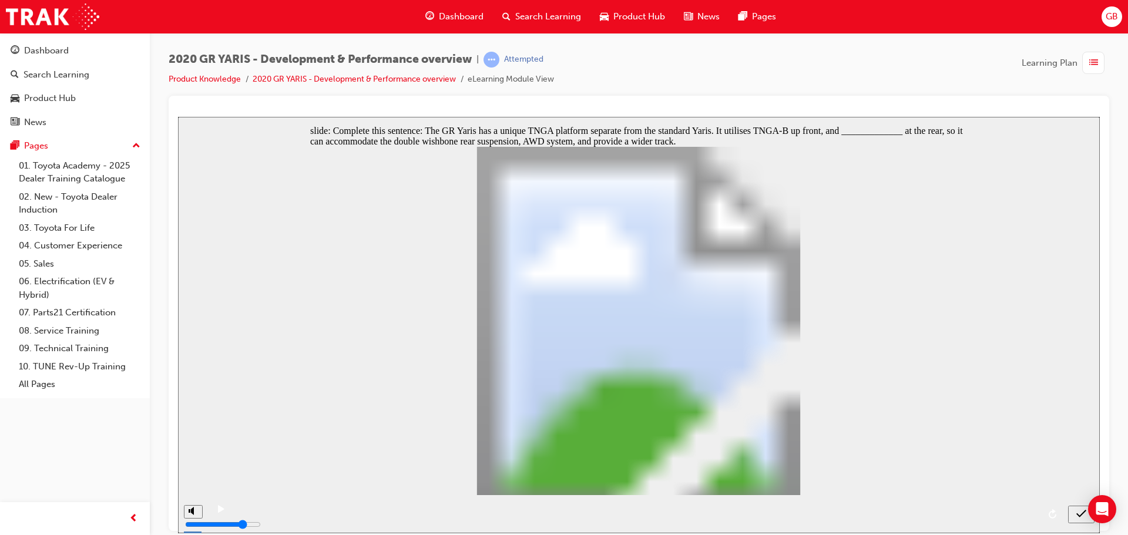
radio input "false"
radio input "true"
radio input "false"
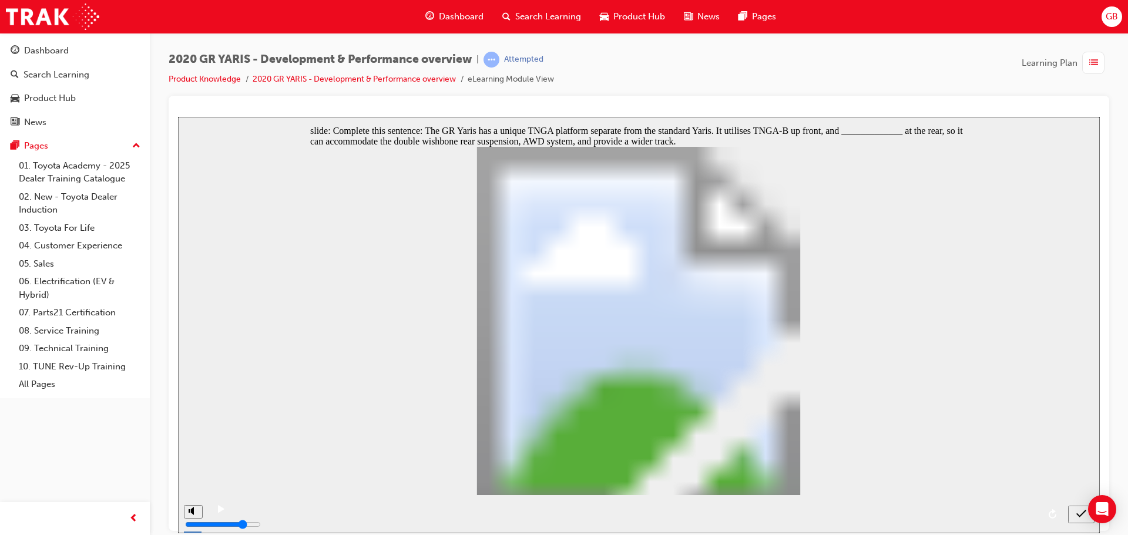
radio input "true"
click at [1081, 522] on button "submit" at bounding box center [1081, 514] width 26 height 18
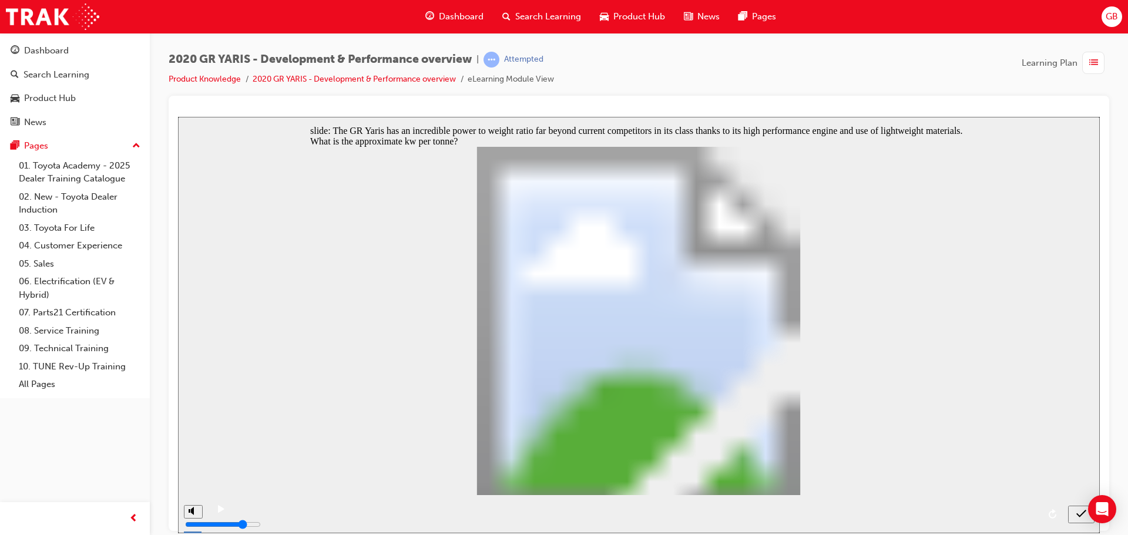
radio input "true"
click at [1086, 516] on div "submit" at bounding box center [1081, 514] width 17 height 12
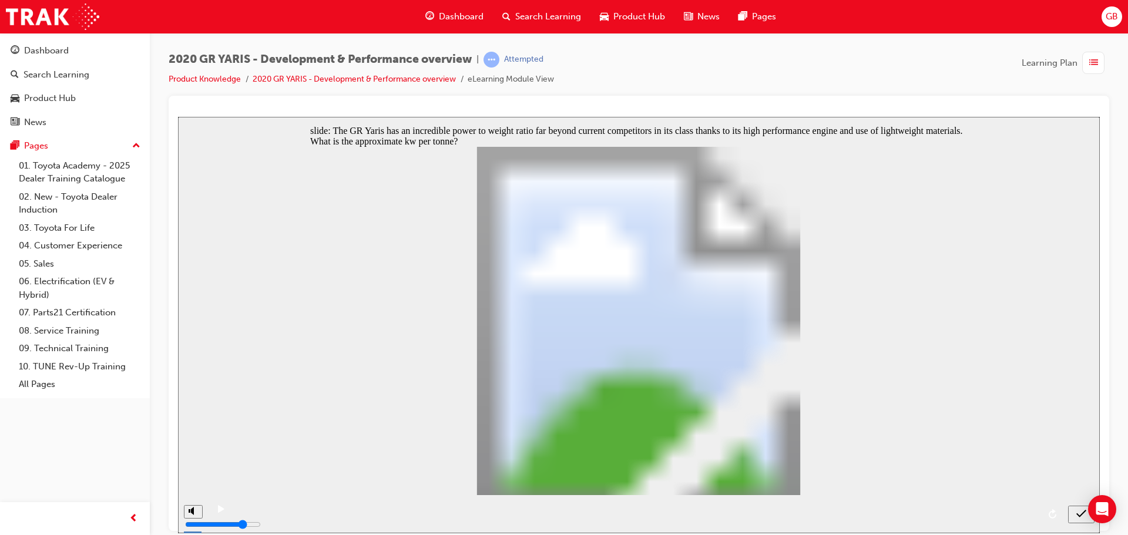
radio input "true"
click at [1081, 516] on icon "submit" at bounding box center [1081, 513] width 10 height 11
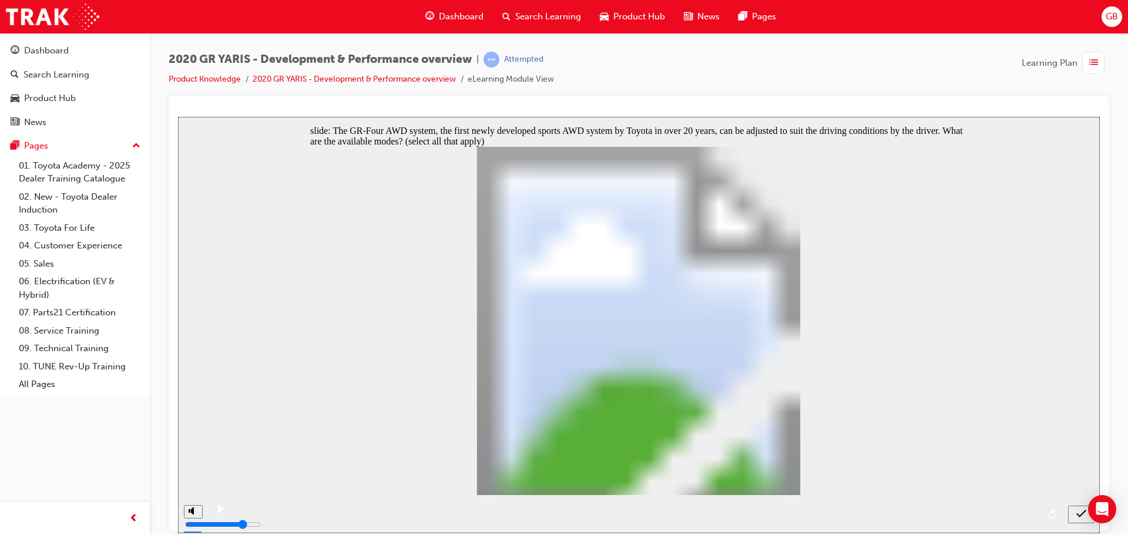
checkbox input "false"
checkbox input "true"
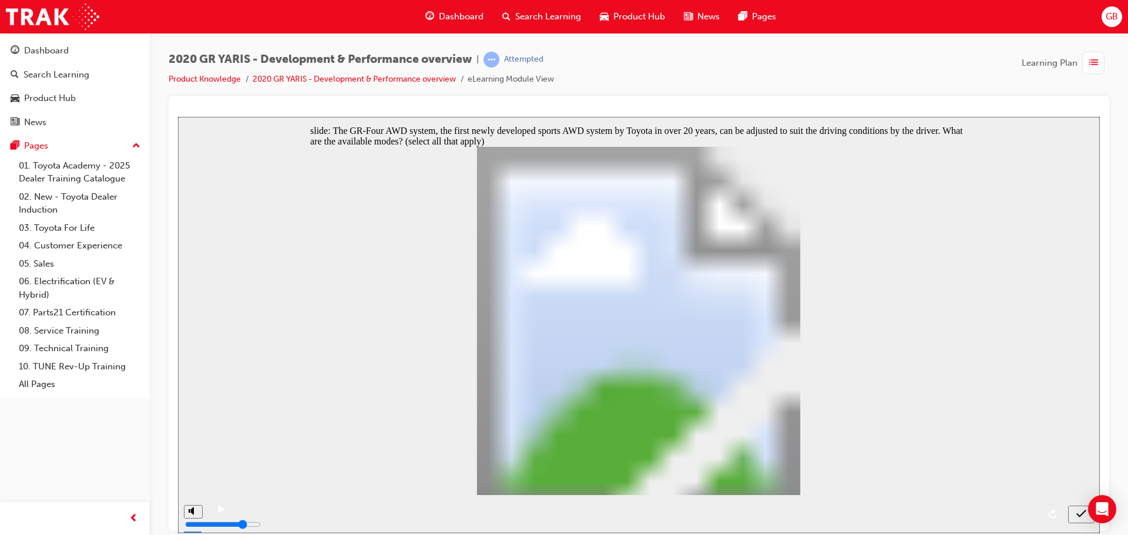
checkbox input "true"
click at [1073, 514] on div "submit" at bounding box center [1081, 514] width 17 height 12
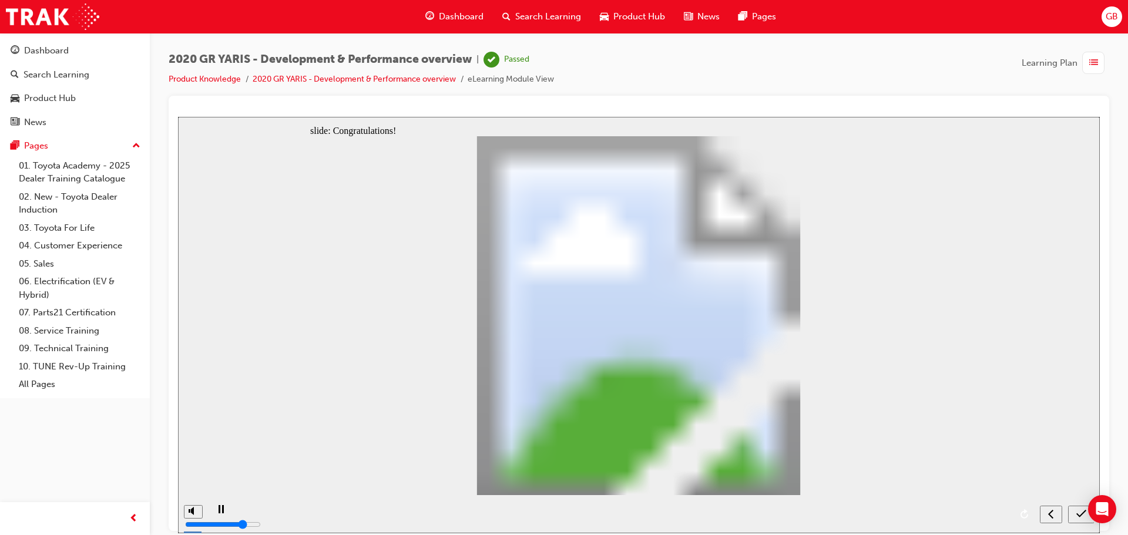
click at [1083, 519] on icon "submit" at bounding box center [1081, 513] width 10 height 11
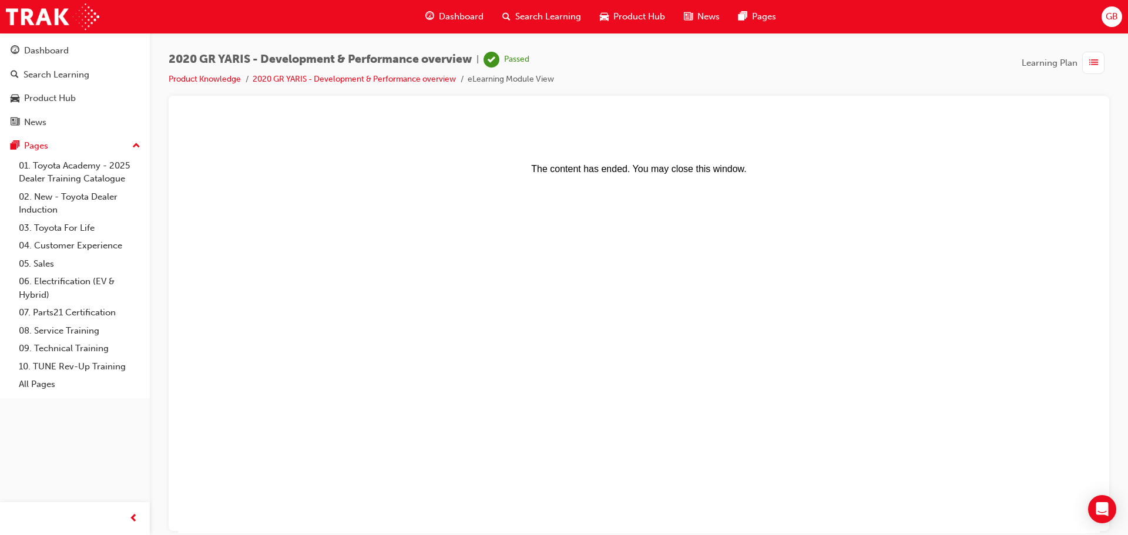
click at [457, 21] on span "Dashboard" at bounding box center [461, 17] width 45 height 14
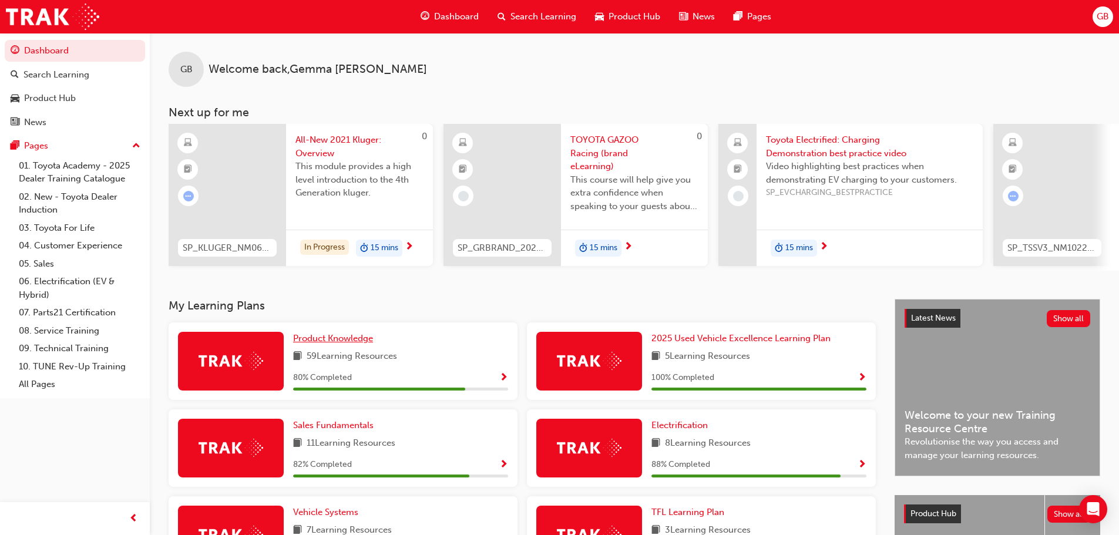
click at [335, 338] on span "Product Knowledge" at bounding box center [333, 338] width 80 height 11
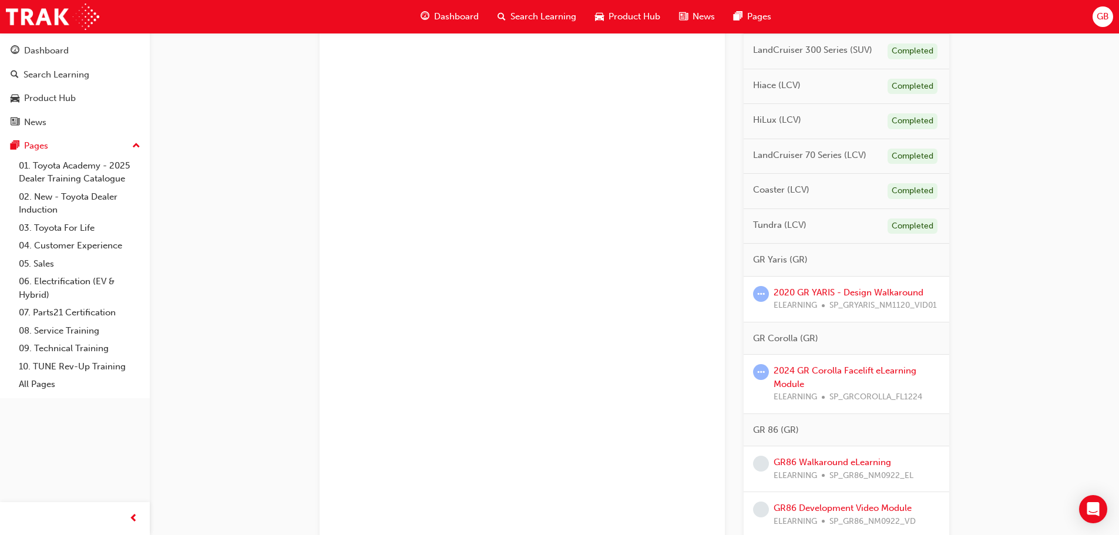
scroll to position [764, 0]
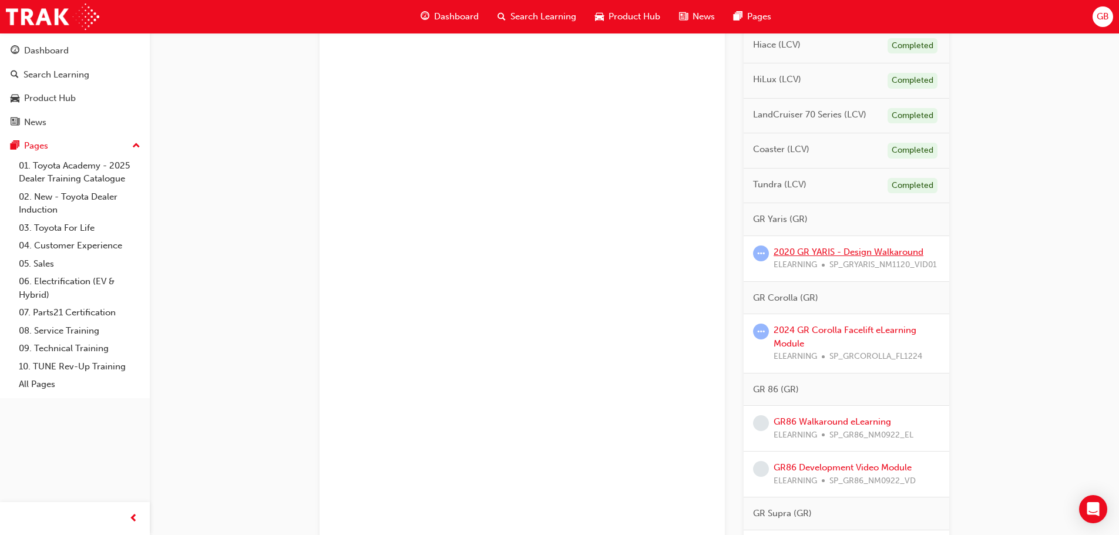
click at [803, 257] on link "2020 GR YARIS - Design Walkaround" at bounding box center [849, 252] width 150 height 11
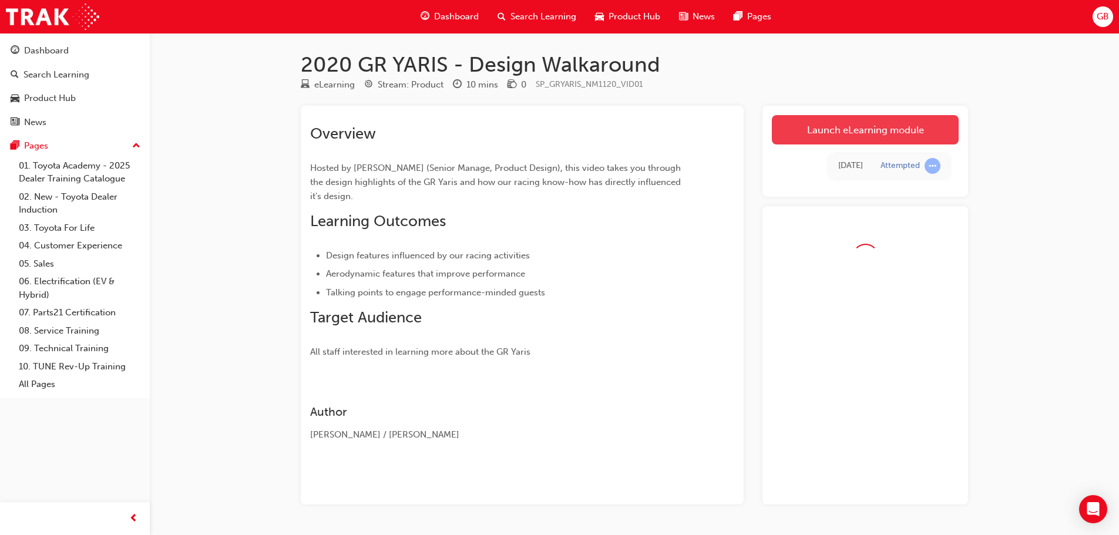
click at [881, 136] on link "Launch eLearning module" at bounding box center [865, 129] width 187 height 29
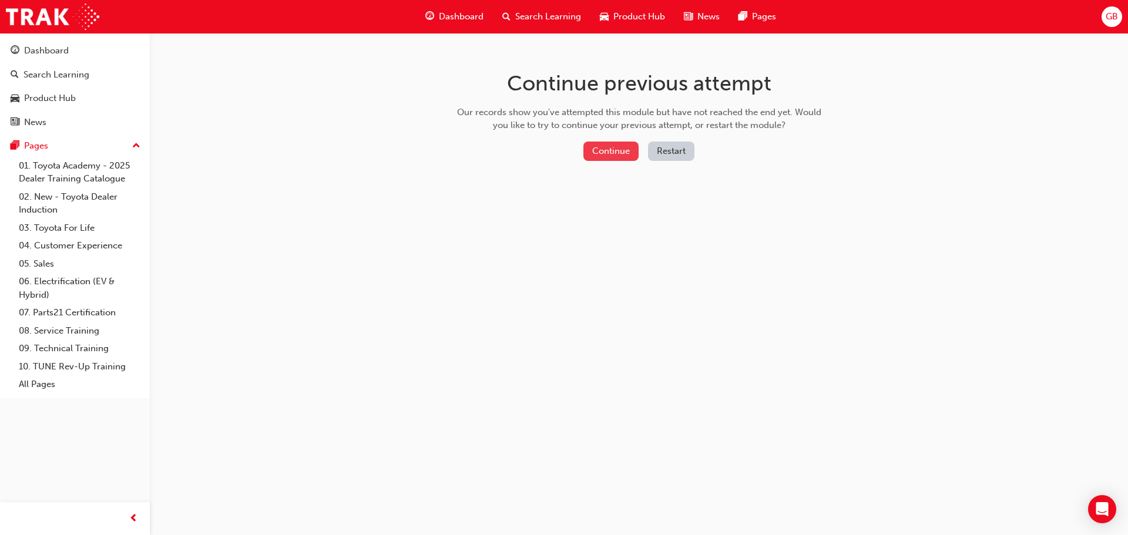
click at [620, 149] on button "Continue" at bounding box center [610, 151] width 55 height 19
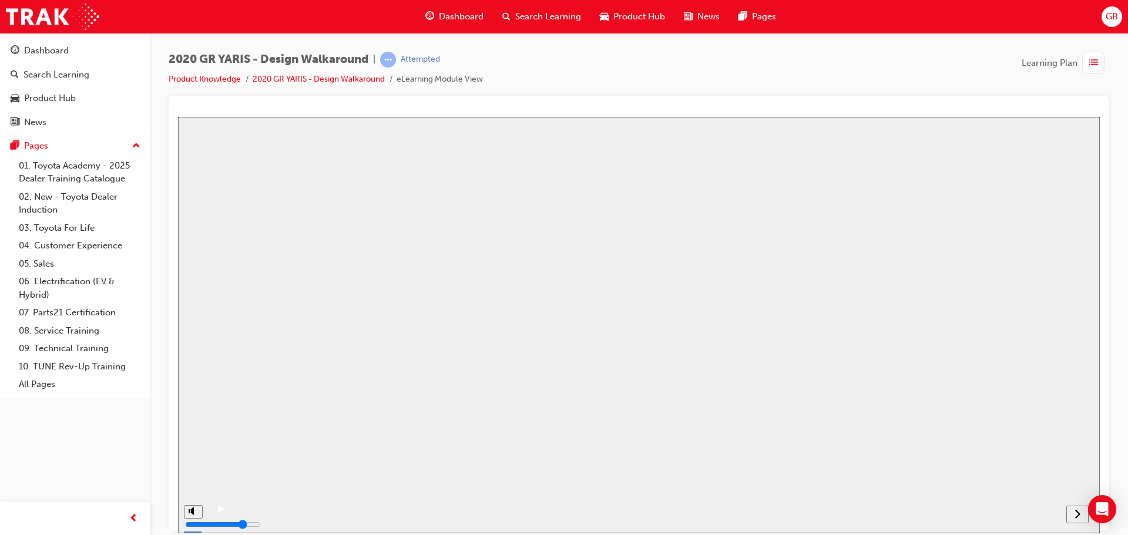
click at [217, 526] on button "Resume" at bounding box center [197, 532] width 39 height 12
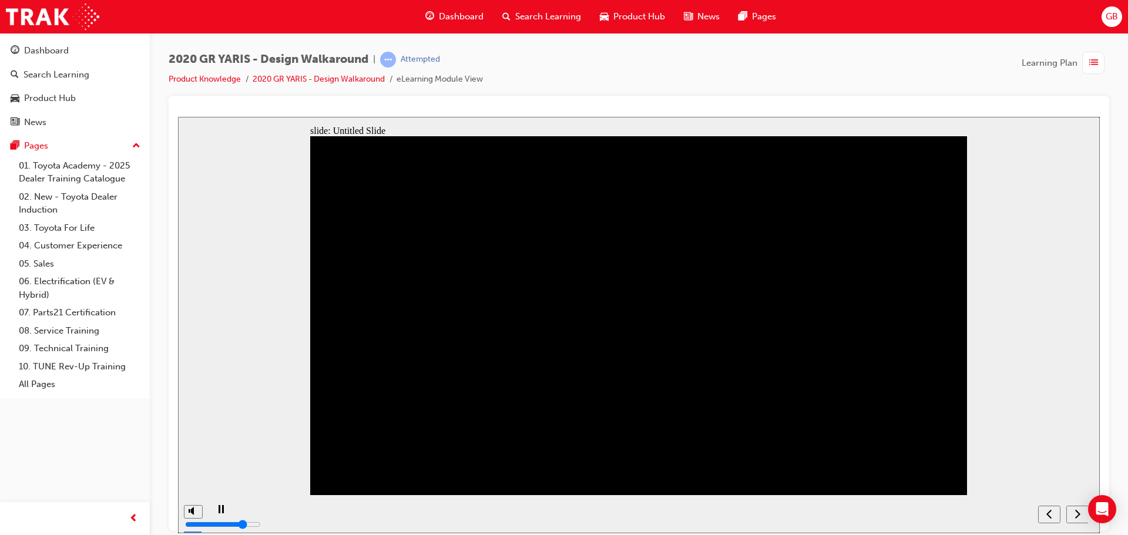
click at [1081, 515] on div "next" at bounding box center [1077, 514] width 13 height 12
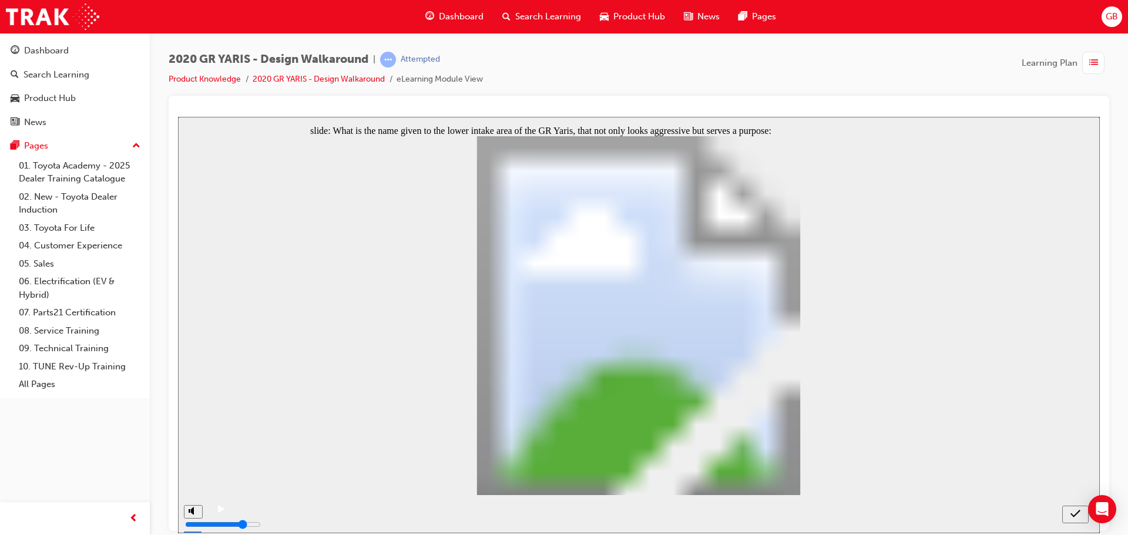
radio input "true"
click at [1072, 516] on icon "submit" at bounding box center [1076, 513] width 10 height 11
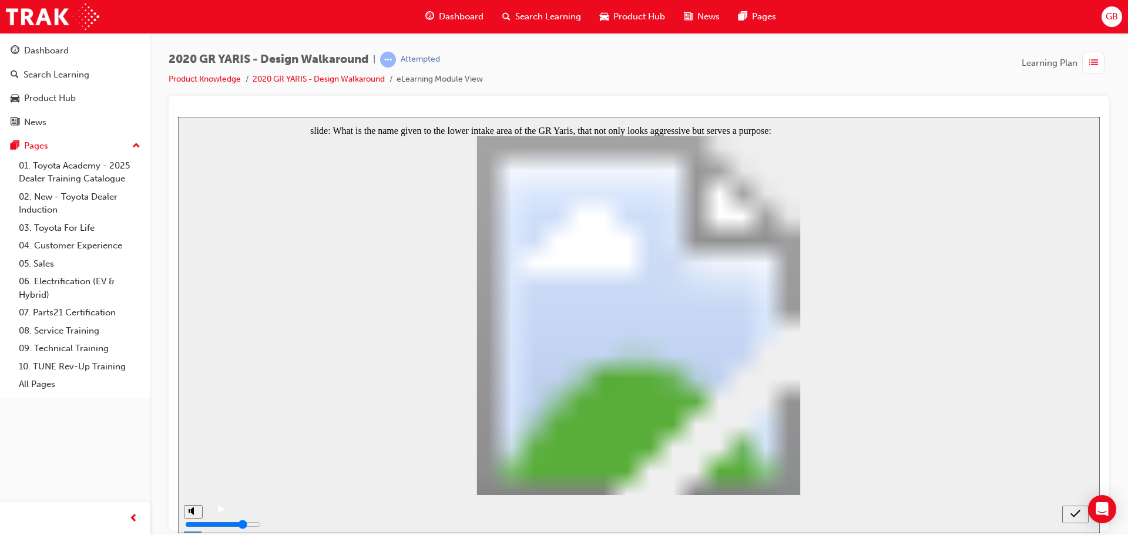
radio input "false"
radio input "true"
click at [1072, 509] on icon "submit" at bounding box center [1076, 513] width 10 height 11
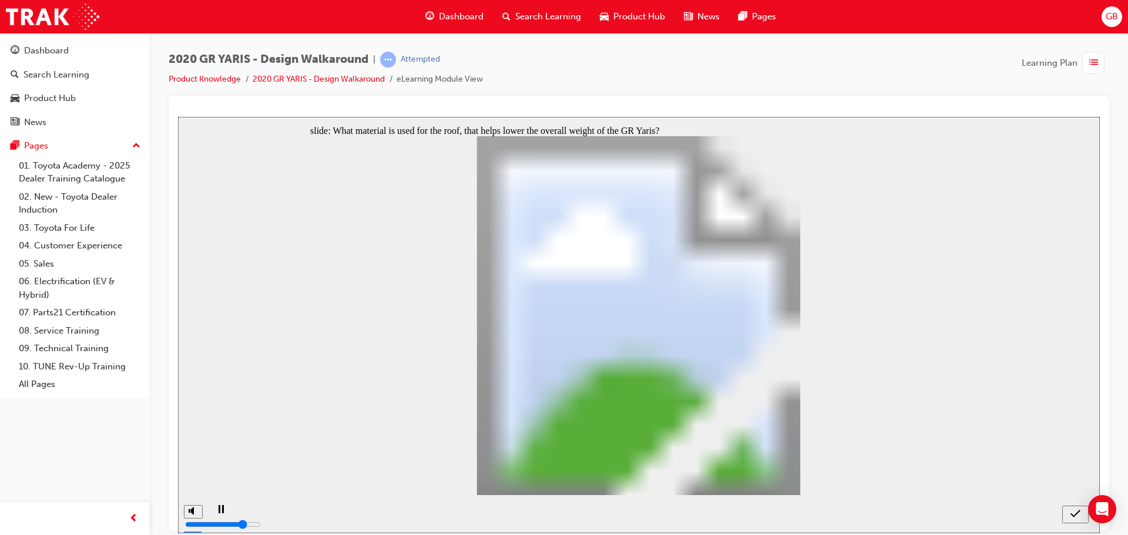
drag, startPoint x: 531, startPoint y: 326, endPoint x: 521, endPoint y: 314, distance: 15.4
radio input "true"
click at [1076, 514] on icon "submit" at bounding box center [1076, 513] width 10 height 8
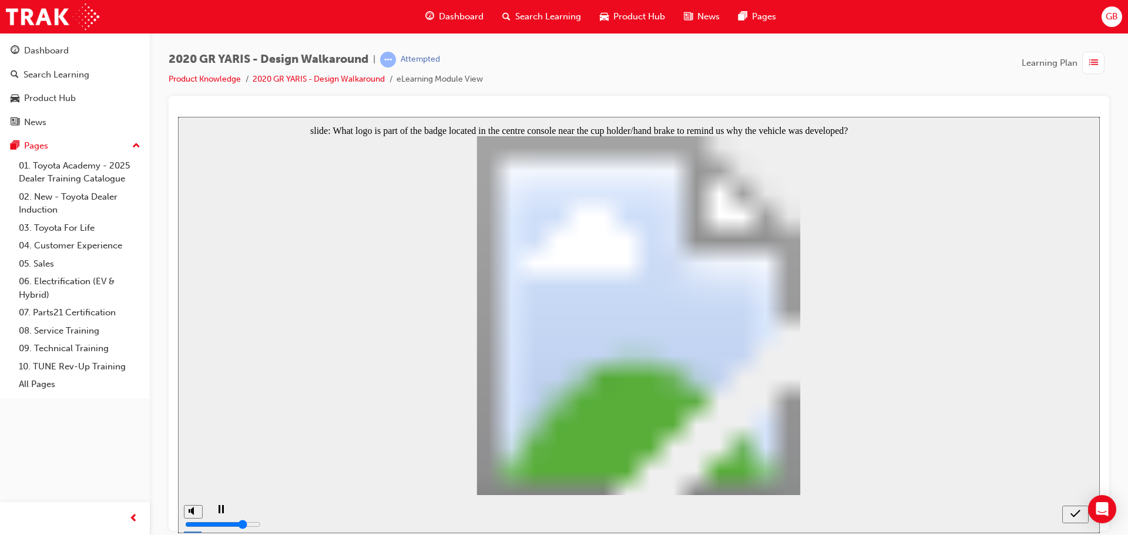
click at [1080, 514] on div "submit" at bounding box center [1075, 514] width 17 height 12
radio input "false"
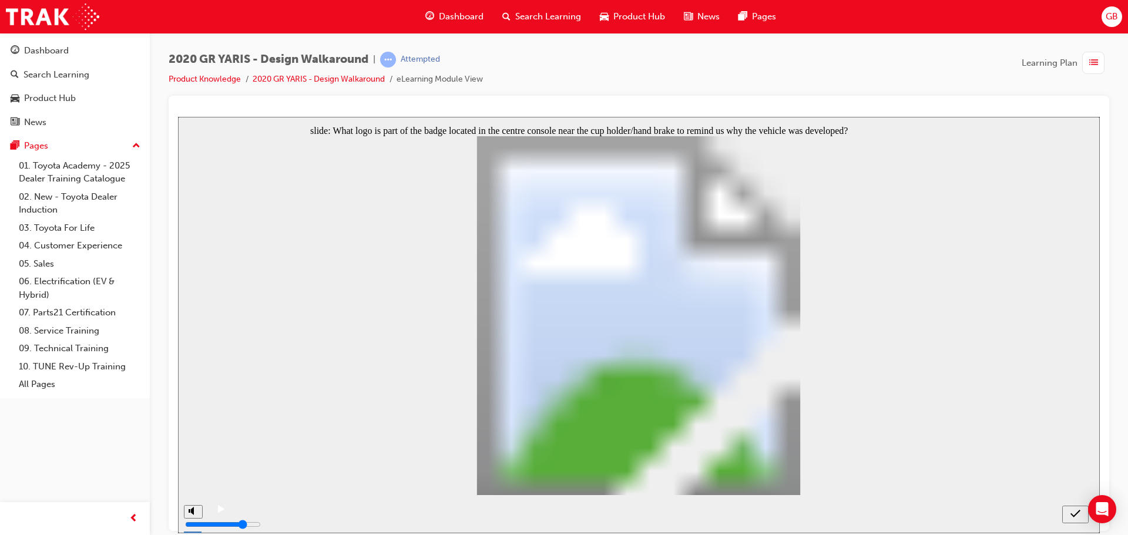
radio input "true"
click at [1073, 516] on icon "submit" at bounding box center [1076, 513] width 10 height 8
click at [1069, 516] on div "submit" at bounding box center [1075, 514] width 17 height 12
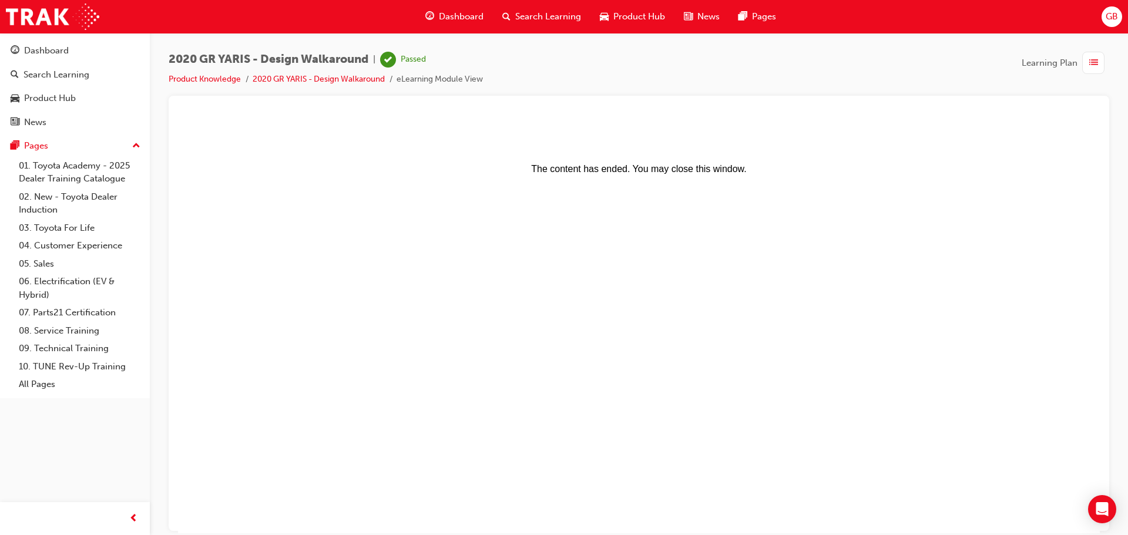
click at [463, 25] on div "Dashboard" at bounding box center [454, 17] width 77 height 24
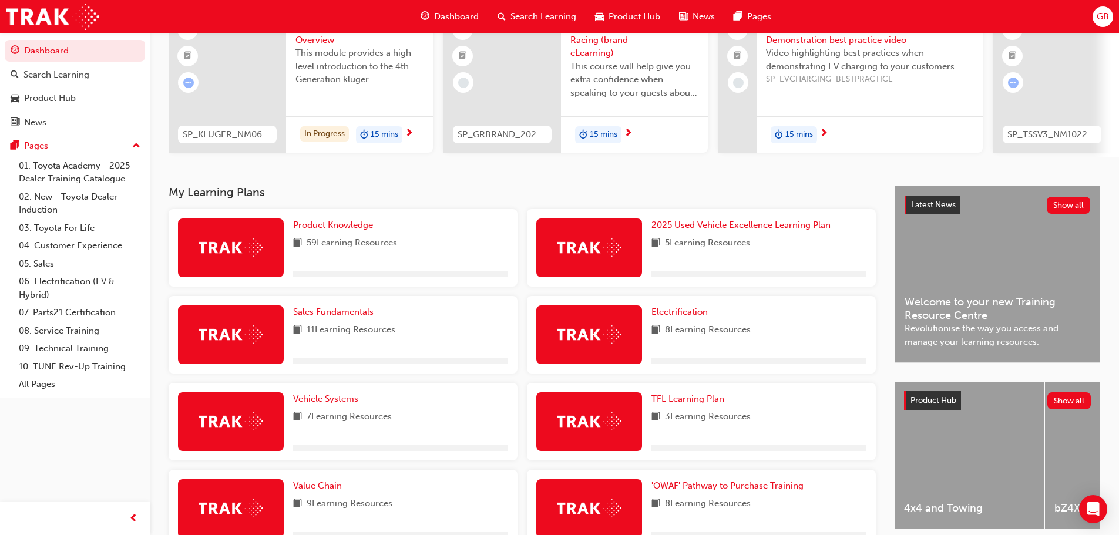
scroll to position [118, 0]
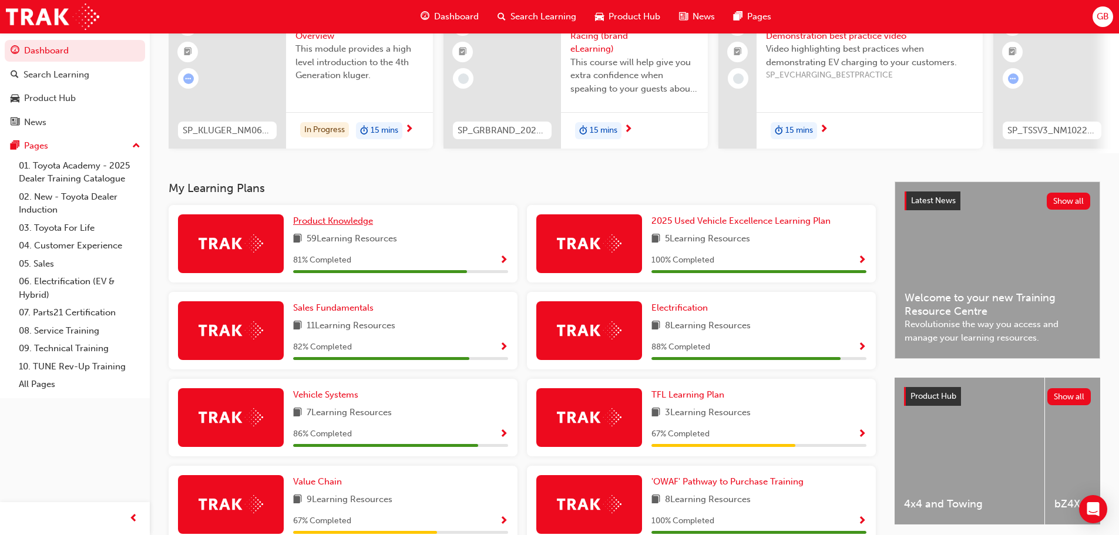
click at [353, 226] on span "Product Knowledge" at bounding box center [333, 221] width 80 height 11
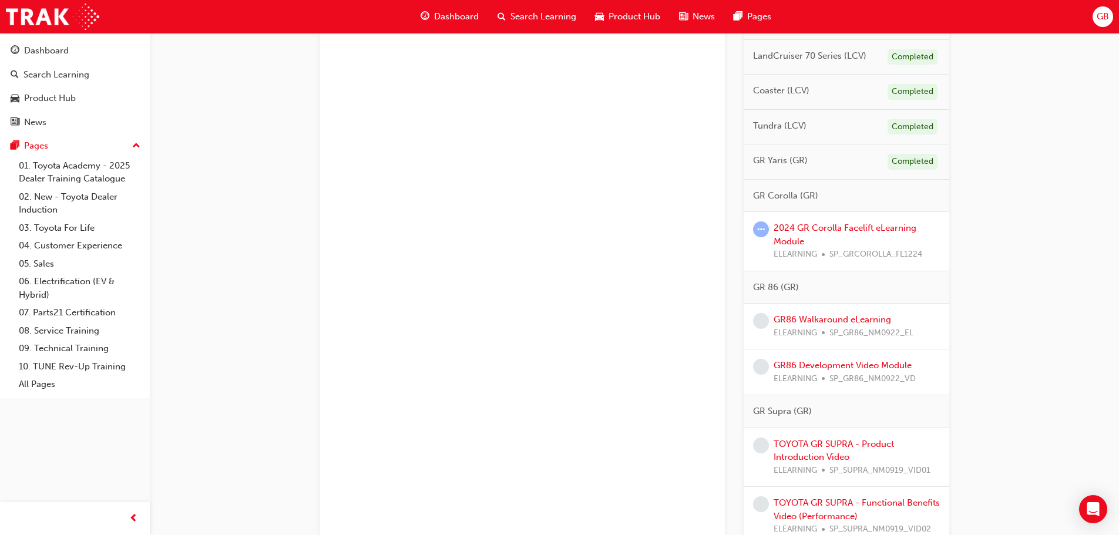
scroll to position [881, 0]
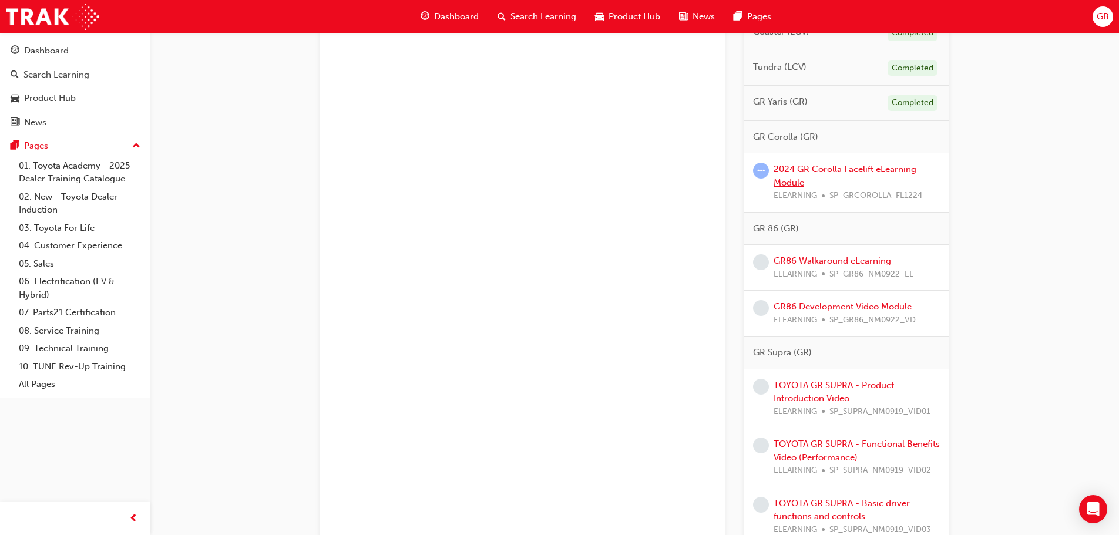
click at [806, 187] on link "2024 GR Corolla Facelift eLearning Module" at bounding box center [845, 176] width 143 height 24
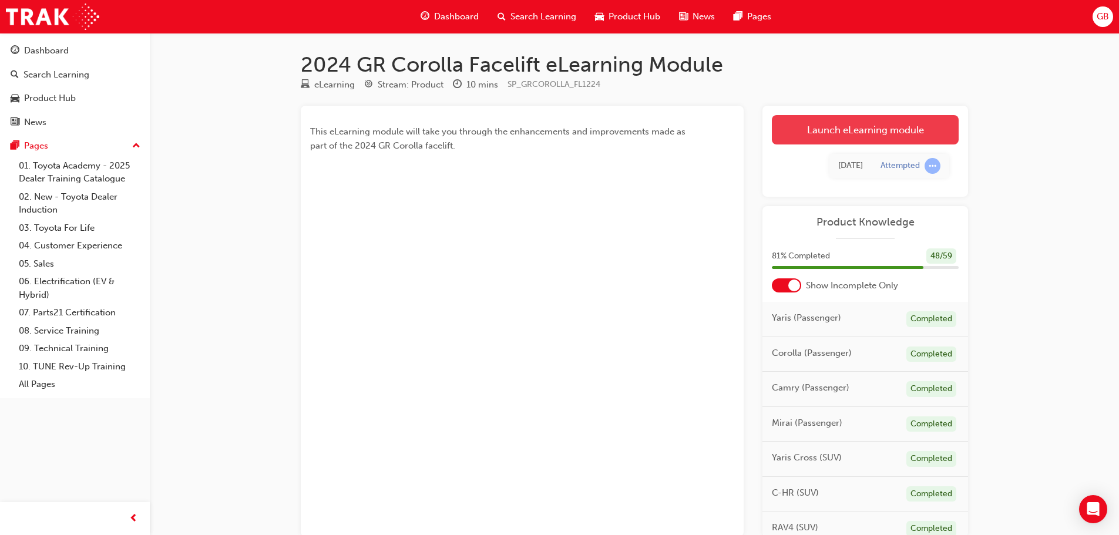
click at [824, 130] on link "Launch eLearning module" at bounding box center [865, 129] width 187 height 29
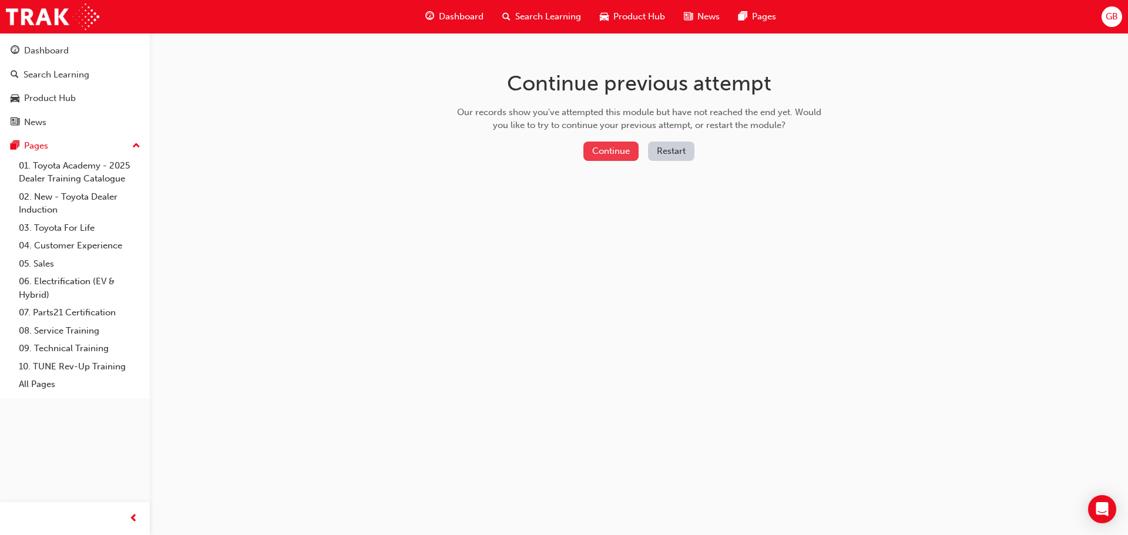
click at [617, 157] on button "Continue" at bounding box center [610, 151] width 55 height 19
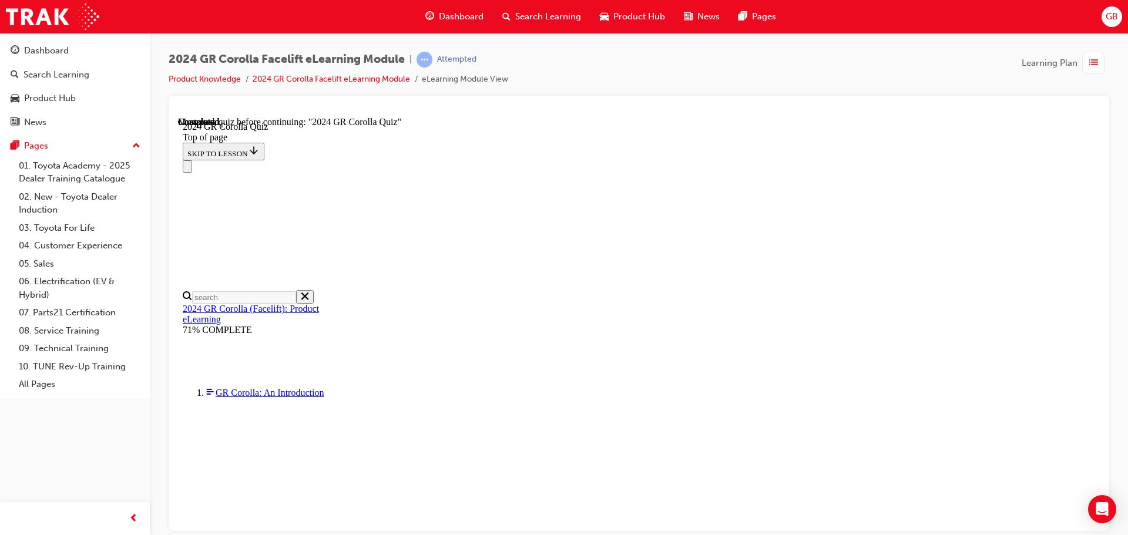
scroll to position [335, 0]
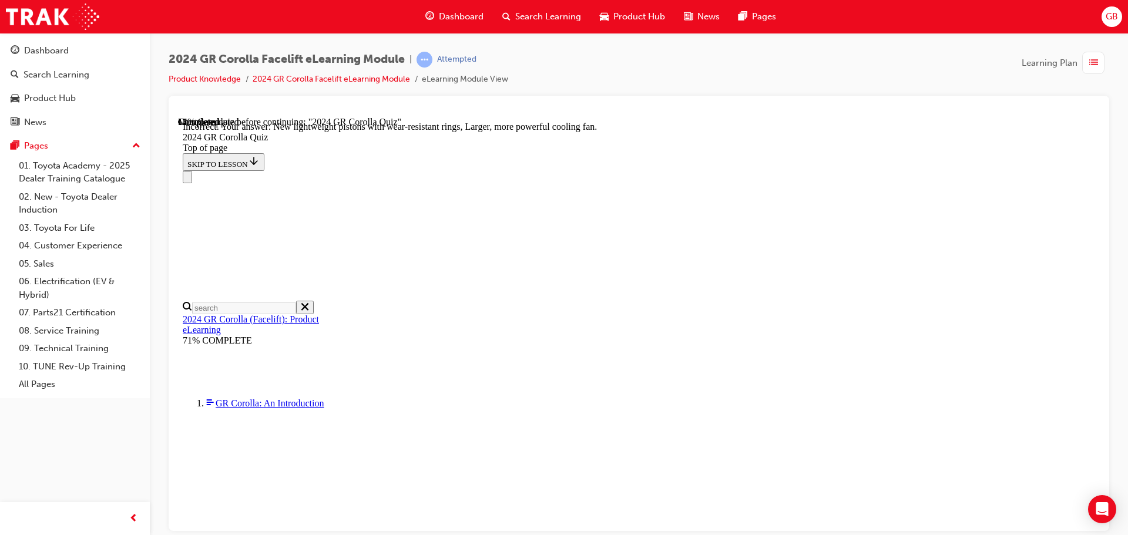
scroll to position [474, 0]
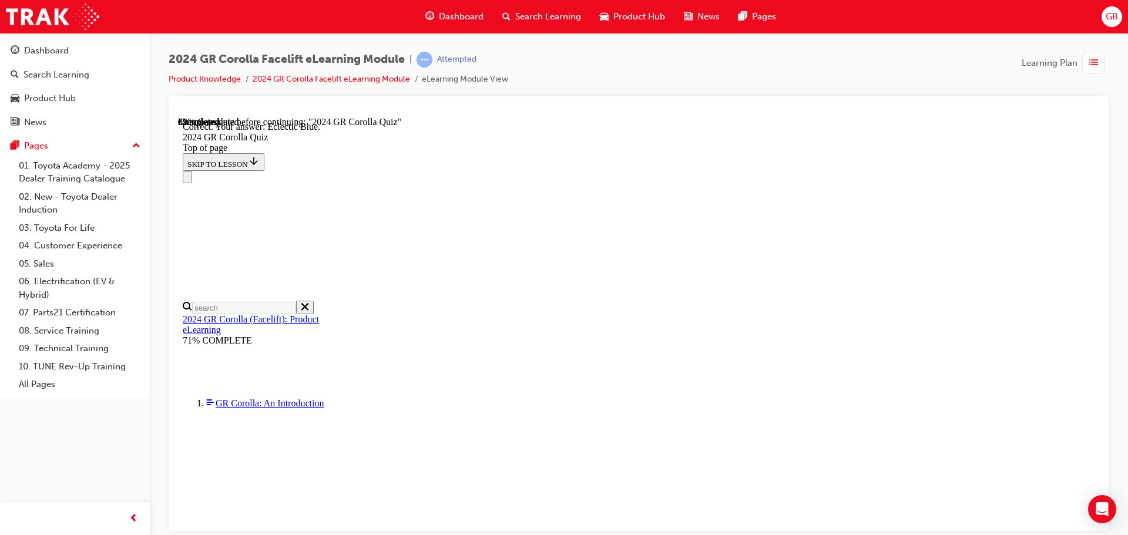
scroll to position [220, 0]
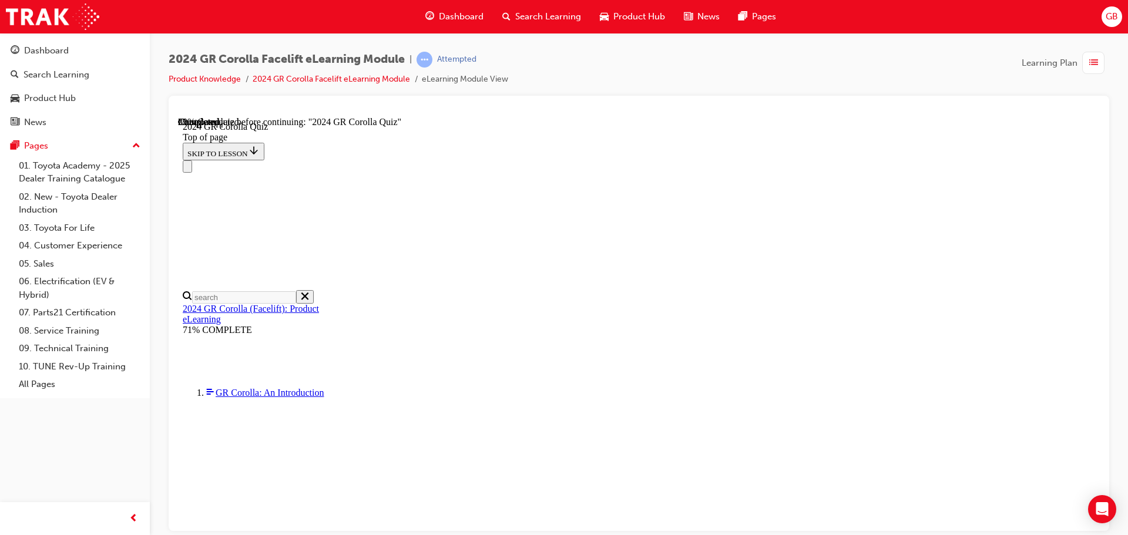
scroll to position [294, 0]
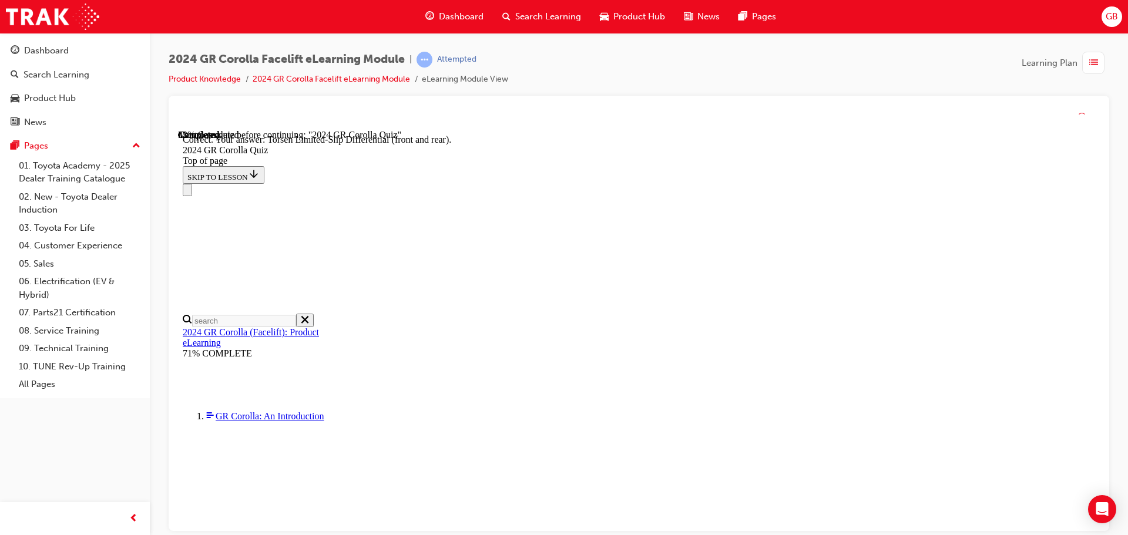
scroll to position [472, 0]
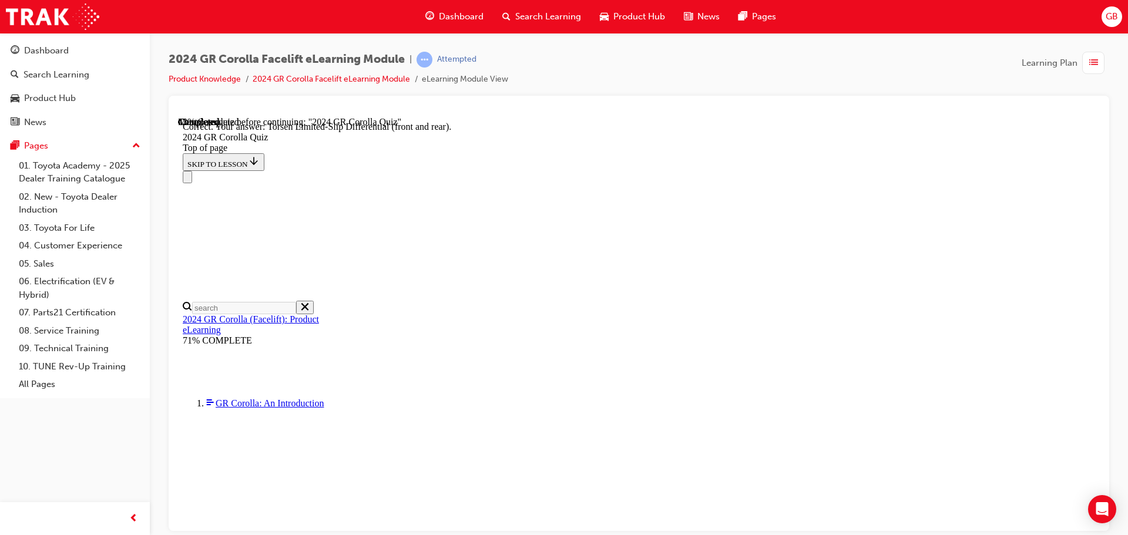
drag, startPoint x: 727, startPoint y: 477, endPoint x: 747, endPoint y: 475, distance: 20.1
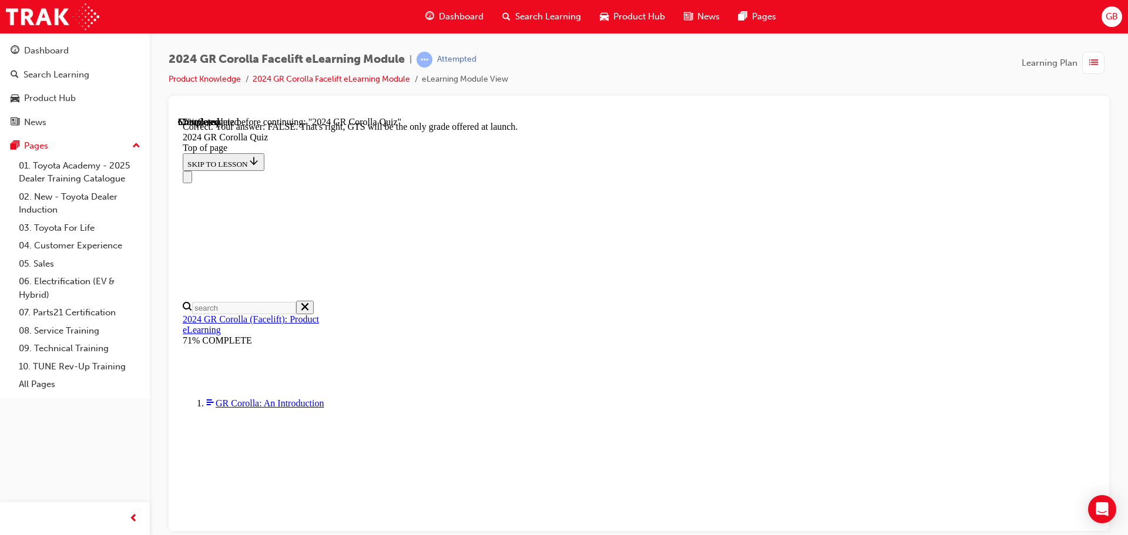
scroll to position [184, 0]
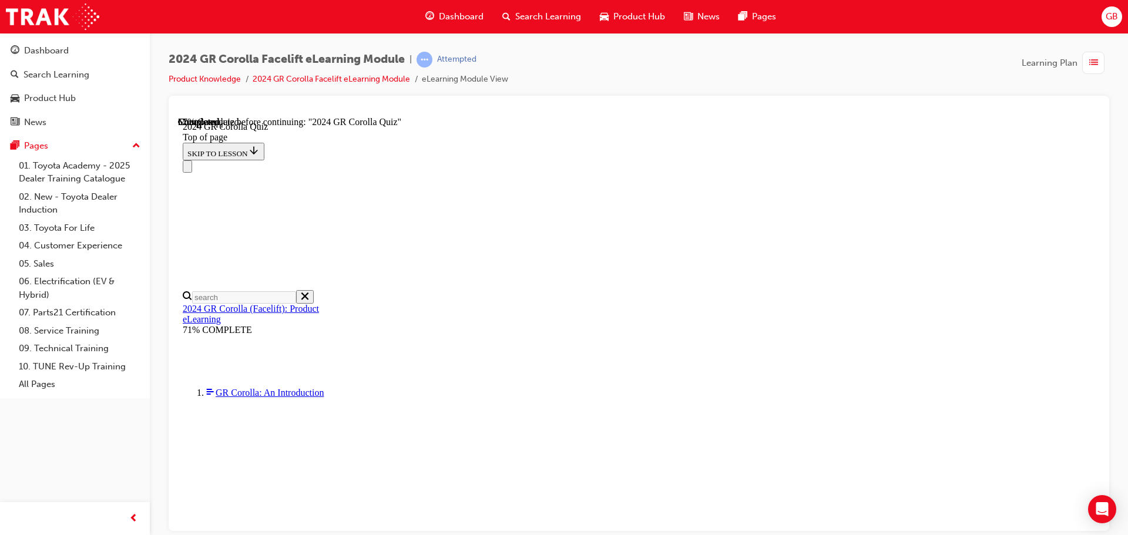
scroll to position [294, 0]
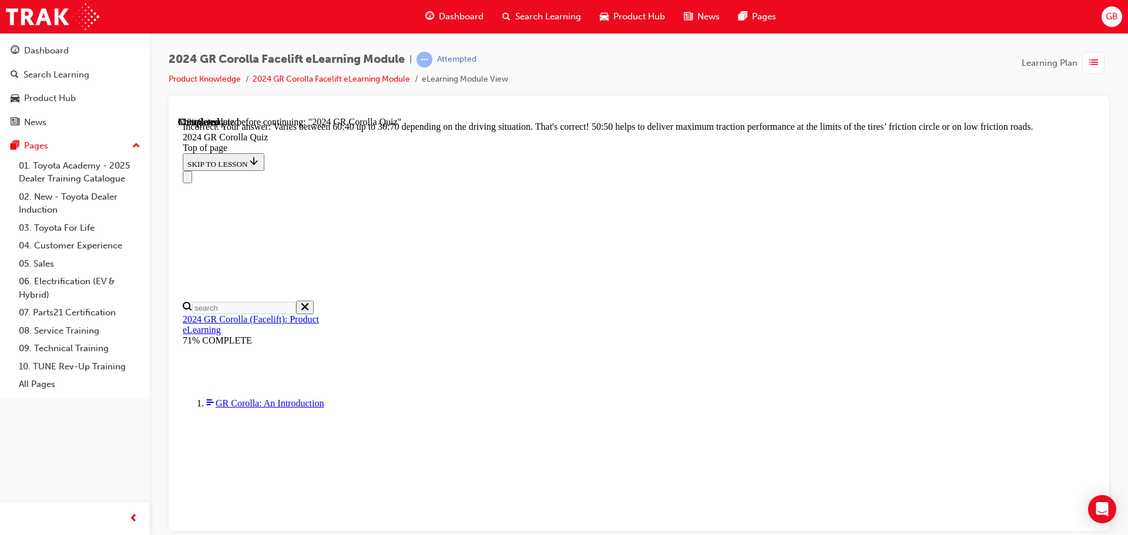
scroll to position [498, 0]
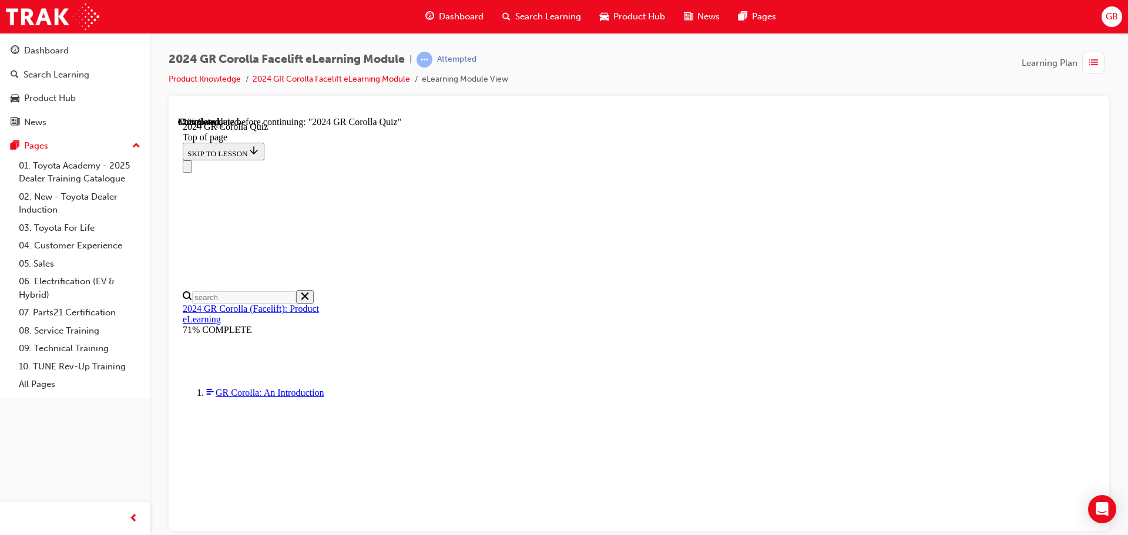
scroll to position [294, 0]
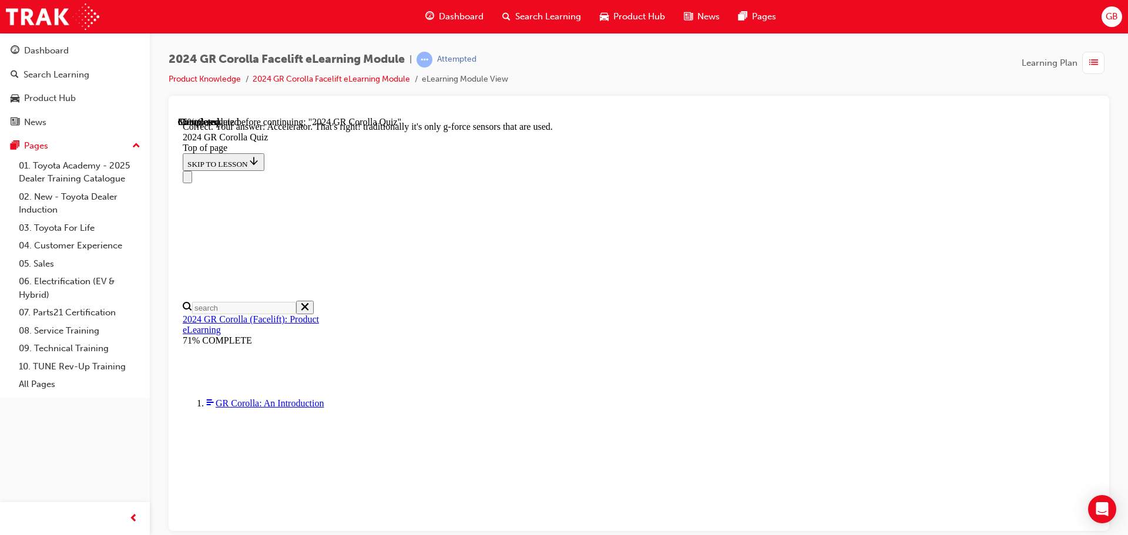
scroll to position [504, 0]
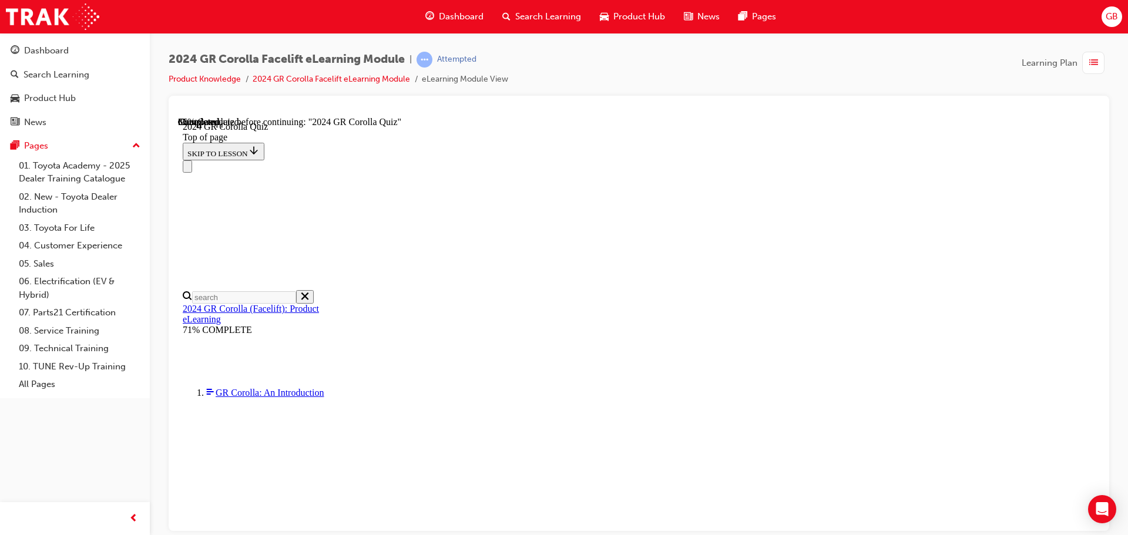
scroll to position [118, 0]
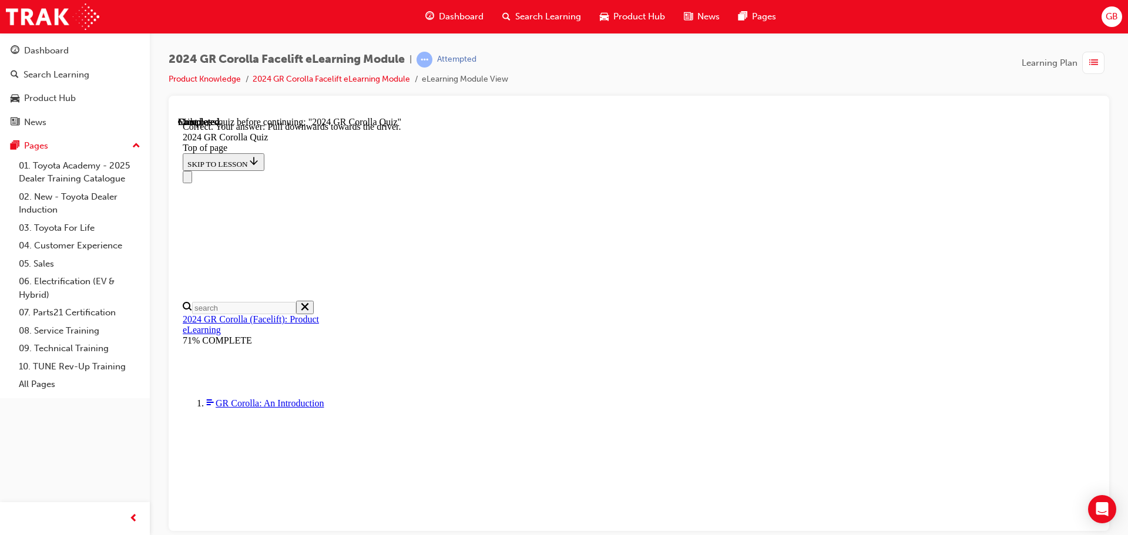
scroll to position [206, 0]
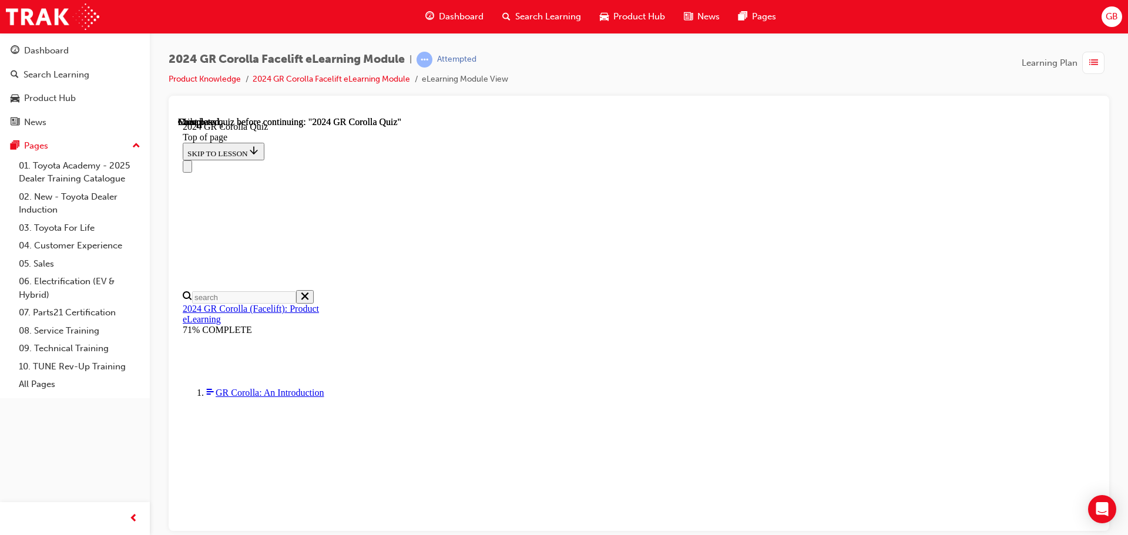
scroll to position [230, 0]
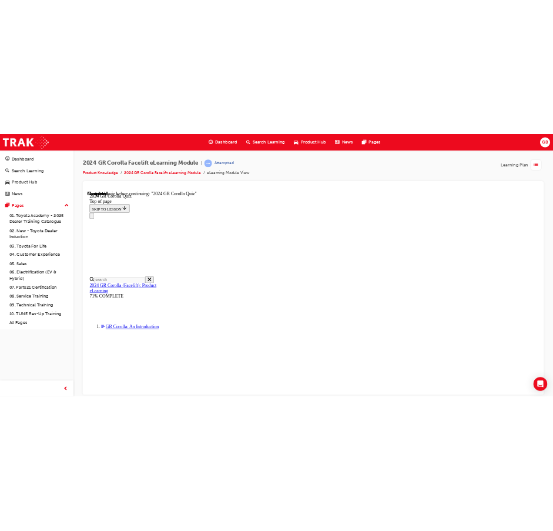
scroll to position [41, 0]
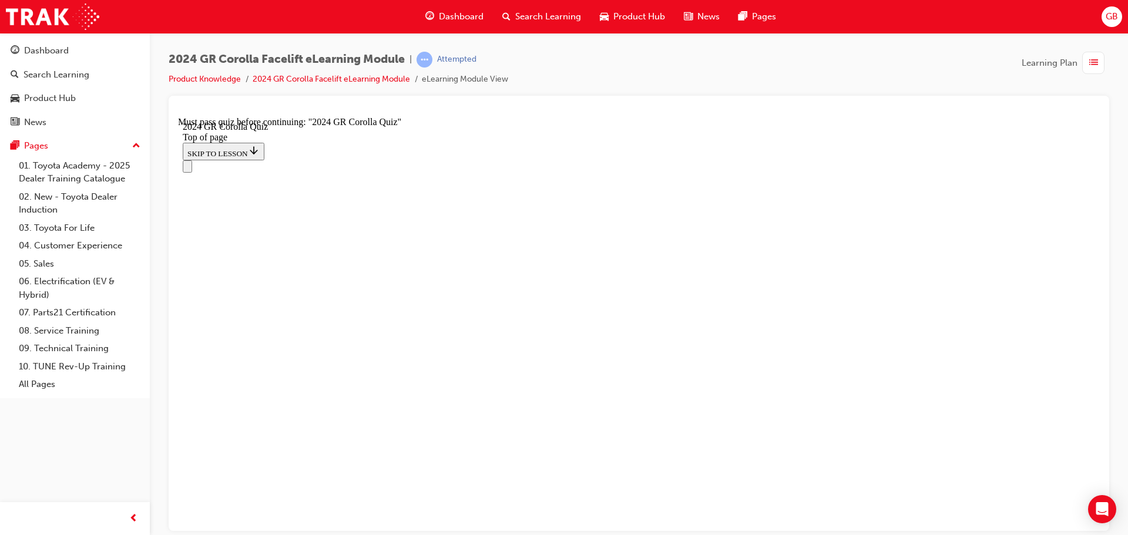
scroll to position [0, 0]
